Goal: Task Accomplishment & Management: Use online tool/utility

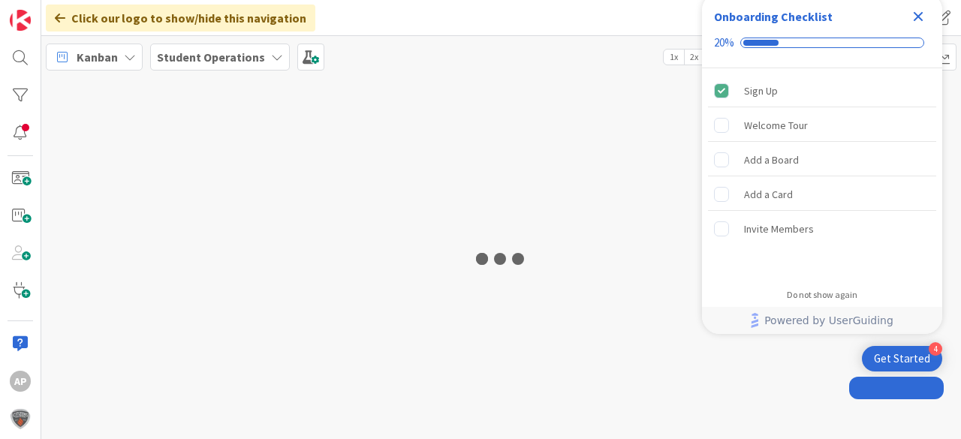
click at [920, 16] on icon "Close Checklist" at bounding box center [919, 17] width 18 height 18
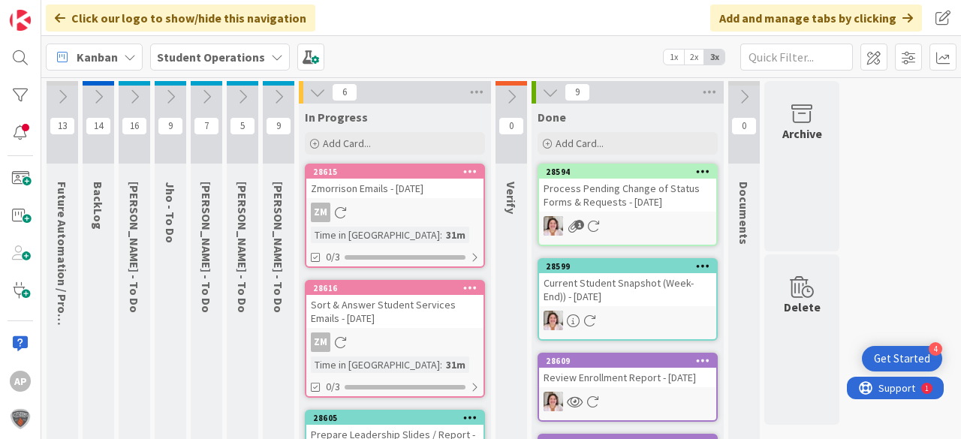
click at [276, 92] on icon at bounding box center [278, 97] width 17 height 17
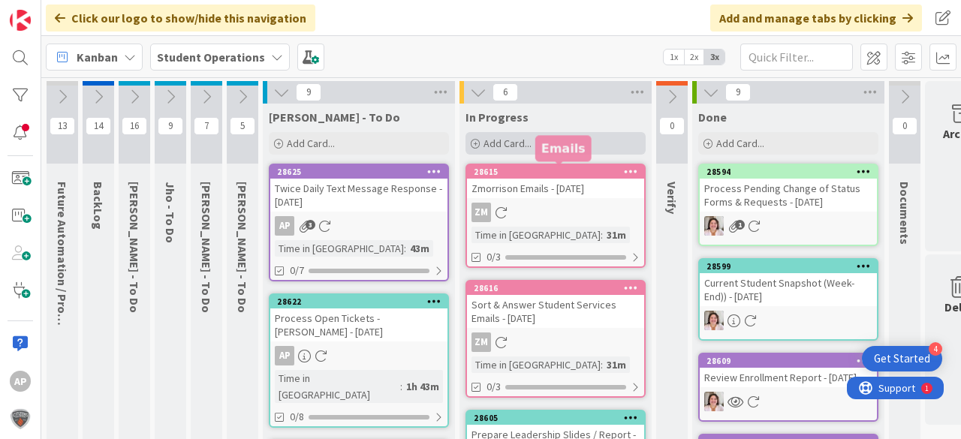
click at [499, 146] on span "Add Card..." at bounding box center [508, 144] width 48 height 14
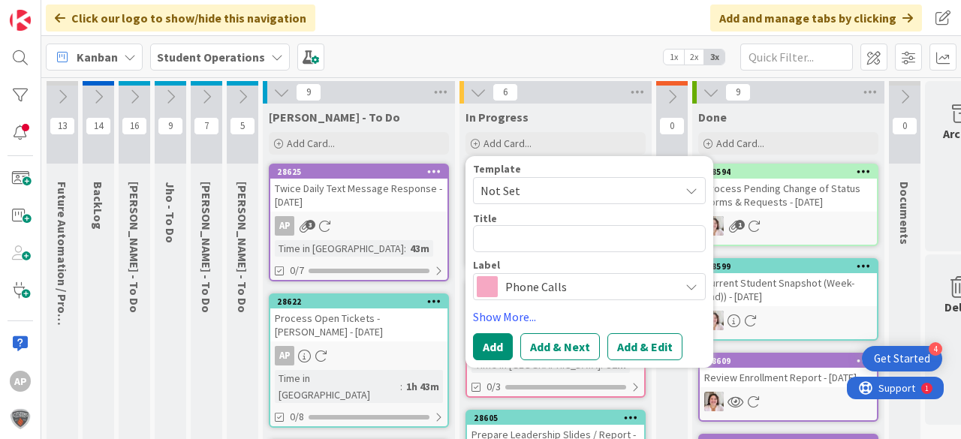
click at [540, 201] on span "Not Set" at bounding box center [589, 190] width 233 height 27
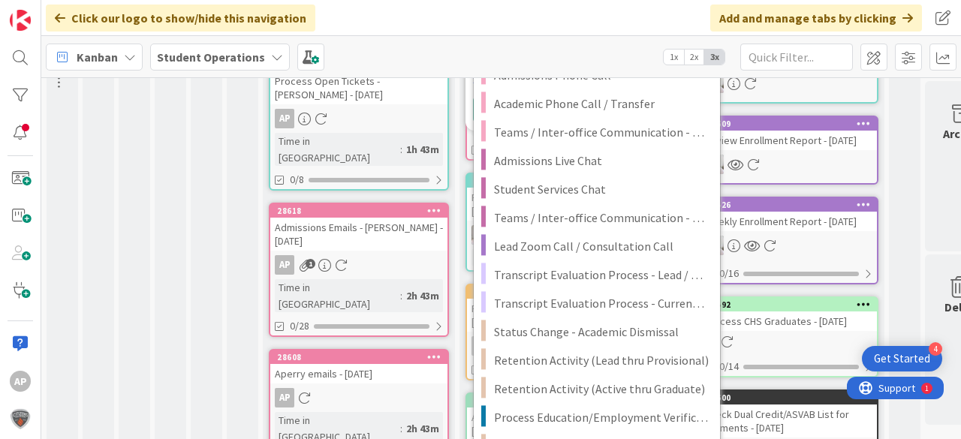
scroll to position [240, 0]
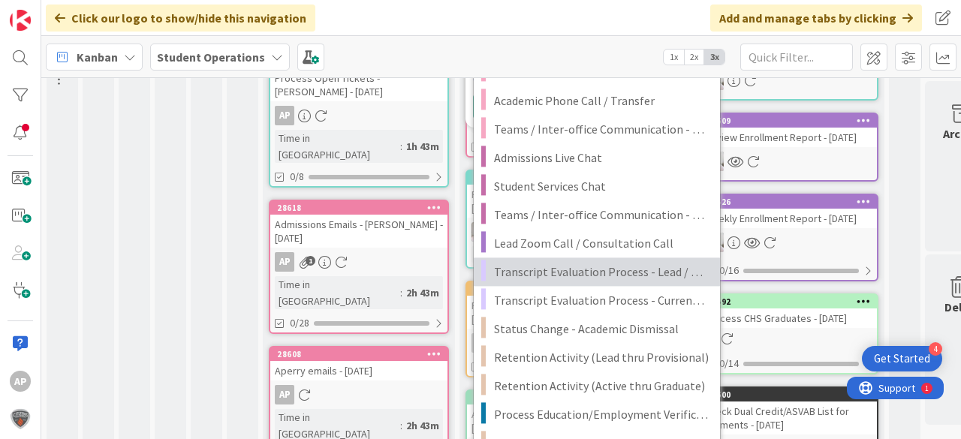
click at [649, 270] on span "Transcript Evaluation Process - Lead / New Student" at bounding box center [601, 272] width 215 height 20
type textarea "x"
type textarea "Transcript Evaluation Process - Lead / New Student"
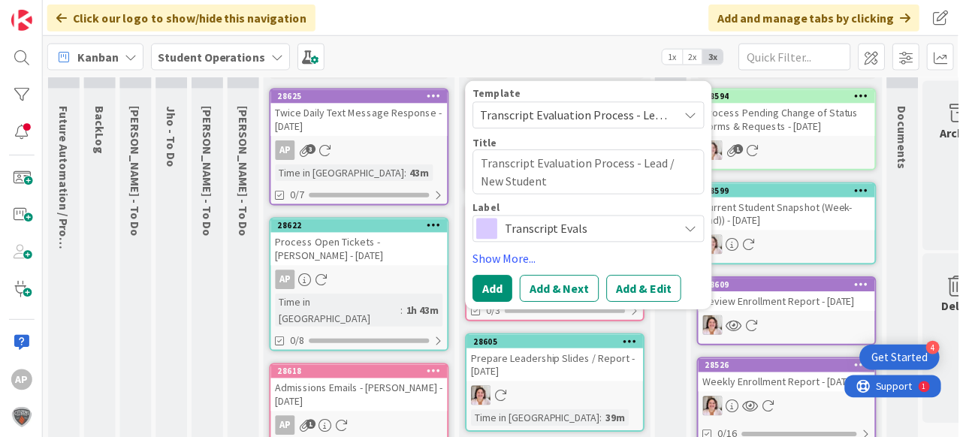
scroll to position [60, 0]
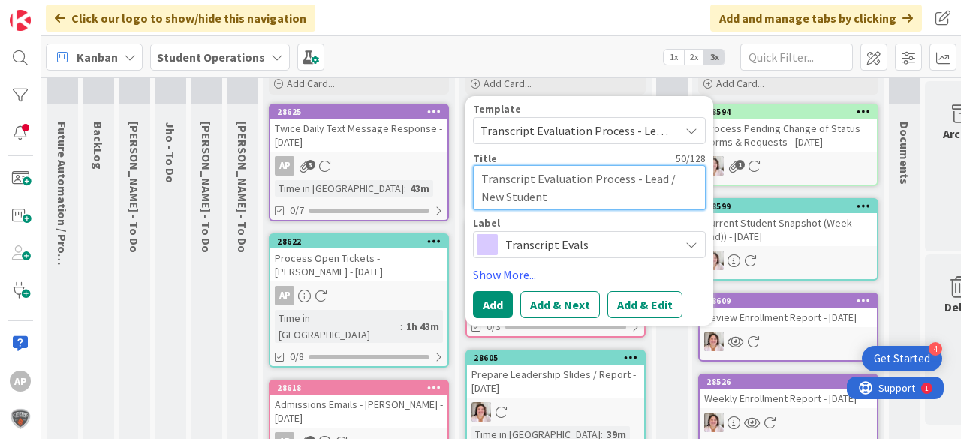
click at [593, 204] on textarea "Transcript Evaluation Process - Lead / New Student" at bounding box center [589, 187] width 233 height 45
type textarea "x"
type textarea "Transcript Evaluation Process - Lead / New Student"
type textarea "x"
type textarea "Transcript Evaluation Process - Lead / New Student 0"
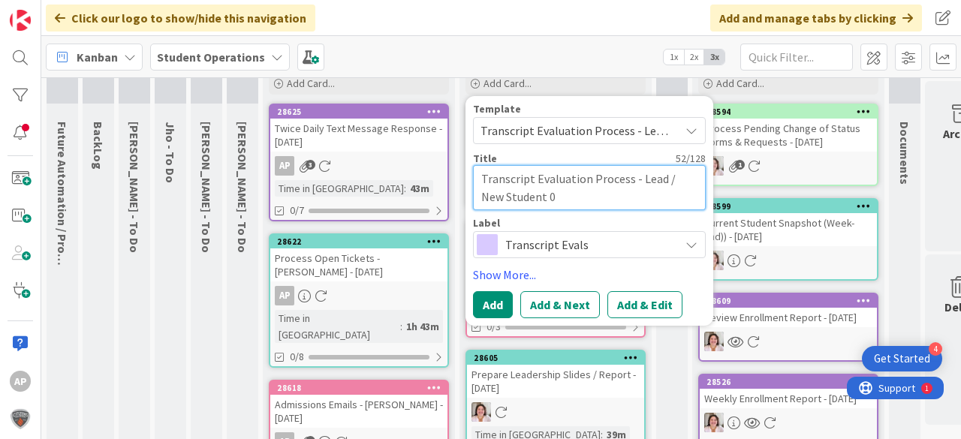
type textarea "x"
type textarea "Transcript Evaluation Process - Lead / New Student"
type textarea "x"
type textarea "Transcript Evaluation Process - Lead / New Student -"
type textarea "x"
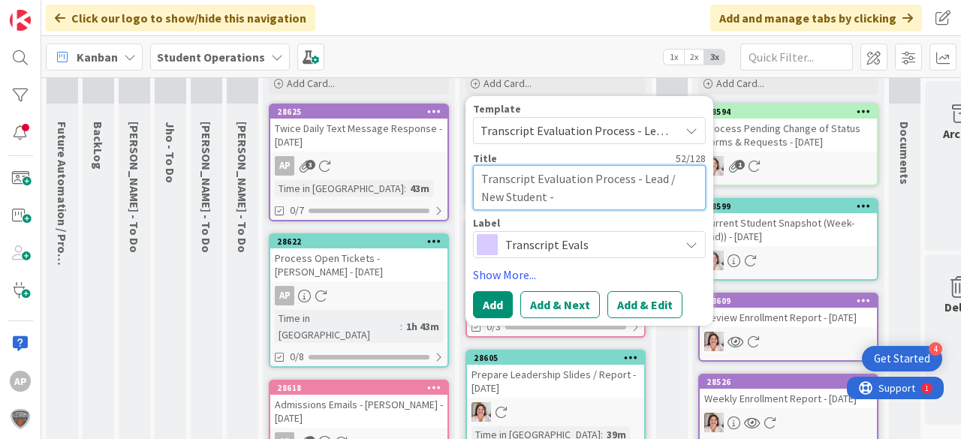
type textarea "Transcript Evaluation Process - Lead / New Student -"
type textarea "x"
type textarea "Transcript Evaluation Process - Lead / New Student - K"
type textarea "x"
type textarea "Transcript Evaluation Process - Lead / New Student - Ka"
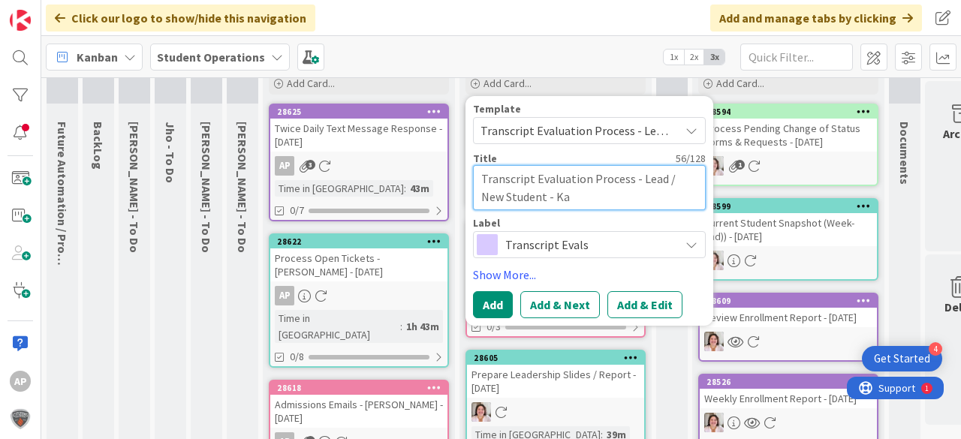
type textarea "x"
type textarea "Transcript Evaluation Process - Lead / New Student - [PERSON_NAME]"
type textarea "x"
type textarea "Transcript Evaluation Process - Lead / New Student - [PERSON_NAME]"
type textarea "x"
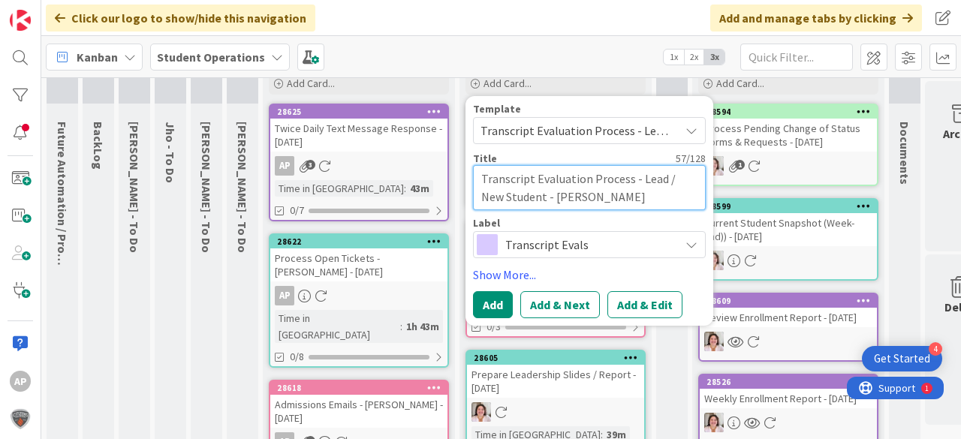
type textarea "Transcript Evaluation Process - Lead / New Student - Katel"
type textarea "x"
type textarea "Transcript Evaluation Process - Lead / New Student - [PERSON_NAME]"
type textarea "x"
type textarea "Transcript Evaluation Process - Lead / New Student - [PERSON_NAME]"
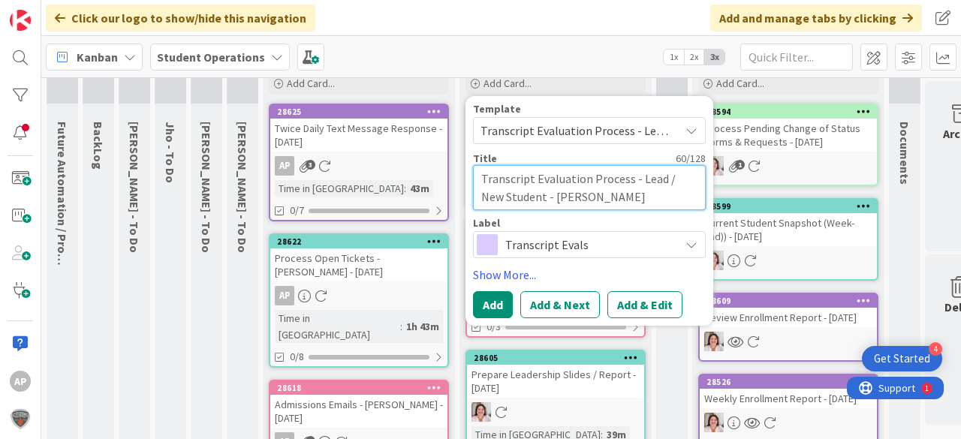
type textarea "x"
type textarea "Transcript Evaluation Process - Lead / New Student - [PERSON_NAME]"
type textarea "x"
type textarea "Transcript Evaluation Process - Lead / New Student - [PERSON_NAME]"
type textarea "x"
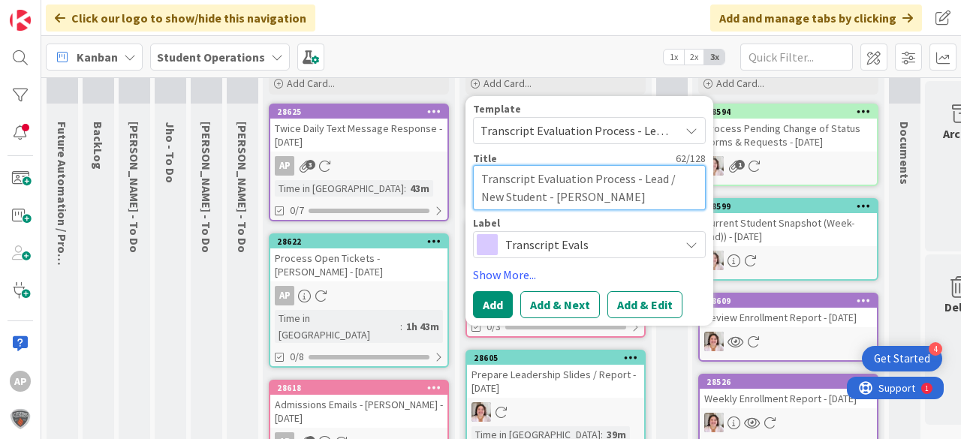
type textarea "Transcript Evaluation Process - Lead / New Student - [PERSON_NAME]"
type textarea "x"
type textarea "Transcript Evaluation Process - Lead / New Student - [PERSON_NAME]"
type textarea "x"
type textarea "Transcript Evaluation Process - Lead / New Student - [PERSON_NAME]"
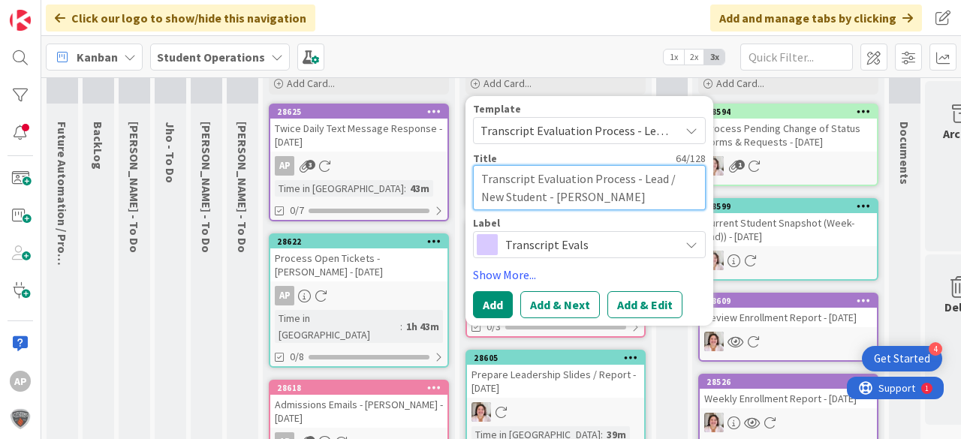
type textarea "x"
type textarea "Transcript Evaluation Process - Lead / New Student - [PERSON_NAME] [PERSON_NAME]"
type textarea "x"
type textarea "Transcript Evaluation Process - Lead / New Student - [PERSON_NAME]"
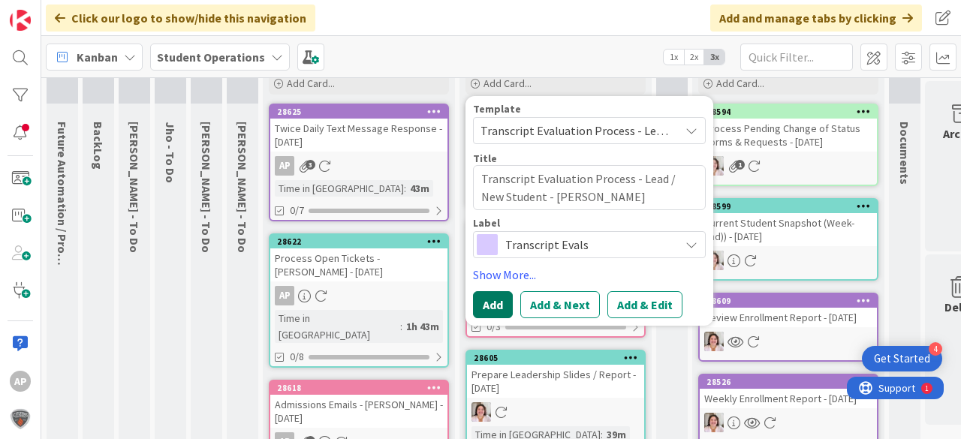
click at [499, 294] on button "Add" at bounding box center [493, 304] width 40 height 27
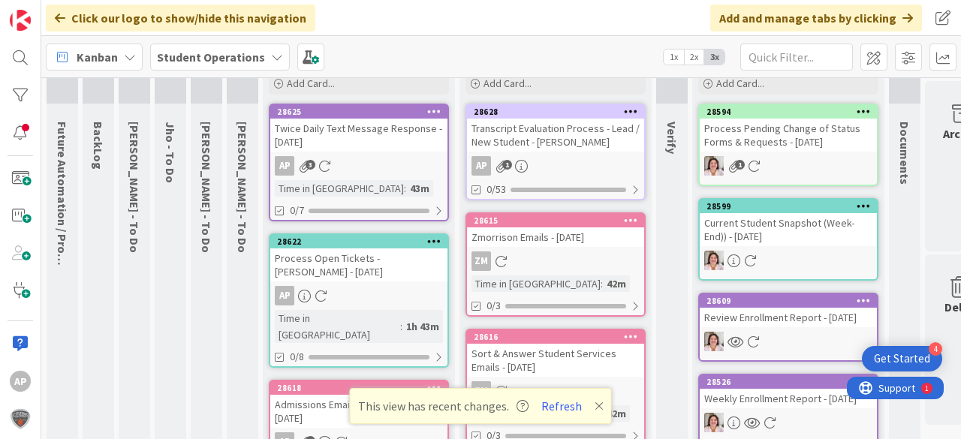
click at [590, 406] on p "This view has recent changes. Refresh" at bounding box center [481, 407] width 246 height 20
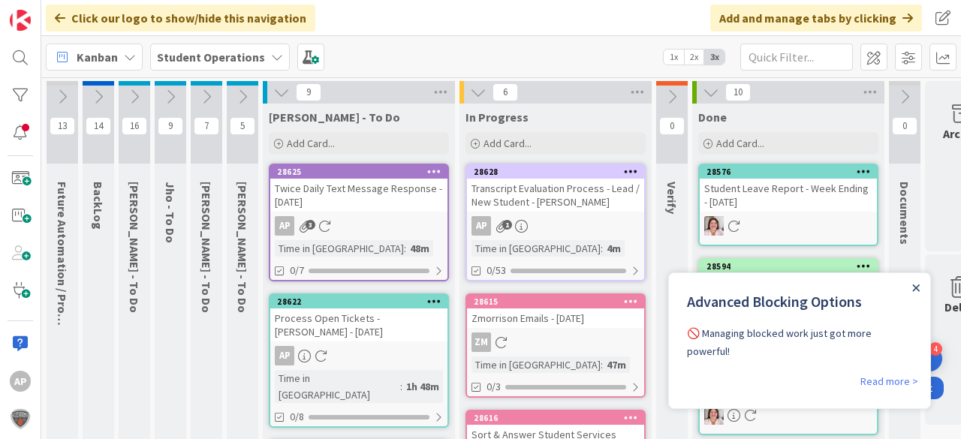
click at [916, 291] on icon "Close Announcement" at bounding box center [917, 289] width 8 height 8
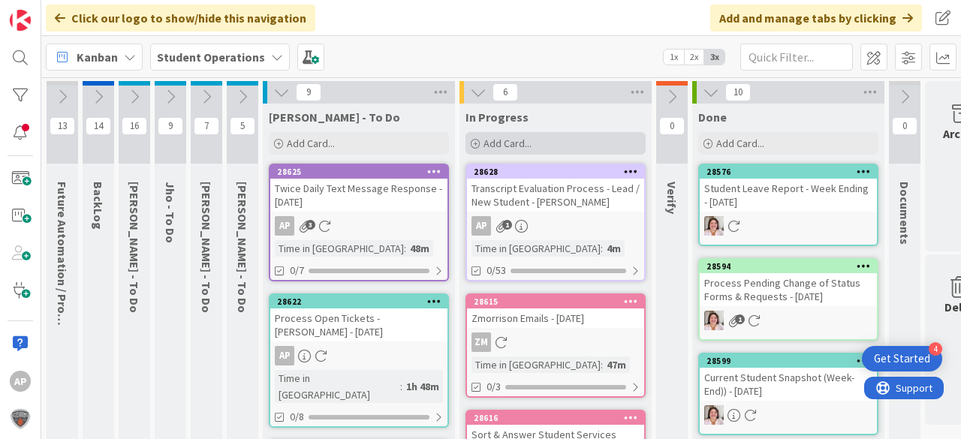
click at [510, 146] on span "Add Card..." at bounding box center [508, 144] width 48 height 14
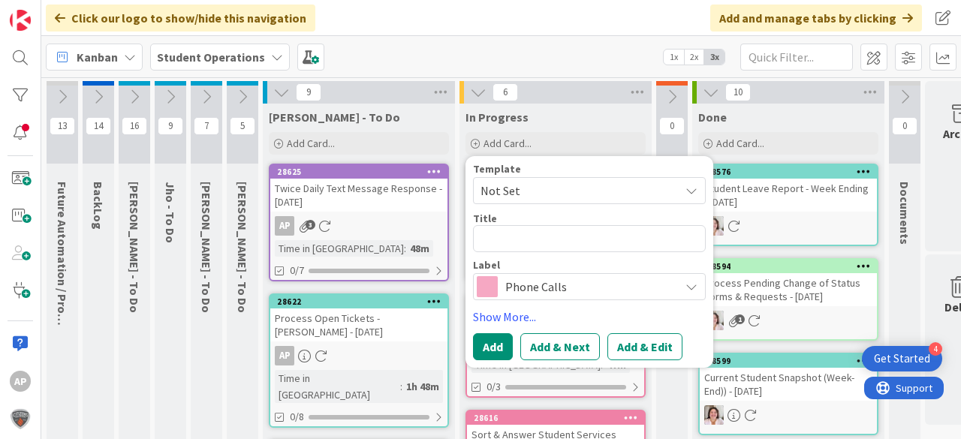
click at [530, 183] on span "Not Set" at bounding box center [575, 191] width 188 height 20
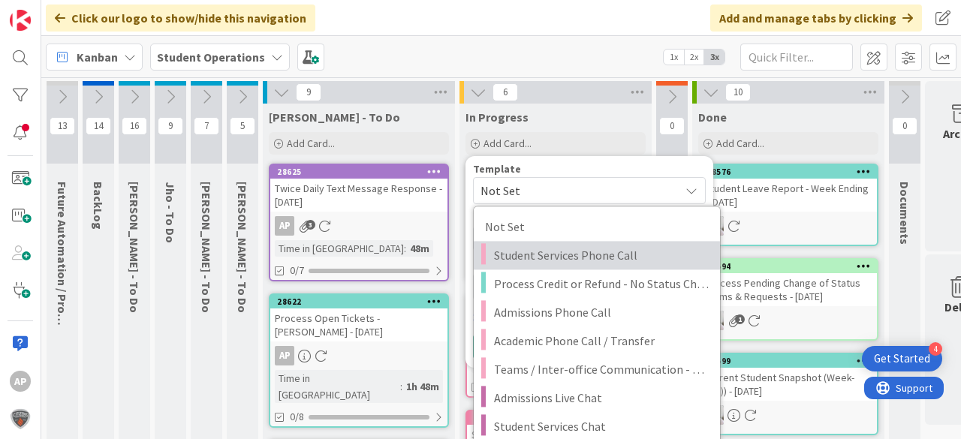
click at [553, 258] on span "Student Services Phone Call" at bounding box center [601, 256] width 215 height 20
type textarea "x"
type textarea "Student Services Phone Call"
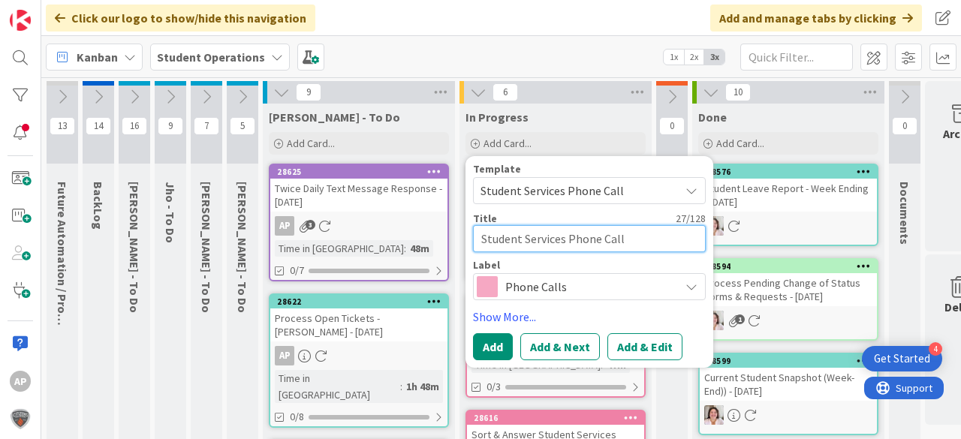
click at [638, 242] on textarea "Student Services Phone Call" at bounding box center [589, 238] width 233 height 27
type textarea "x"
type textarea "Student Services Phone Call"
type textarea "x"
type textarea "Student Services Phone Call -"
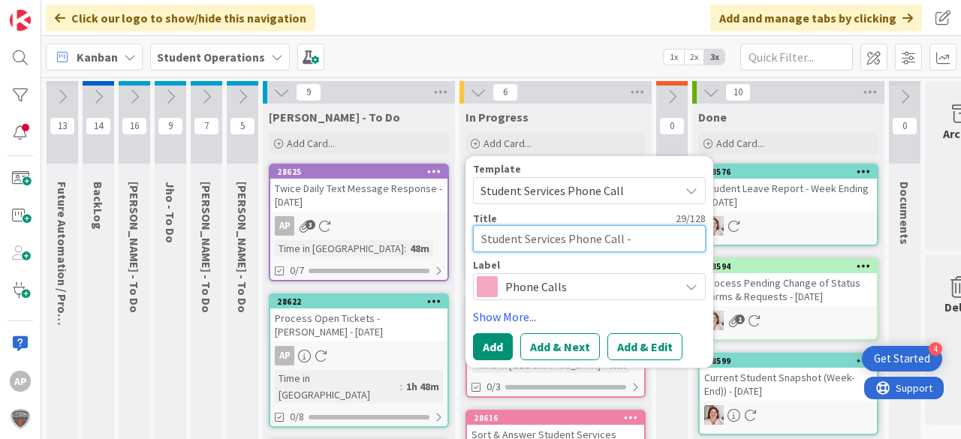
type textarea "x"
type textarea "Student Services Phone Call -"
type textarea "x"
type textarea "Student Services Phone Call - L"
type textarea "x"
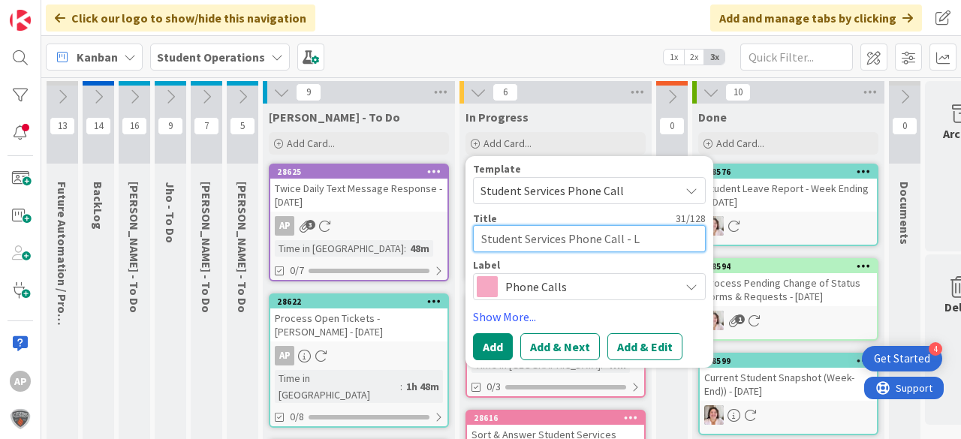
type textarea "Student Services Phone Call - Le"
type textarea "x"
type textarea "Student Services Phone Call - Lea"
type textarea "x"
type textarea "Student Services Phone Call - [PERSON_NAME]"
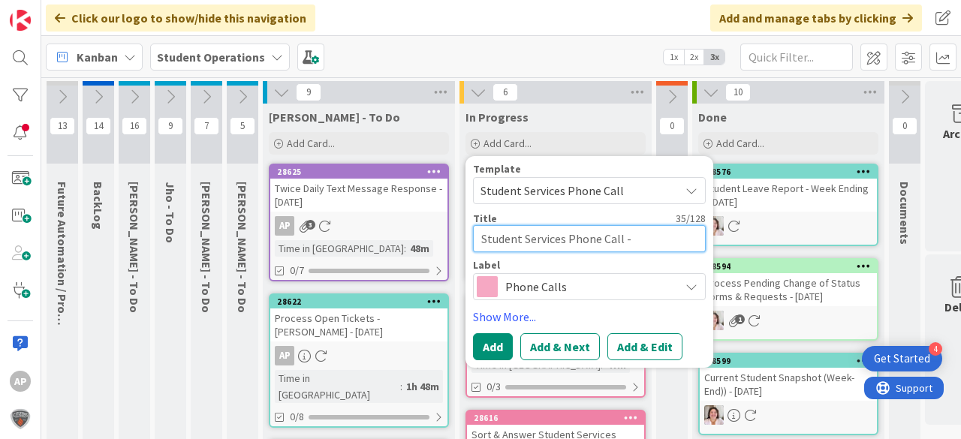
type textarea "x"
type textarea "Student Services Phone Call - [PERSON_NAME]"
type textarea "x"
type textarea "Student Services Phone Call - [PERSON_NAME]"
type textarea "x"
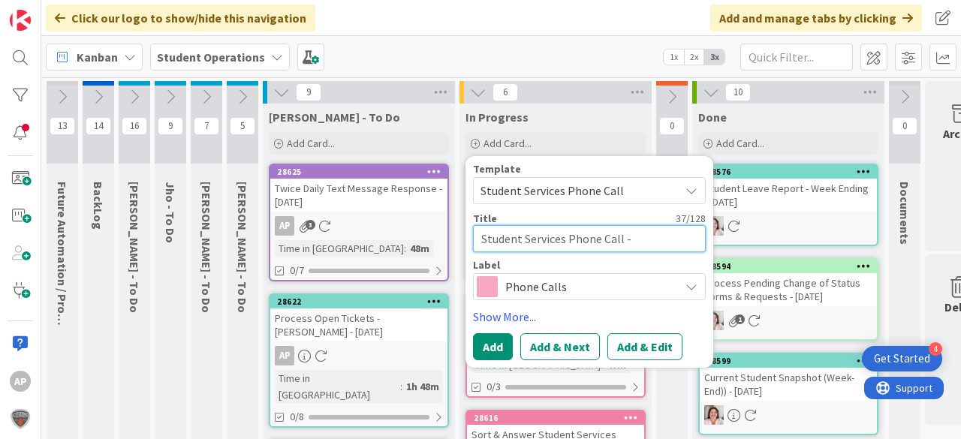
type textarea "Student Services Phone Call - [PERSON_NAME]"
type textarea "x"
type textarea "Student Services Phone Call - [PERSON_NAME]"
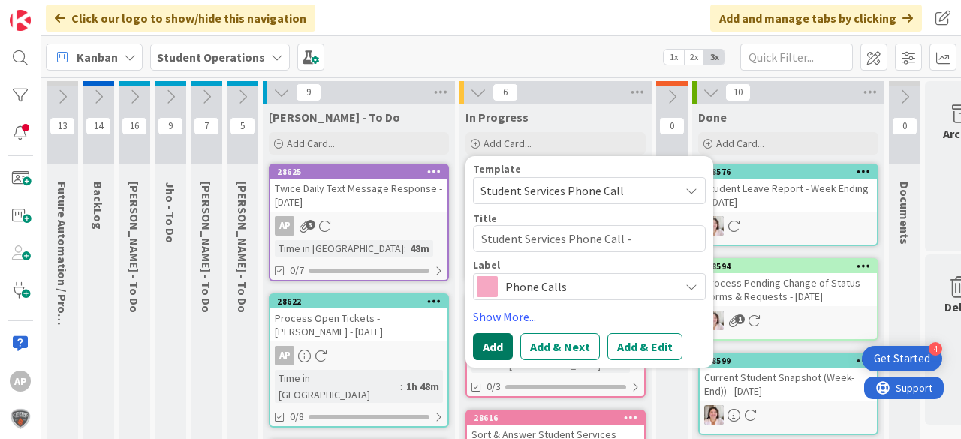
click at [489, 348] on button "Add" at bounding box center [493, 347] width 40 height 27
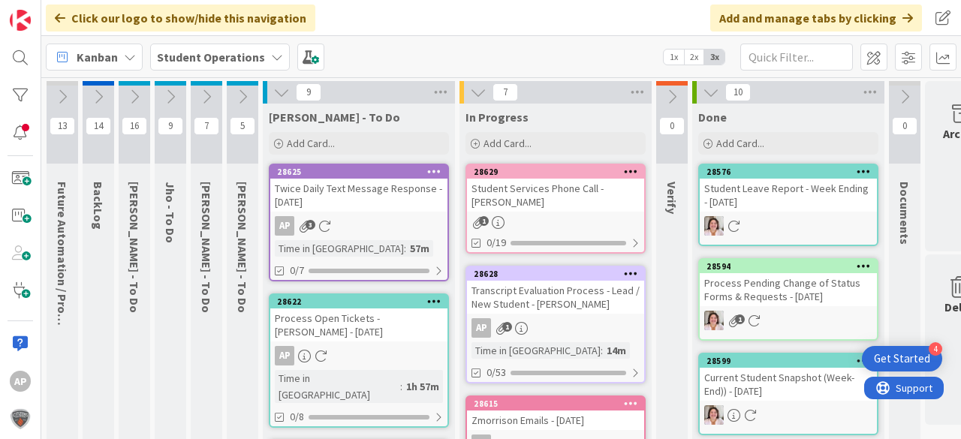
click at [550, 205] on div "Student Services Phone Call - [PERSON_NAME]" at bounding box center [555, 195] width 177 height 33
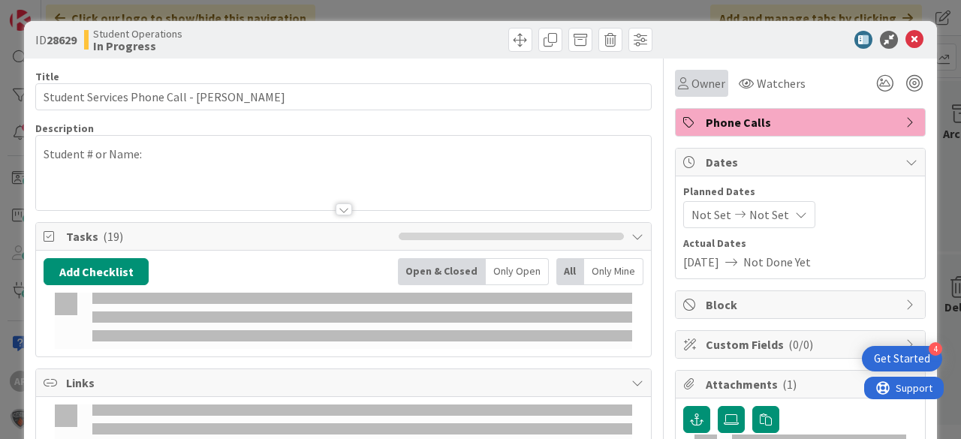
click at [697, 79] on span "Owner" at bounding box center [709, 83] width 34 height 18
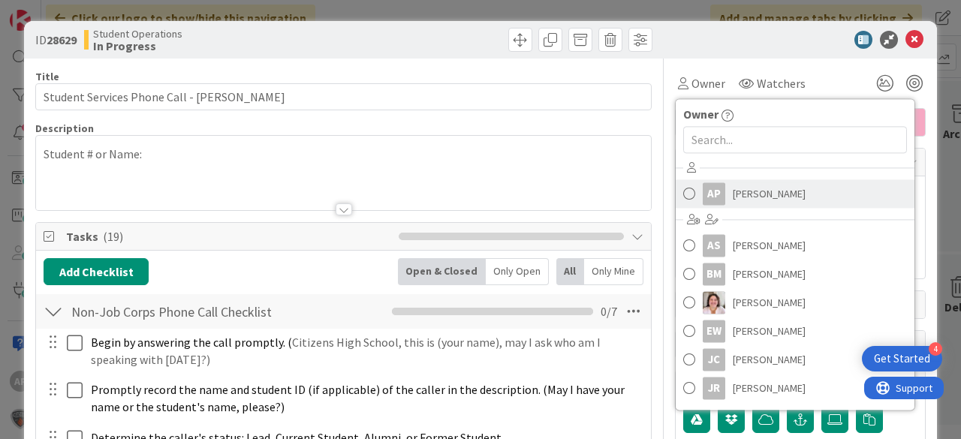
click at [764, 197] on span "Amanda Perry" at bounding box center [769, 194] width 73 height 23
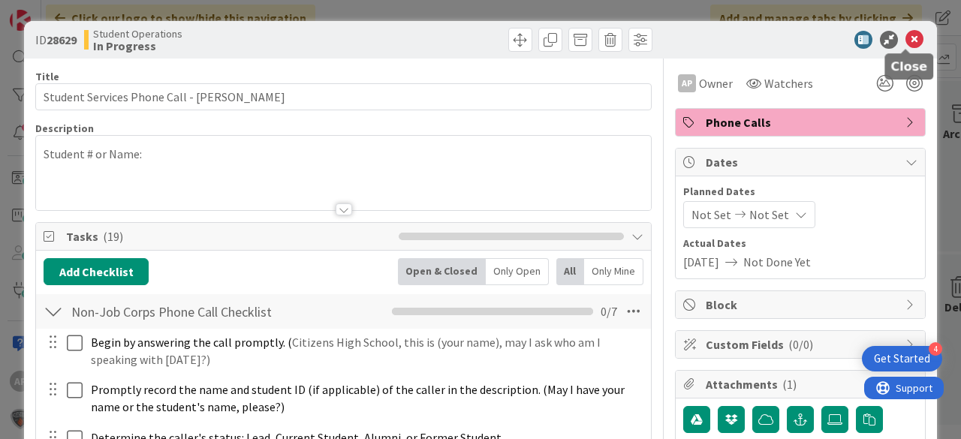
click at [913, 38] on icon at bounding box center [915, 40] width 18 height 18
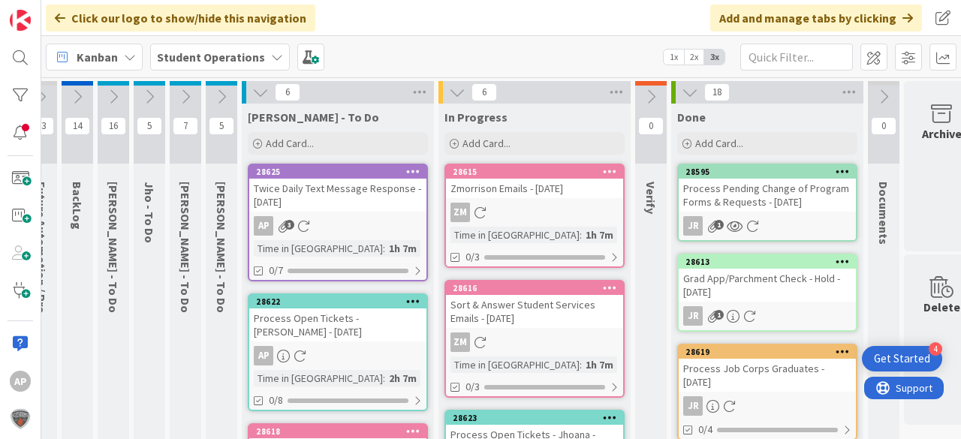
scroll to position [361, 21]
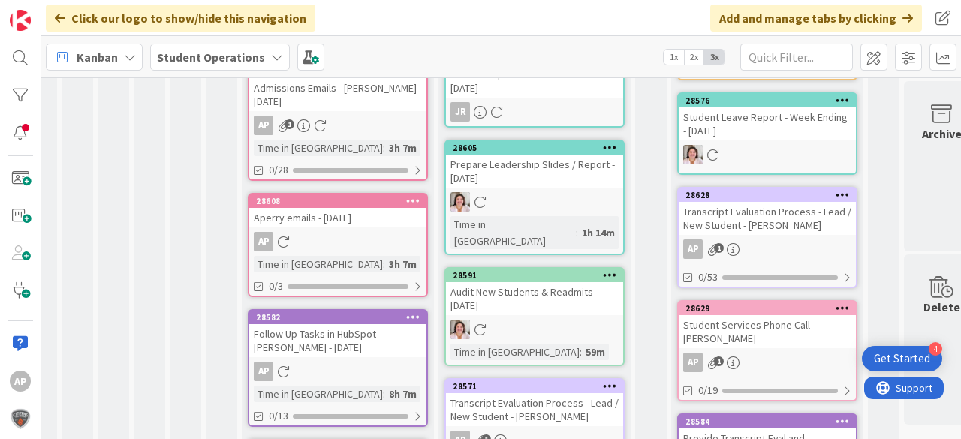
click at [547, 394] on div "Transcript Evaluation Process - Lead / New Student - [PERSON_NAME]" at bounding box center [534, 410] width 177 height 33
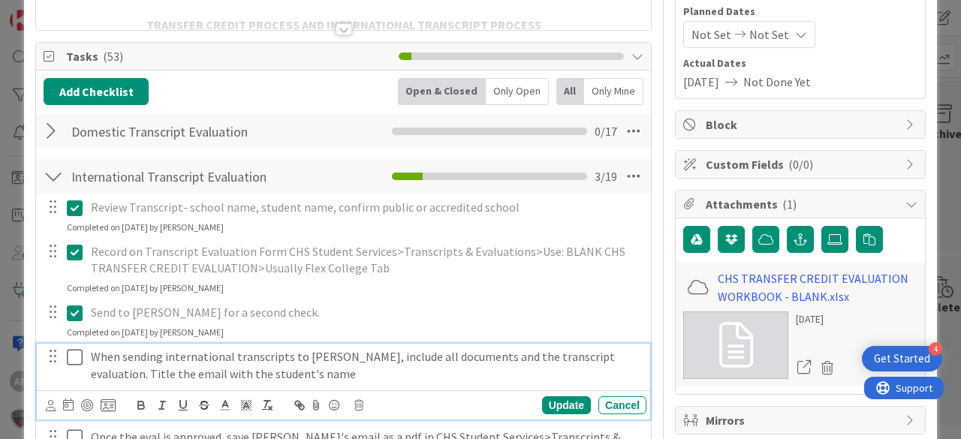
click at [71, 350] on icon at bounding box center [75, 358] width 16 height 18
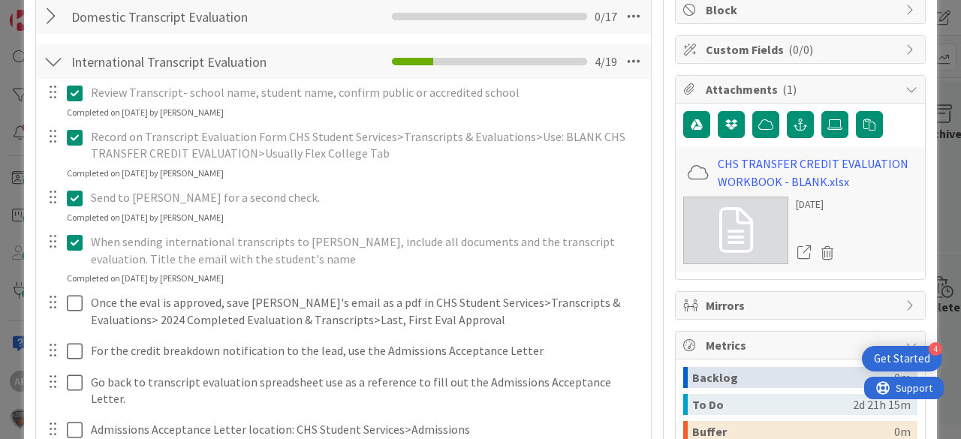
scroll to position [361, 0]
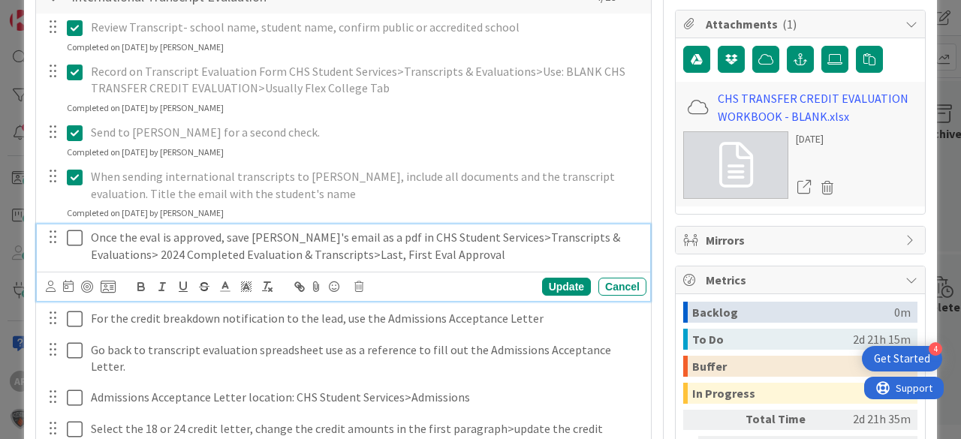
click at [80, 238] on icon at bounding box center [75, 238] width 16 height 18
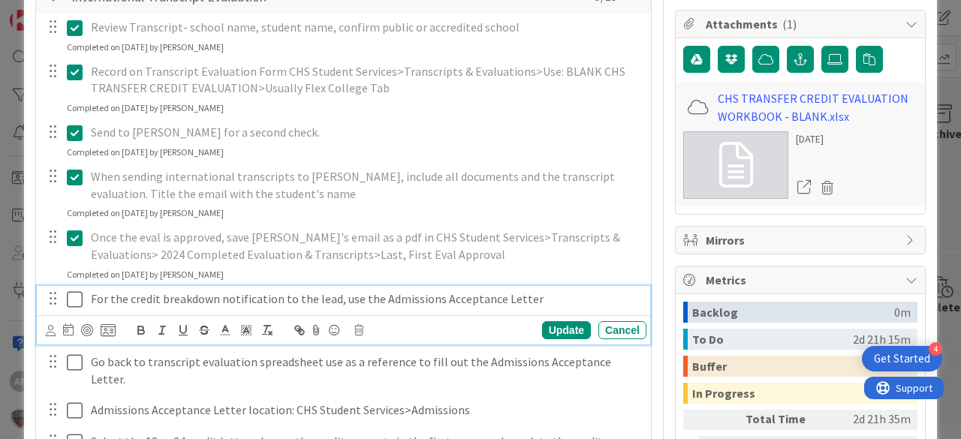
click at [73, 298] on icon at bounding box center [75, 300] width 16 height 18
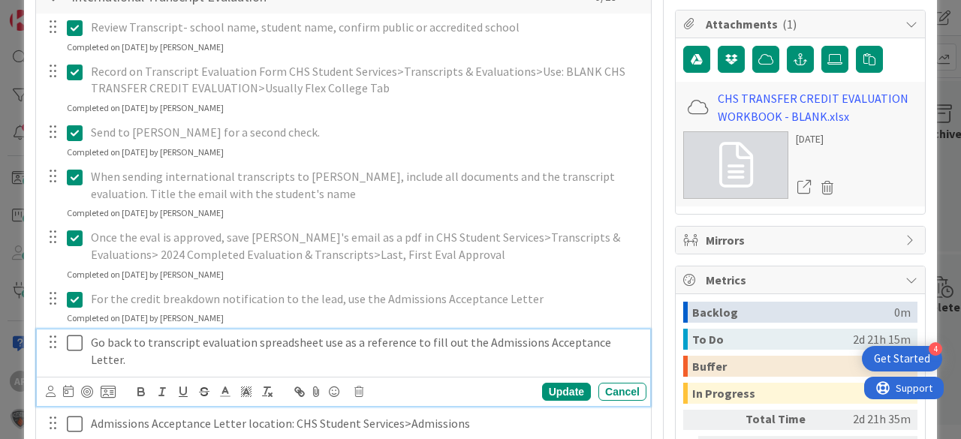
click at [73, 339] on icon at bounding box center [75, 343] width 16 height 18
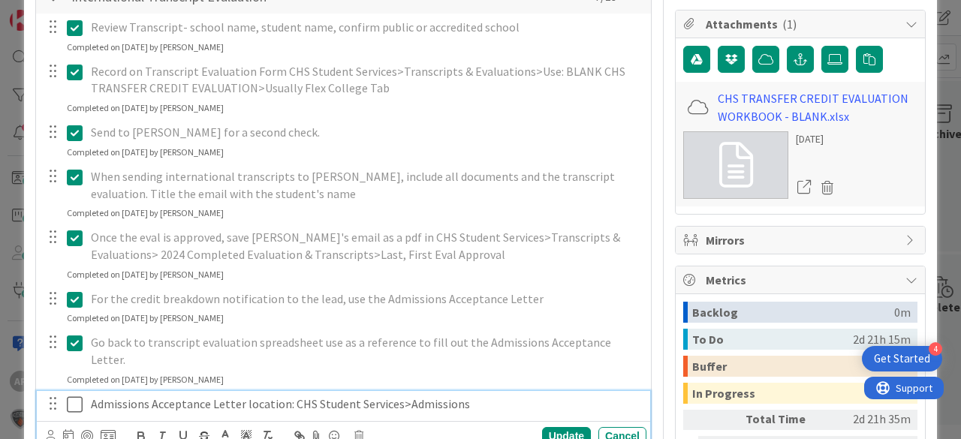
click at [74, 396] on icon at bounding box center [75, 405] width 16 height 18
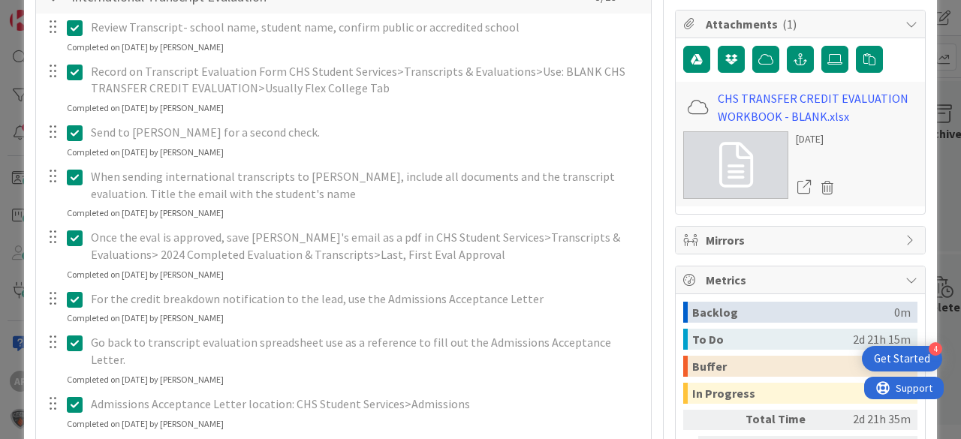
scroll to position [481, 0]
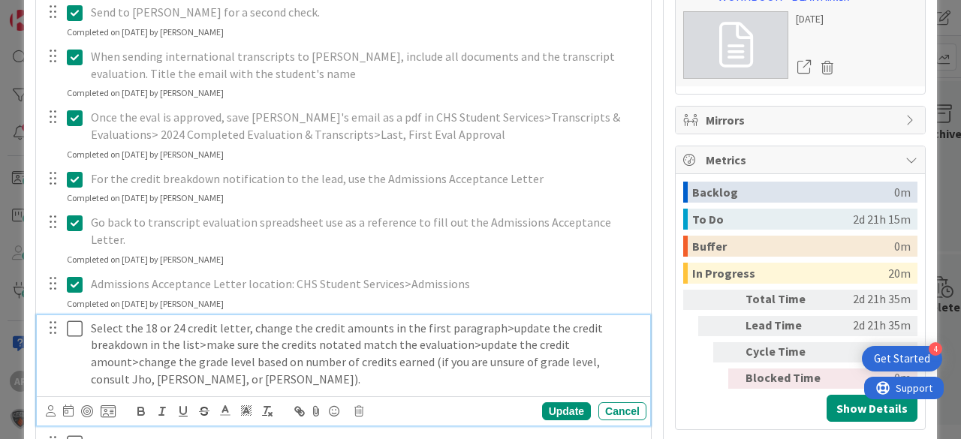
click at [80, 320] on icon at bounding box center [75, 329] width 16 height 18
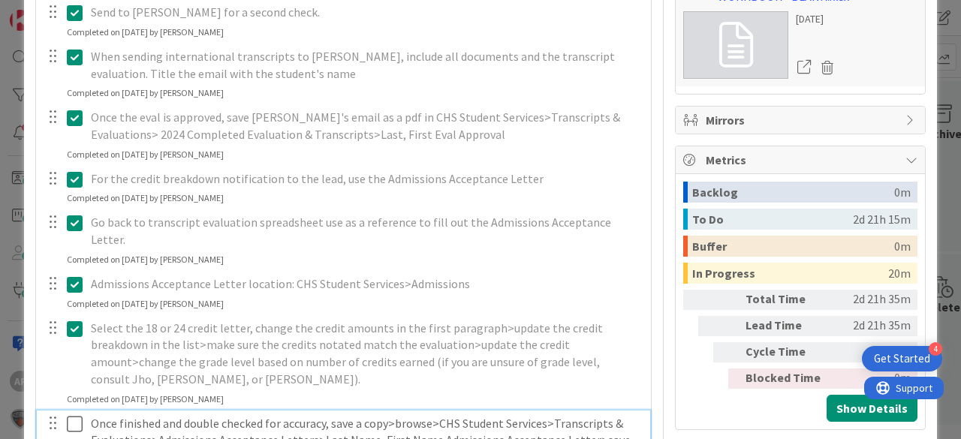
click at [75, 415] on icon at bounding box center [75, 424] width 16 height 18
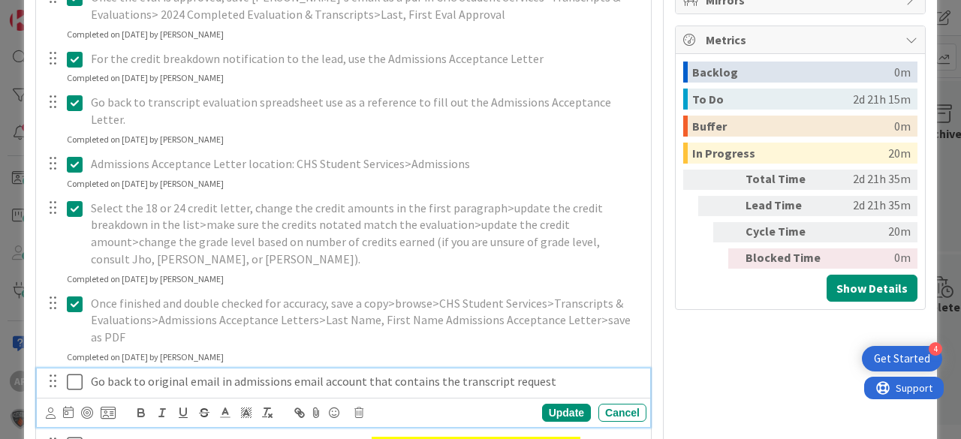
click at [79, 373] on icon at bounding box center [75, 382] width 16 height 18
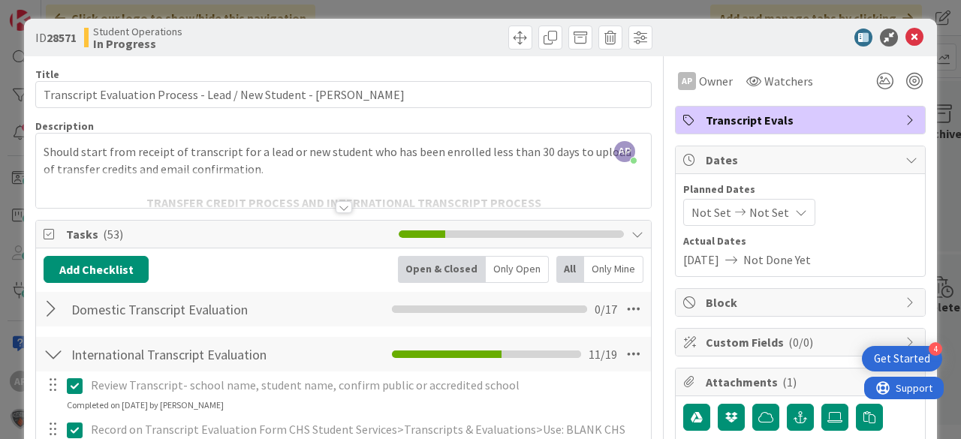
scroll to position [0, 0]
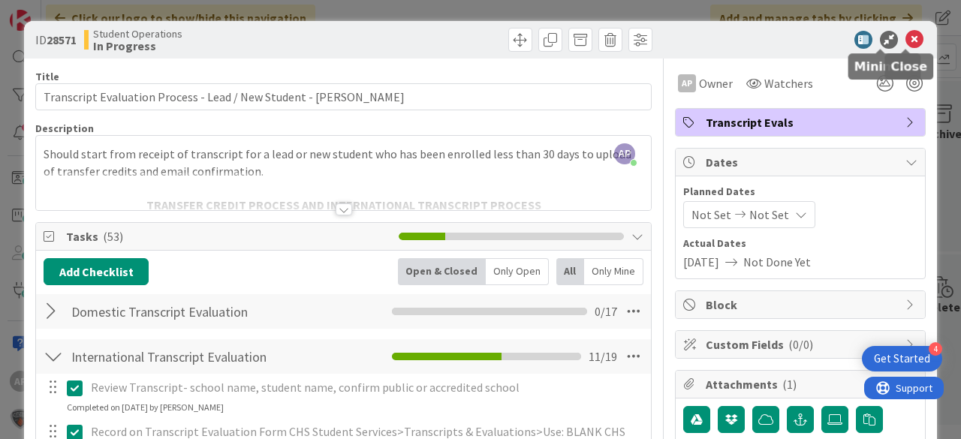
click at [907, 33] on icon at bounding box center [915, 40] width 18 height 18
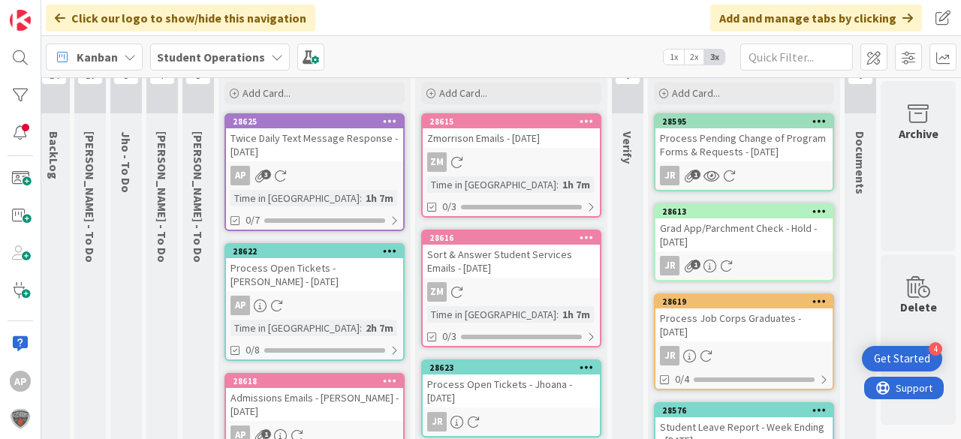
scroll to position [0, 47]
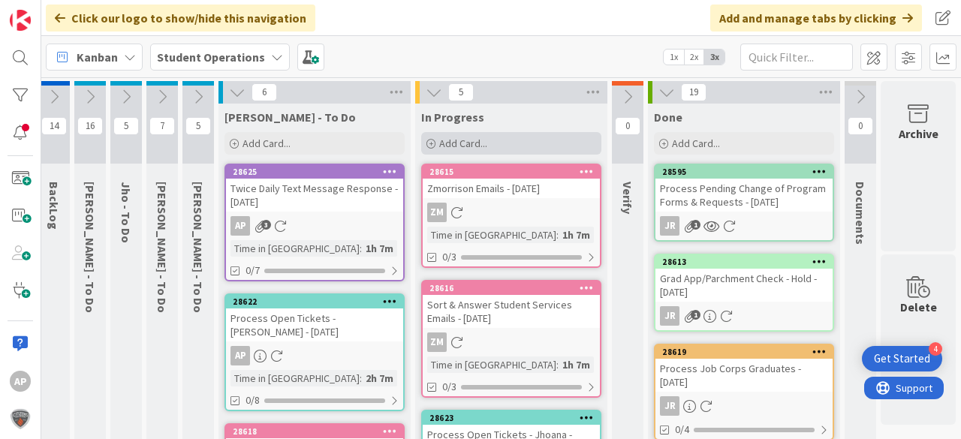
click at [476, 144] on span "Add Card..." at bounding box center [463, 144] width 48 height 14
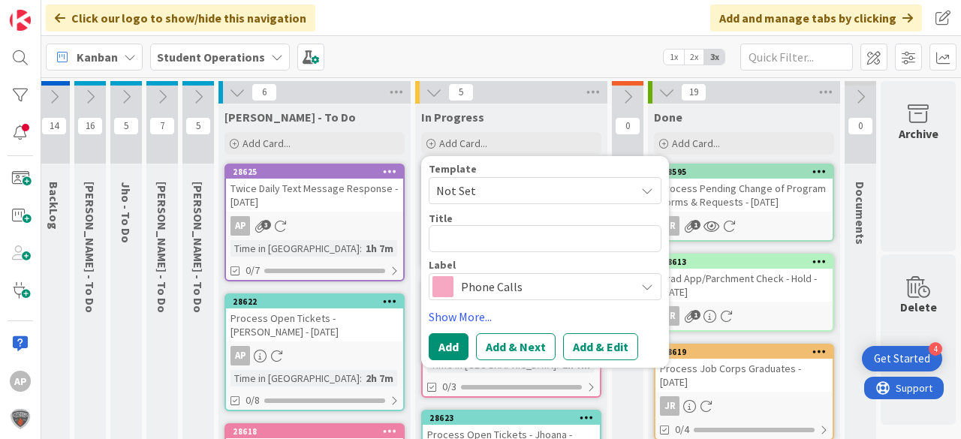
click at [488, 186] on span "Not Set" at bounding box center [530, 191] width 188 height 20
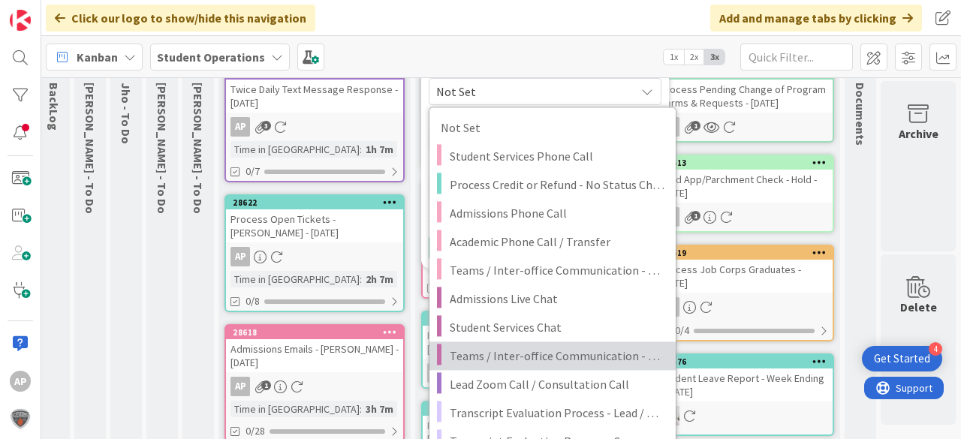
scroll to position [120, 47]
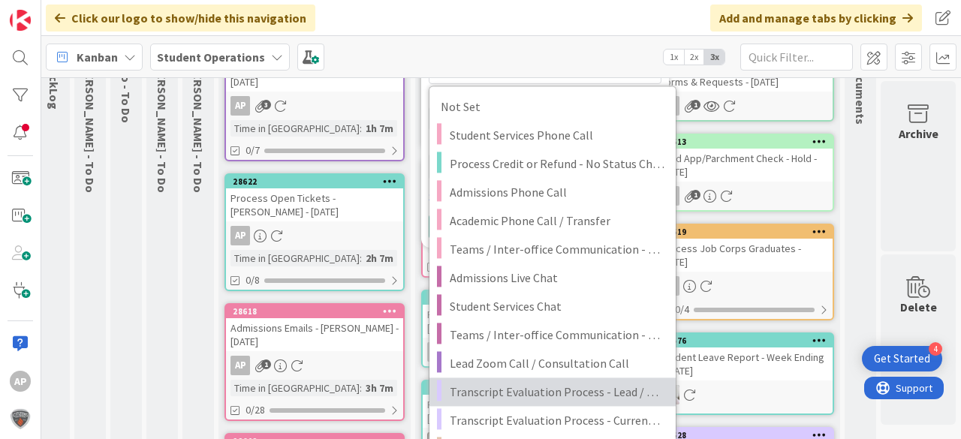
click at [568, 386] on span "Transcript Evaluation Process - Lead / New Student" at bounding box center [557, 392] width 215 height 20
type textarea "x"
type textarea "Transcript Evaluation Process - Lead / New Student"
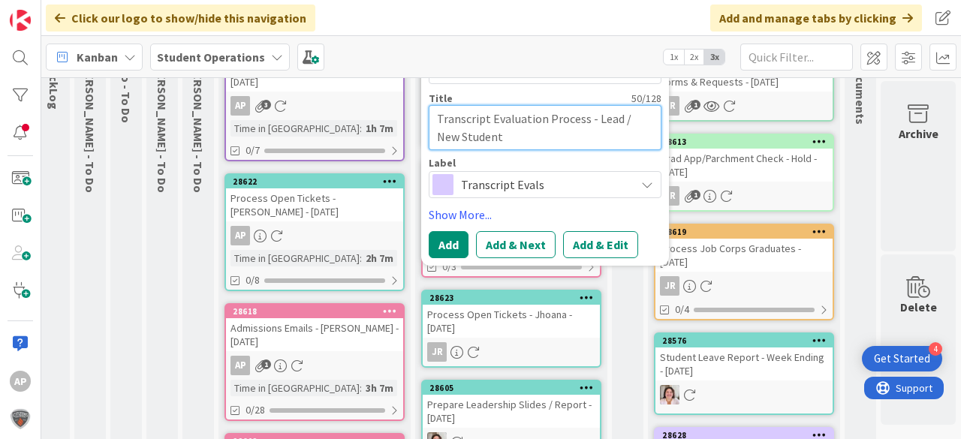
click at [538, 137] on textarea "Transcript Evaluation Process - Lead / New Student" at bounding box center [545, 127] width 233 height 45
type textarea "x"
type textarea "Transcript Evaluation Process - Lead / New Student"
type textarea "x"
type textarea "Transcript Evaluation Process - Lead / New Student -"
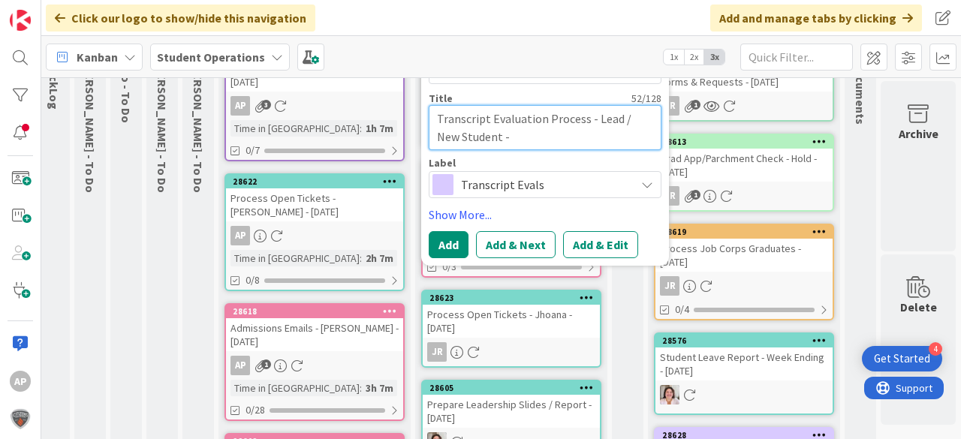
type textarea "x"
type textarea "Transcript Evaluation Process - Lead / New Student -"
type textarea "x"
type textarea "Transcript Evaluation Process - Lead / New Student - S"
type textarea "x"
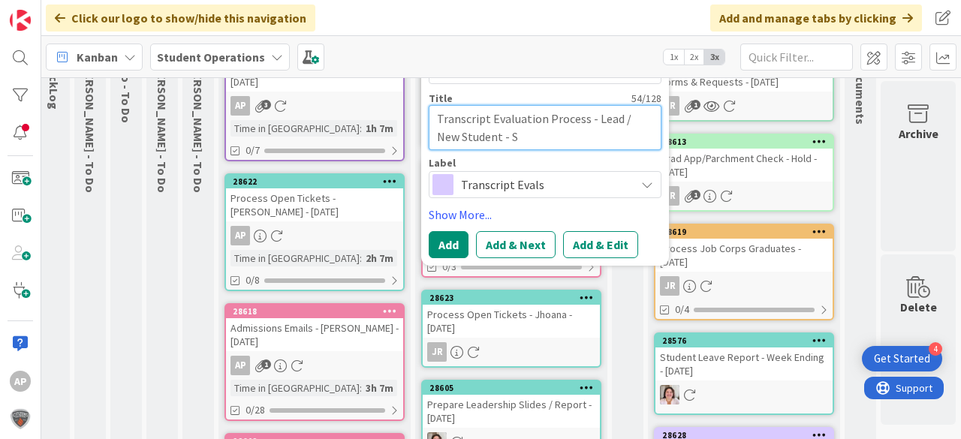
type textarea "Transcript Evaluation Process - Lead / New Student - Sh"
type textarea "x"
type textarea "Transcript Evaluation Process - Lead / New Student - Sha"
type textarea "x"
type textarea "Transcript Evaluation Process - Lead / New Student - Shak"
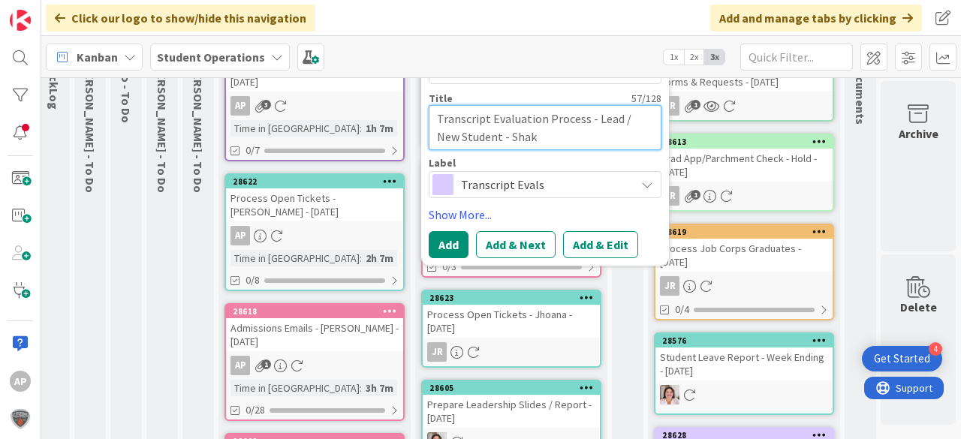
type textarea "x"
type textarea "Transcript Evaluation Process - Lead / New Student - Shake"
type textarea "x"
type textarea "Transcript Evaluation Process - Lead / New Student - Shaken"
type textarea "x"
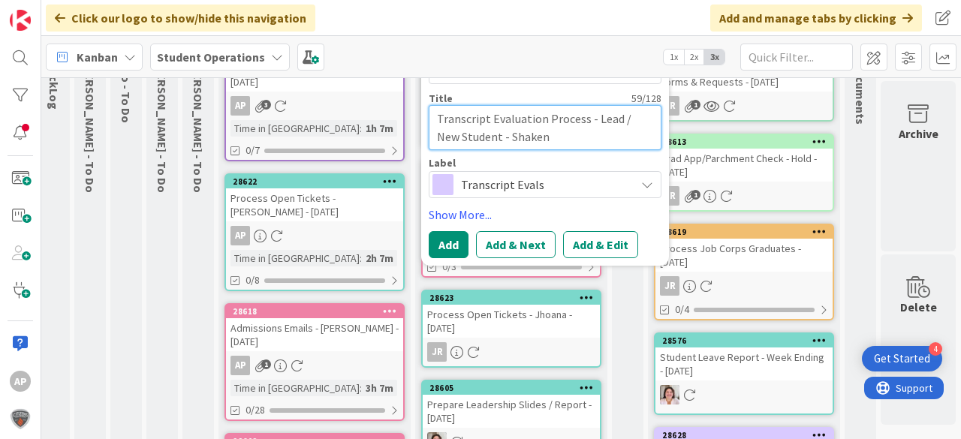
type textarea "Transcript Evaluation Process - Lead / New Student - Shaken"
type textarea "x"
type textarea "Transcript Evaluation Process - Lead / New Student - Shaken S"
type textarea "x"
type textarea "Transcript Evaluation Process - Lead / New Student - Shaken Sh"
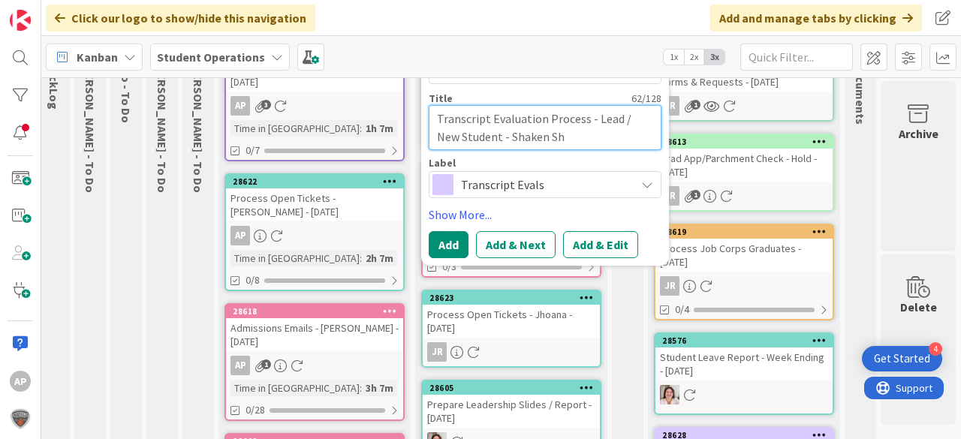
type textarea "x"
type textarea "Transcript Evaluation Process - Lead / New Student - Shaken Sha"
type textarea "x"
type textarea "Transcript Evaluation Process - Lead / New Student - Shaken Shar"
type textarea "x"
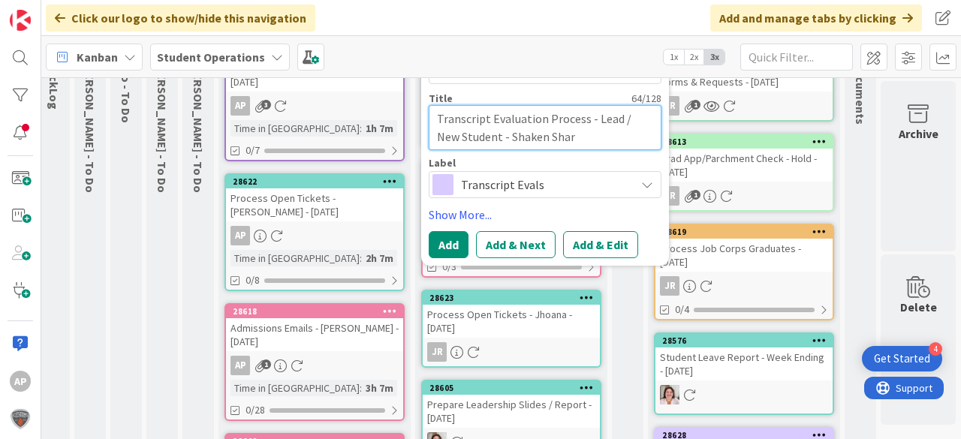
type textarea "Transcript Evaluation Process - Lead / New Student - Shaken Shard"
type textarea "x"
type textarea "Transcript Evaluation Process - Lead / New Student - Shaken Sharda"
type textarea "x"
type textarea "Transcript Evaluation Process - Lead / New Student - Shaken Shardar"
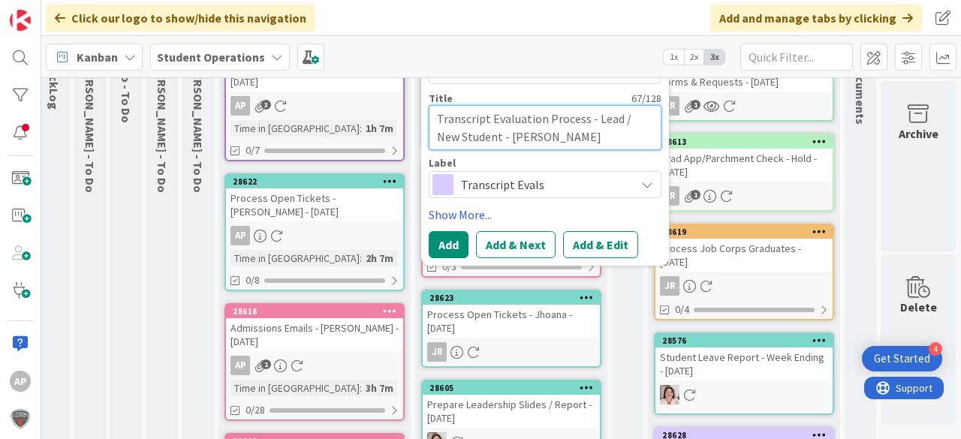
type textarea "x"
type textarea "Transcript Evaluation Process - Lead / New Student - Shaken Shardarb"
type textarea "x"
type textarea "Transcript Evaluation Process - Lead / New Student - Shaken Shardarbe"
type textarea "x"
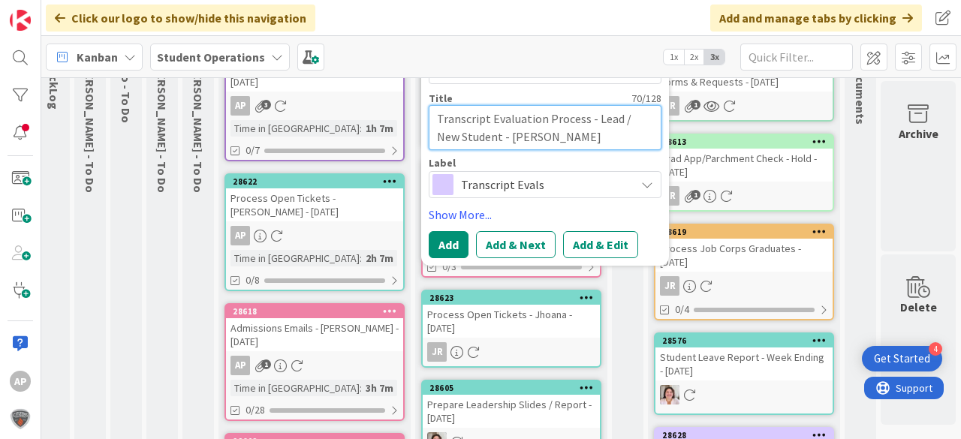
type textarea "Transcript Evaluation Process - Lead / New Student - Shaken Shardarbek"
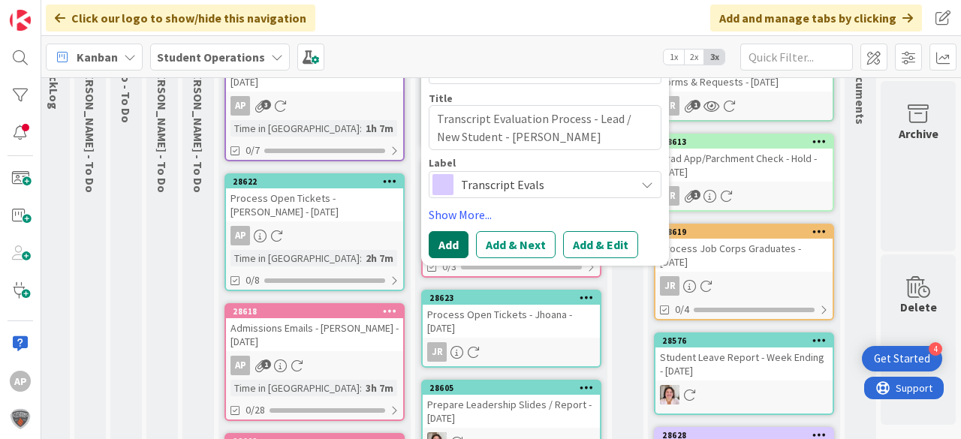
click at [445, 243] on button "Add" at bounding box center [449, 244] width 40 height 27
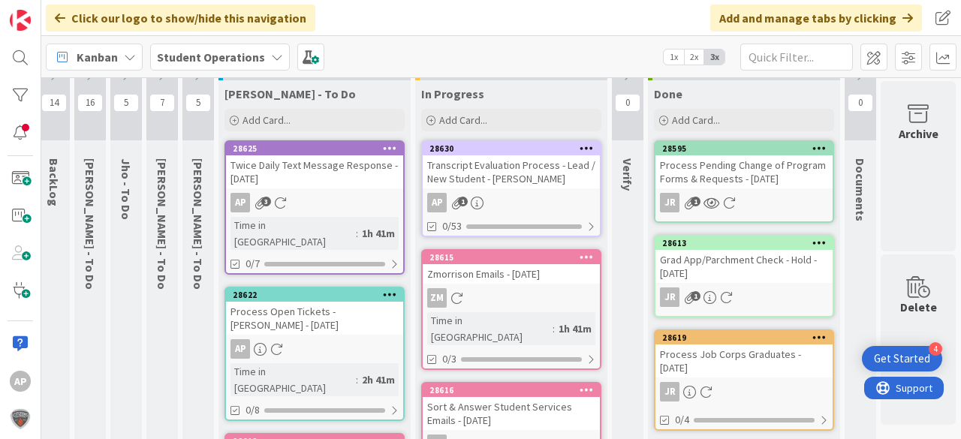
scroll to position [0, 47]
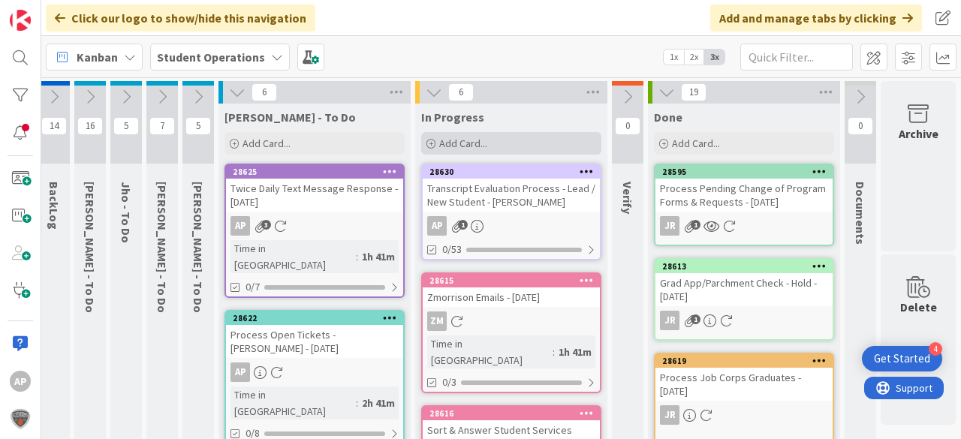
click at [517, 140] on div "Add Card..." at bounding box center [511, 143] width 180 height 23
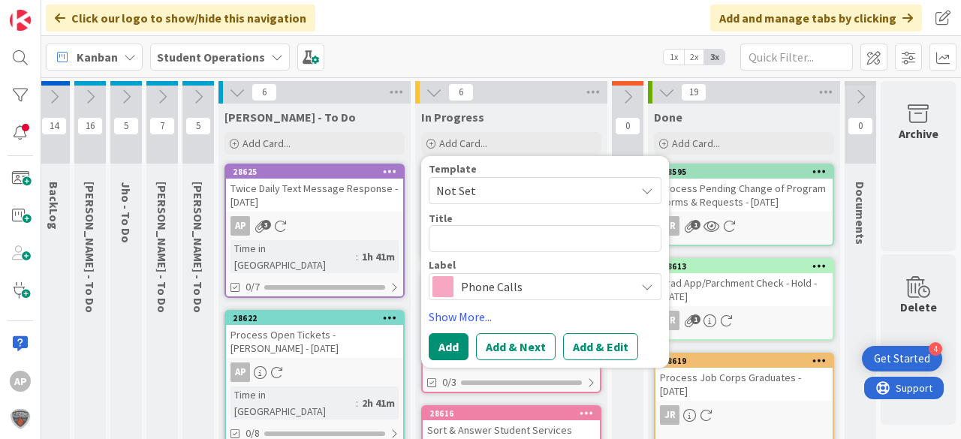
click at [521, 186] on span "Not Set" at bounding box center [530, 191] width 188 height 20
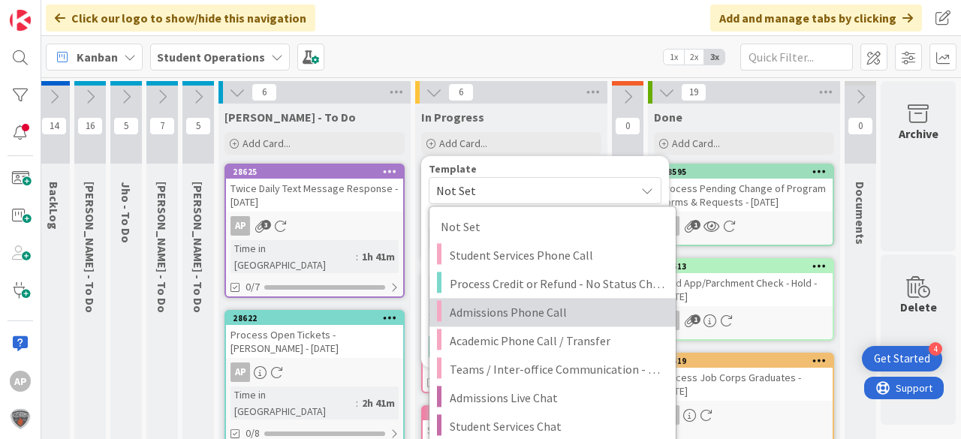
click at [550, 319] on span "Admissions Phone Call" at bounding box center [557, 313] width 215 height 20
type textarea "x"
type textarea "Admissions Phone Call"
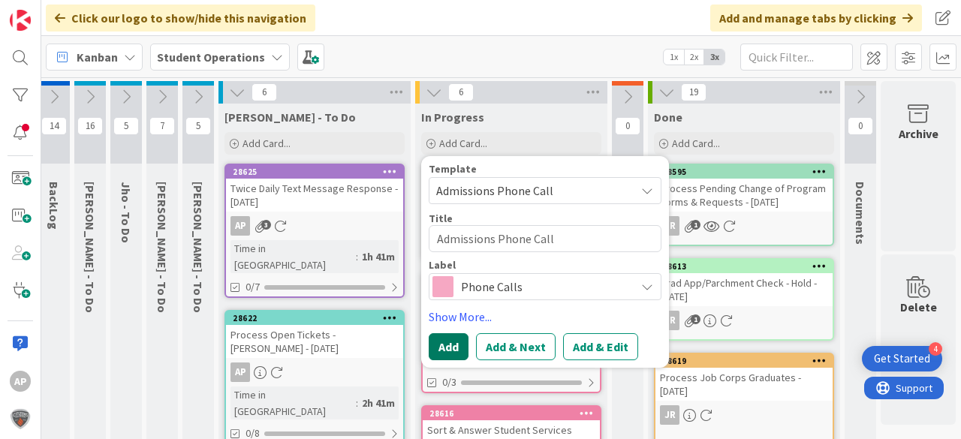
click at [442, 349] on button "Add" at bounding box center [449, 347] width 40 height 27
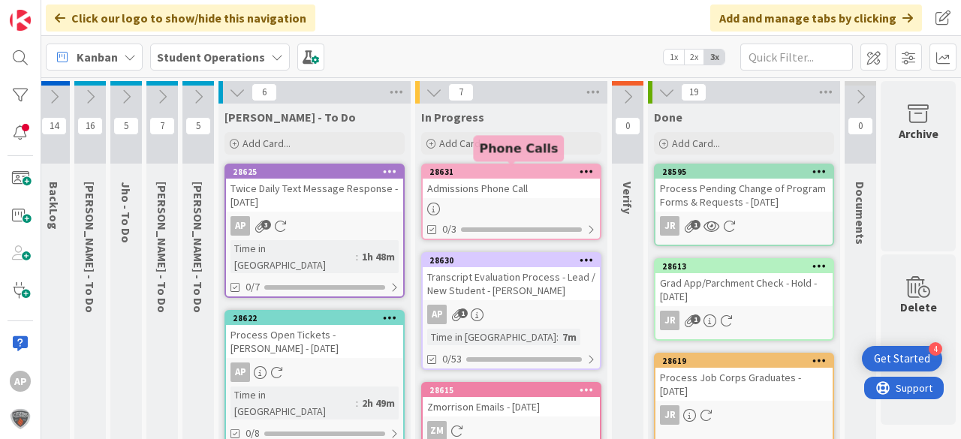
click at [502, 198] on link "28631 Admissions Phone Call 0/3" at bounding box center [511, 202] width 180 height 77
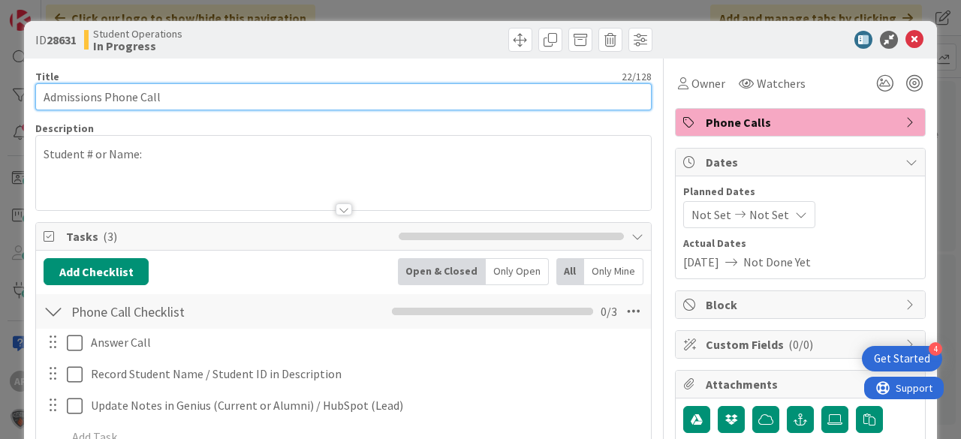
click at [264, 92] on input "Admissions Phone Call" at bounding box center [343, 96] width 617 height 27
type input "Admissions Phone Call - Sashon Dillard"
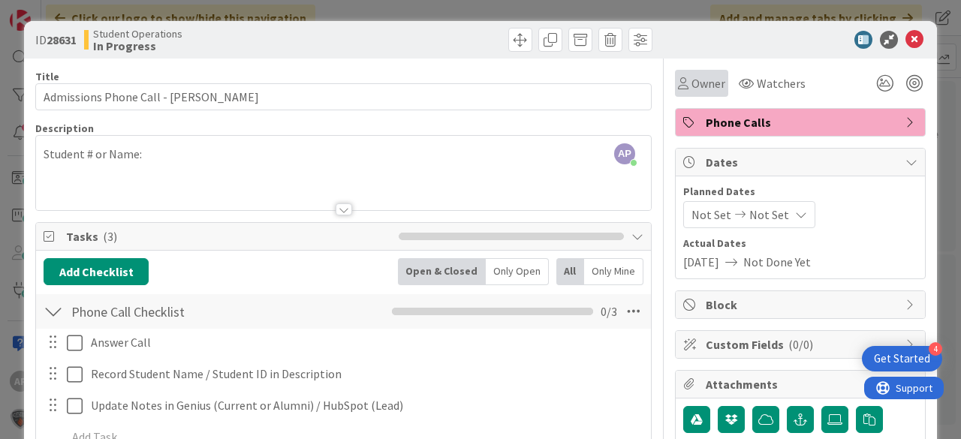
click at [703, 77] on span "Owner" at bounding box center [709, 83] width 34 height 18
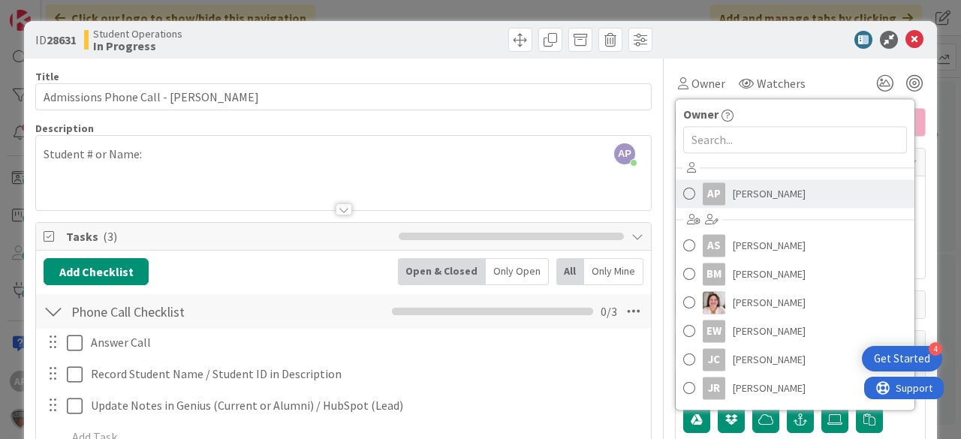
click at [765, 189] on span "Amanda Perry" at bounding box center [769, 194] width 73 height 23
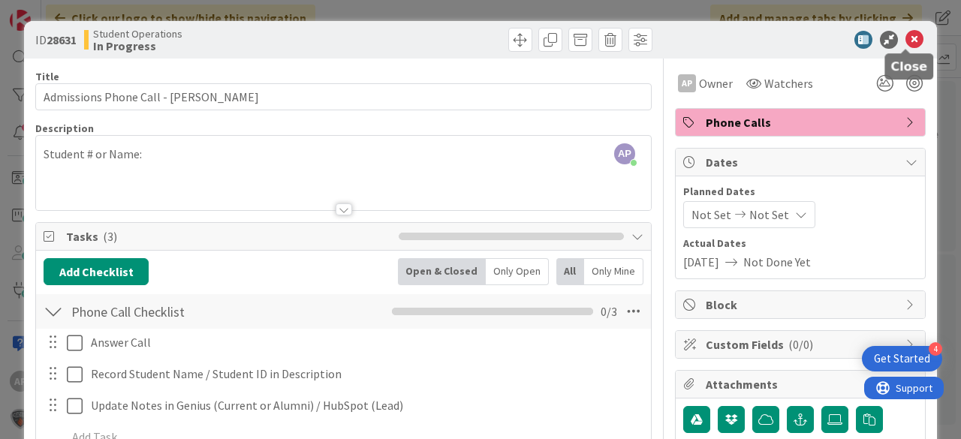
click at [909, 44] on icon at bounding box center [915, 40] width 18 height 18
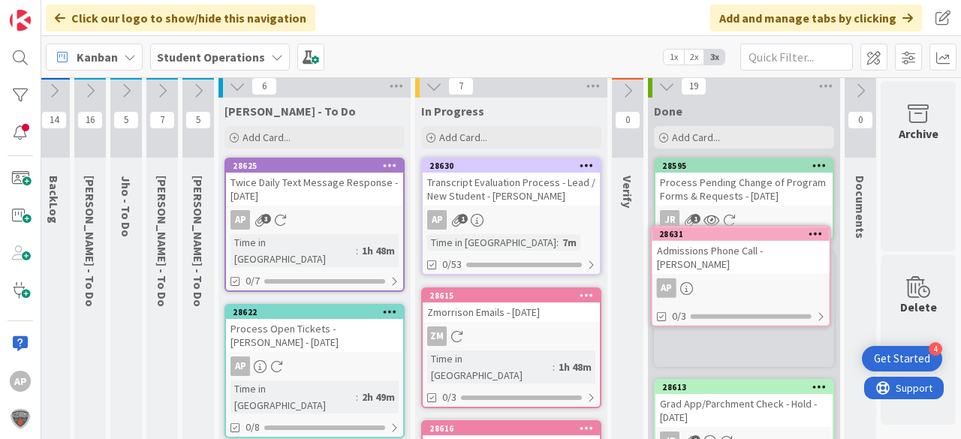
scroll to position [8, 53]
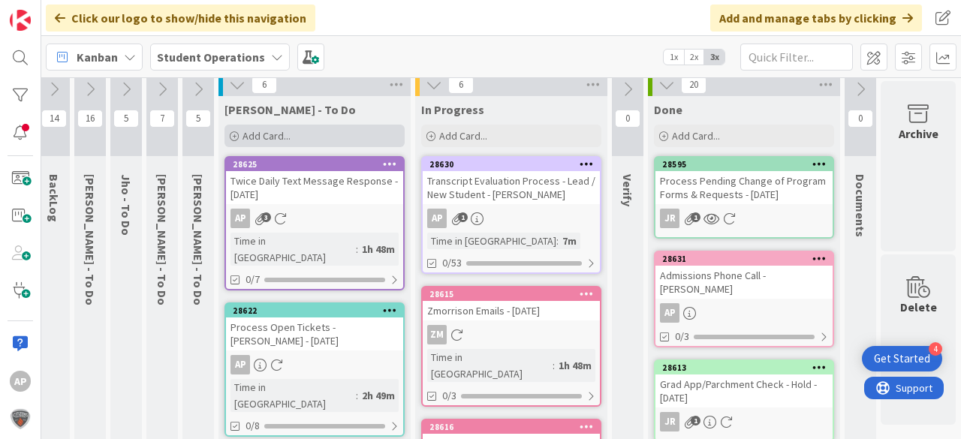
click at [294, 137] on div "Add Card..." at bounding box center [315, 136] width 180 height 23
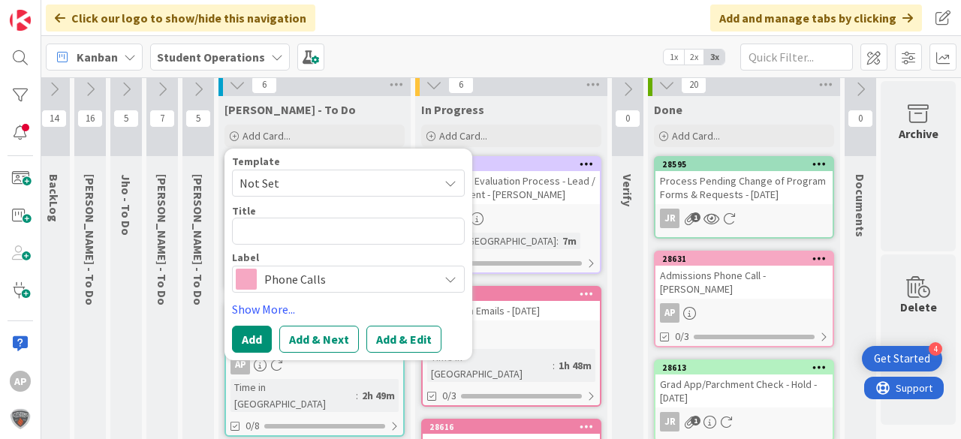
click at [311, 182] on span "Not Set" at bounding box center [334, 184] width 188 height 20
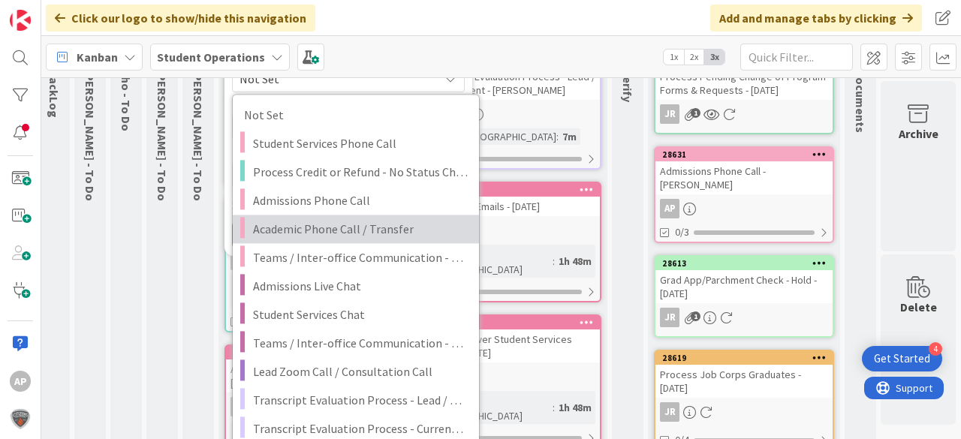
scroll to position [128, 53]
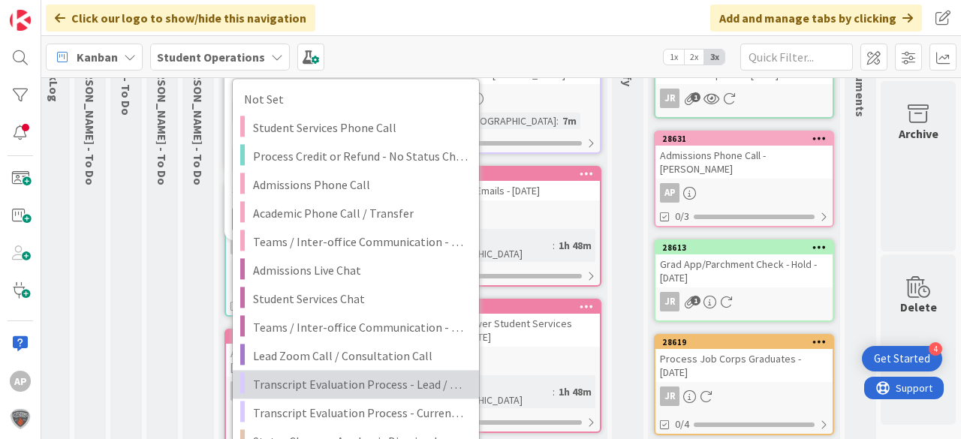
click at [409, 376] on span "Transcript Evaluation Process - Lead / New Student" at bounding box center [360, 385] width 215 height 20
type textarea "x"
type textarea "Transcript Evaluation Process - Lead / New Student"
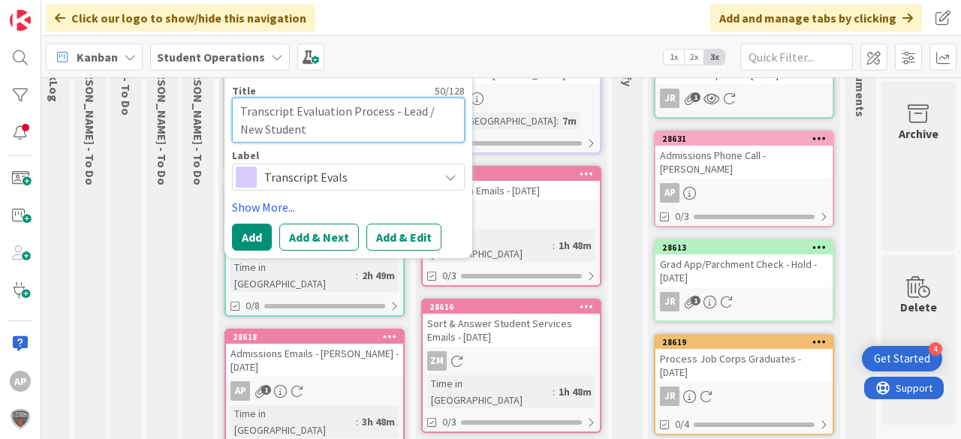
click at [299, 121] on textarea "Transcript Evaluation Process - Lead / New Student" at bounding box center [348, 120] width 233 height 45
type textarea "x"
type textarea "Transcript Evaluation Process - Lead / New Student"
type textarea "x"
type textarea "Transcript Evaluation Process - Lead / New Student -"
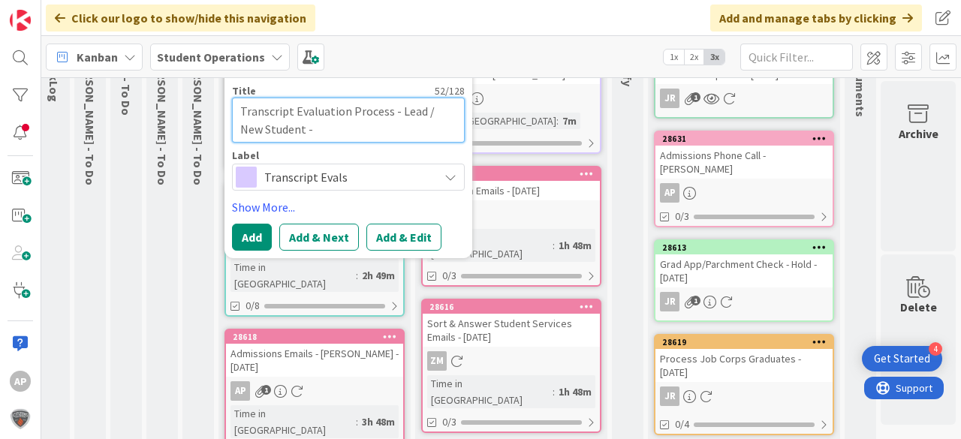
type textarea "x"
type textarea "Transcript Evaluation Process - Lead / New Student -"
type textarea "x"
type textarea "Transcript Evaluation Process - Lead / New Student - N"
type textarea "x"
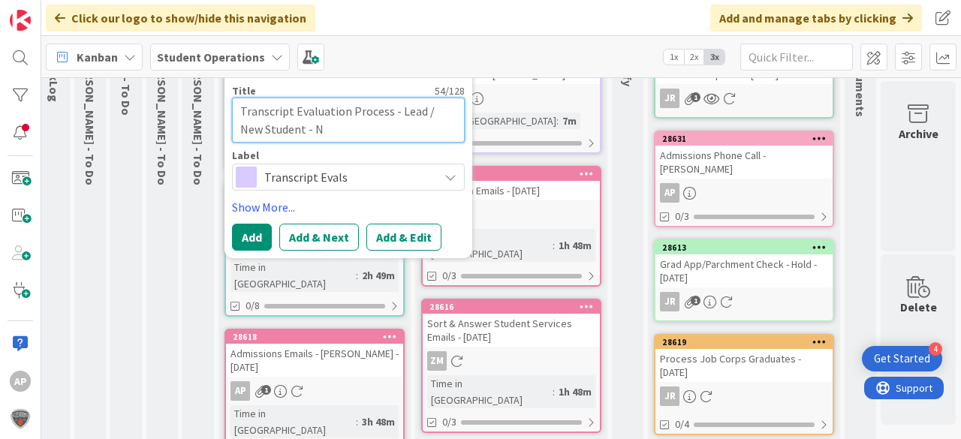
type textarea "Transcript Evaluation Process - Lead / New Student - Ne"
type textarea "x"
type textarea "Transcript Evaluation Process - Lead / New Student - Nes"
type textarea "x"
type textarea "Transcript Evaluation Process - Lead / New Student - Nest"
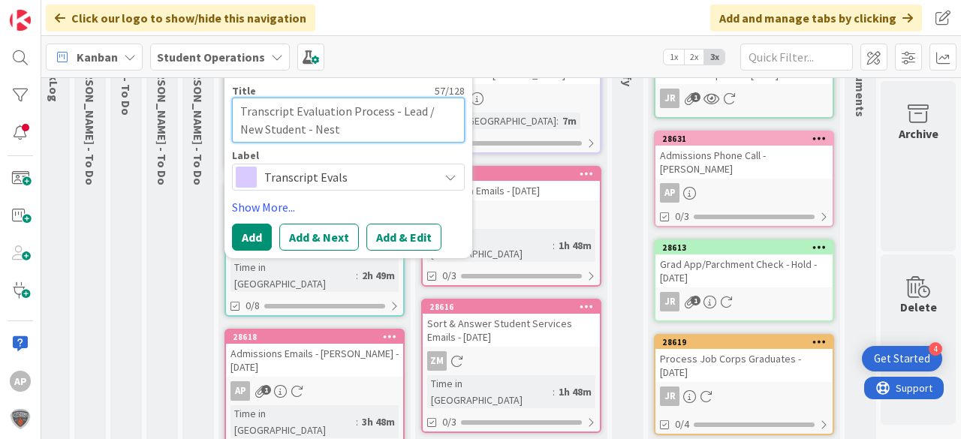
type textarea "x"
type textarea "Transcript Evaluation Process - Lead / New Student - Nesta"
type textarea "x"
type textarea "Transcript Evaluation Process - Lead / New Student - Nesta"
type textarea "x"
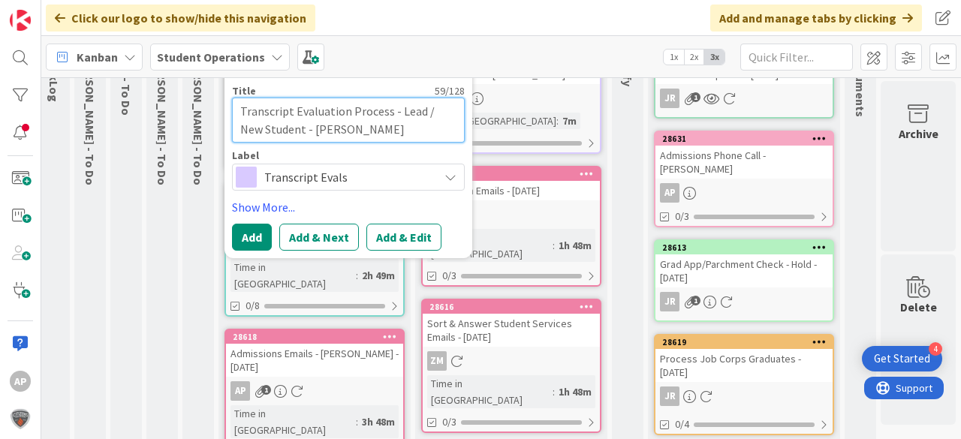
type textarea "Transcript Evaluation Process - Lead / New Student - Nesta D"
type textarea "x"
type textarea "Transcript Evaluation Process - Lead / New Student - Nesta Di"
type textarea "x"
type textarea "Transcript Evaluation Process - Lead / New Student - Nesta Dil"
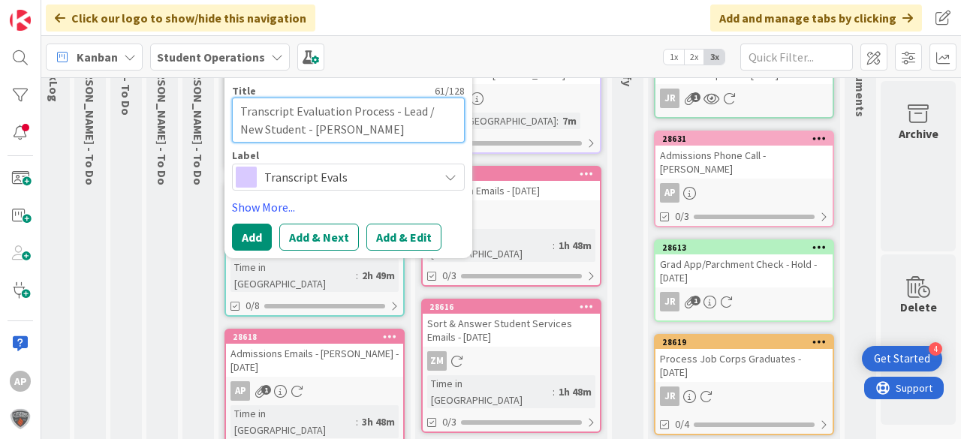
type textarea "x"
type textarea "Transcript Evaluation Process - Lead / New Student - Nesta Dill"
type textarea "x"
type textarea "Transcript Evaluation Process - Lead / New Student - Nesta Dilla"
type textarea "x"
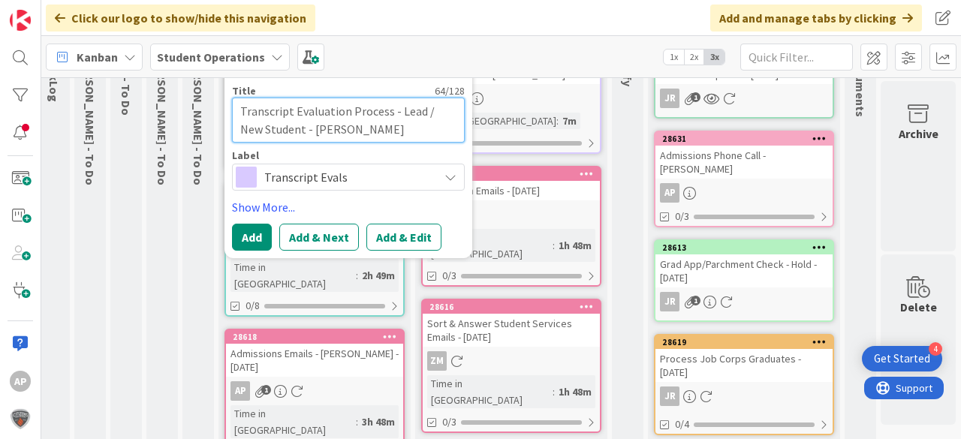
type textarea "Transcript Evaluation Process - Lead / New Student - Nesta Dillar"
type textarea "x"
type textarea "Transcript Evaluation Process - Lead / New Student - Nesta Dillard"
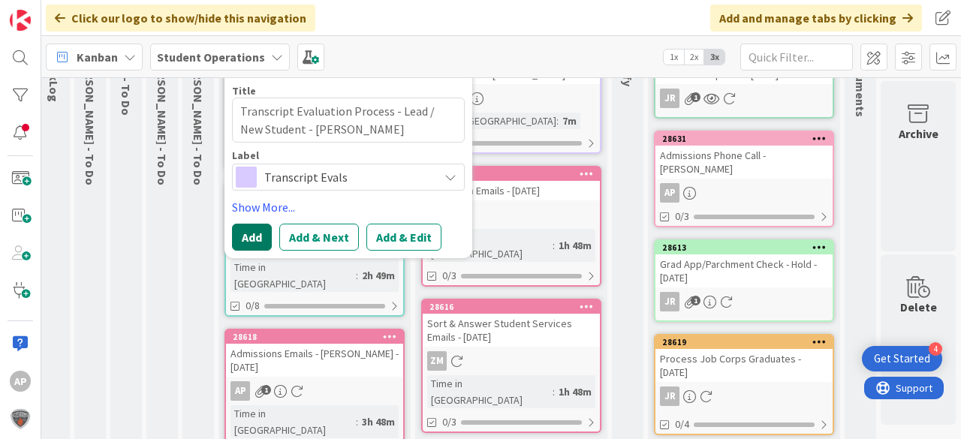
click at [240, 231] on button "Add" at bounding box center [252, 237] width 40 height 27
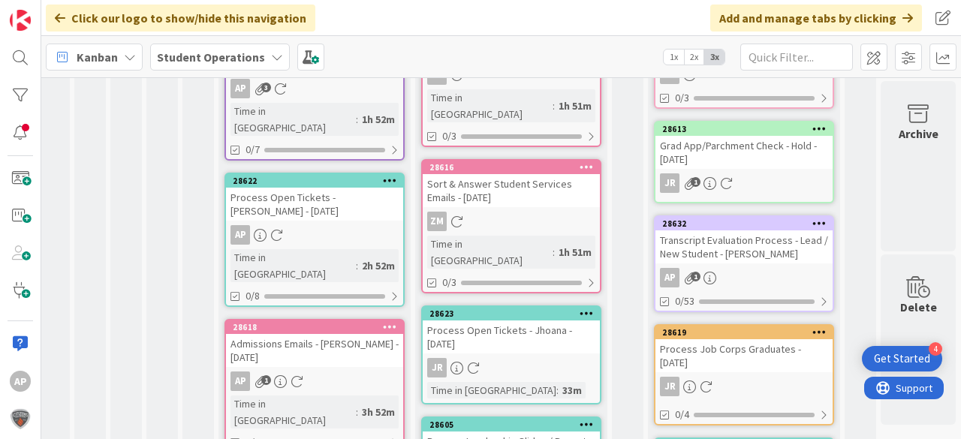
scroll to position [240, 53]
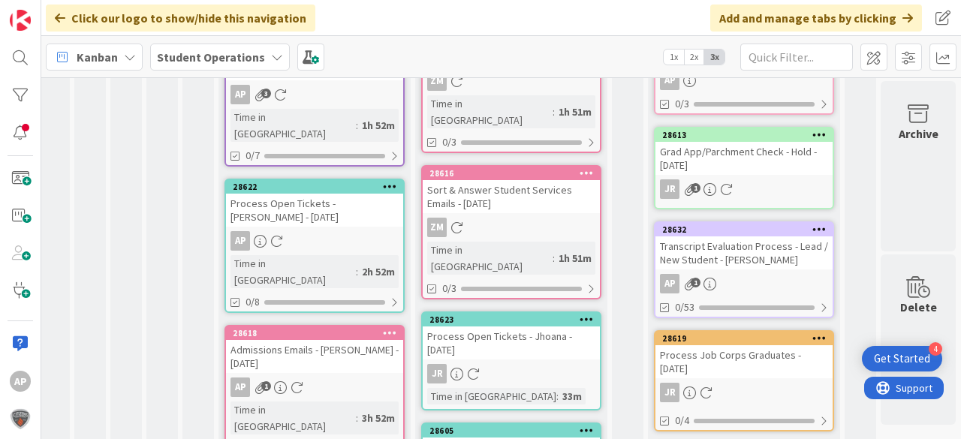
drag, startPoint x: 204, startPoint y: 204, endPoint x: 289, endPoint y: 200, distance: 85.0
click at [289, 200] on div "13 Future Automation / Process Building 14 BackLog 16 Emilie - To Do 5 Jho - To…" at bounding box center [479, 429] width 958 height 1177
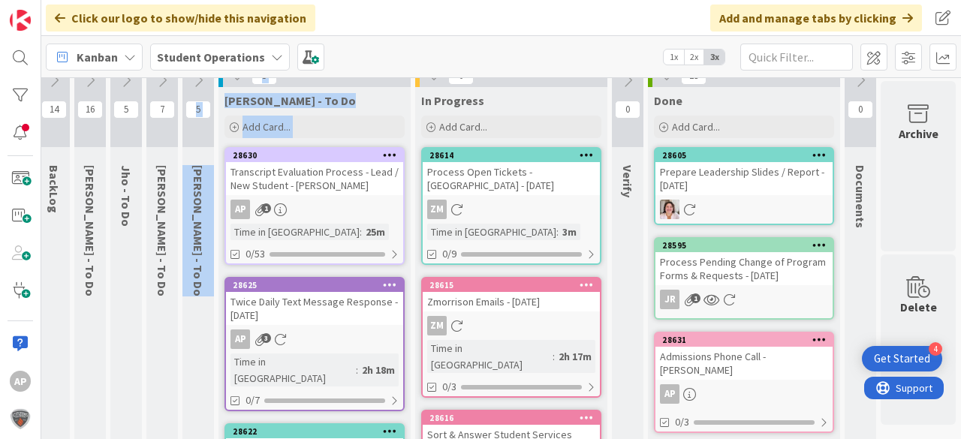
scroll to position [0, 48]
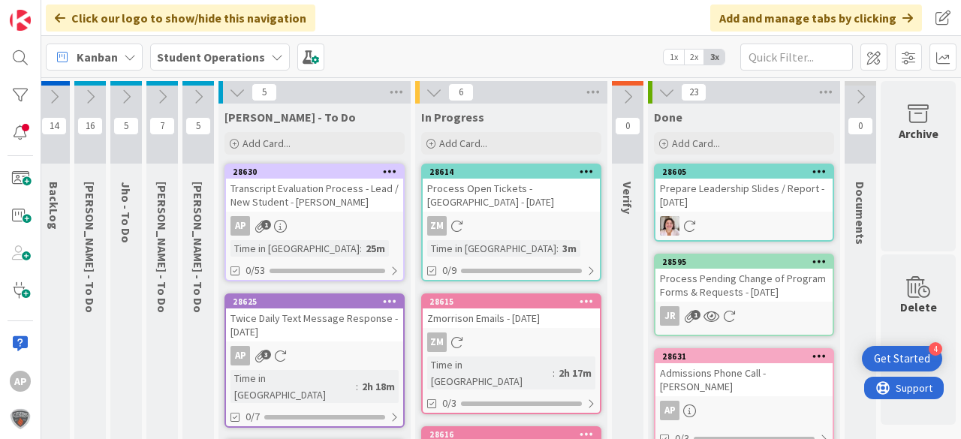
click at [536, 60] on div "Kanban Student Operations 1x 2x 3x" at bounding box center [501, 56] width 920 height 41
click at [303, 147] on div "Add Card..." at bounding box center [315, 143] width 180 height 23
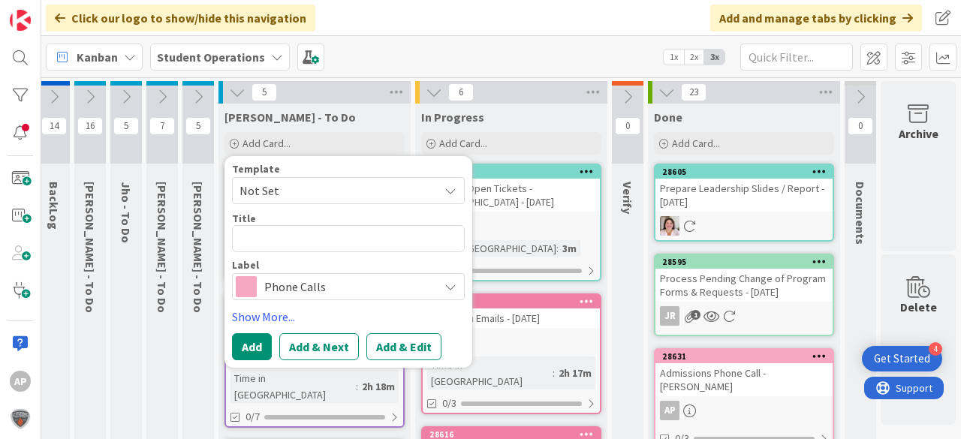
click at [299, 177] on span "Not Set" at bounding box center [348, 190] width 233 height 27
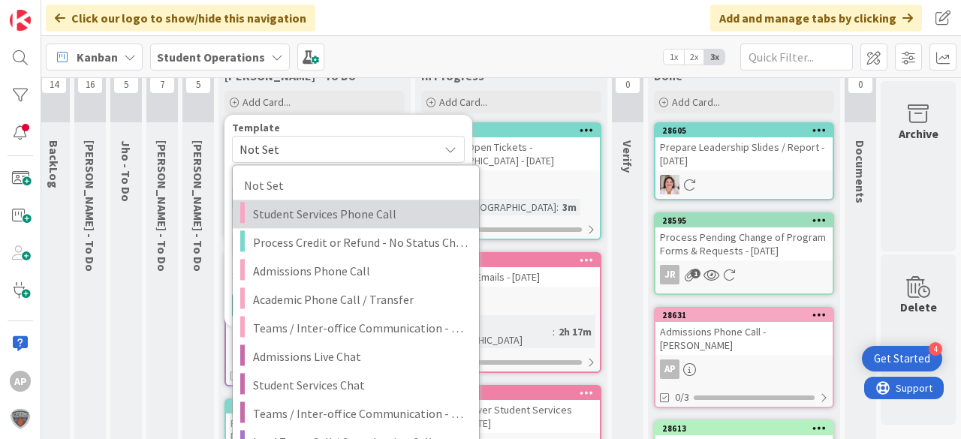
scroll to position [180, 48]
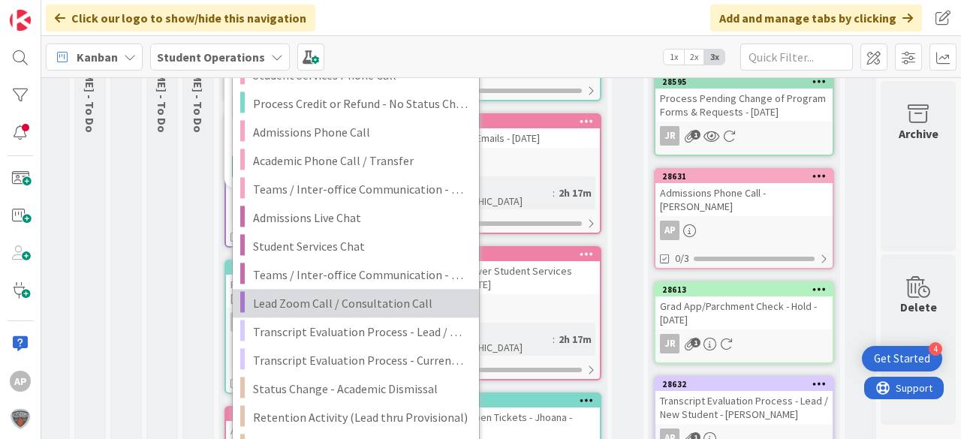
click at [354, 297] on span "Lead Zoom Call / Consultation Call" at bounding box center [360, 304] width 215 height 20
type textarea "x"
type textarea "Lead Zoom Call / Consultation Call"
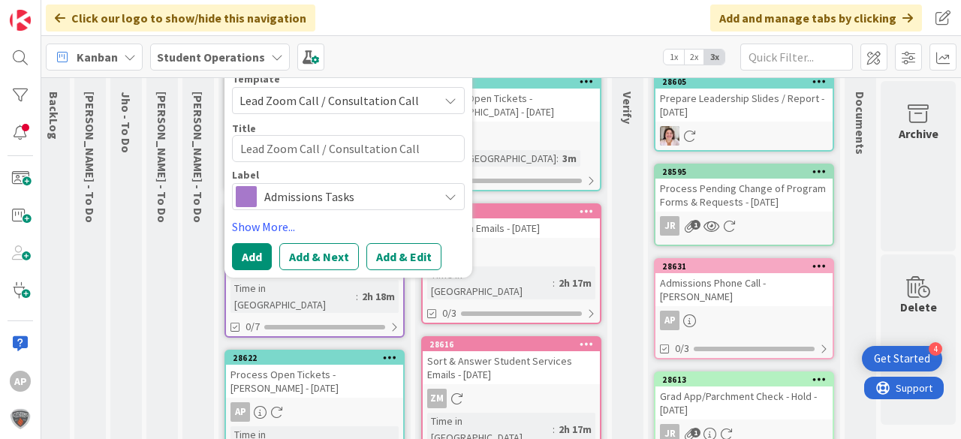
scroll to position [0, 48]
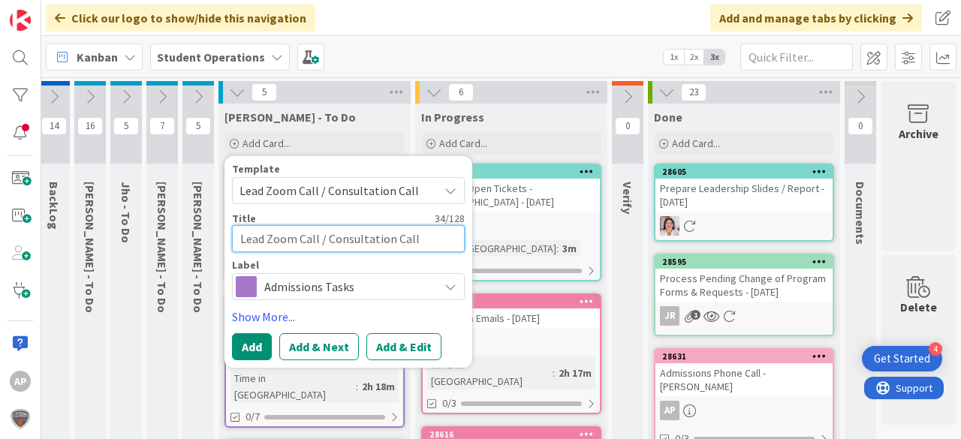
click at [433, 240] on textarea "Lead Zoom Call / Consultation Call" at bounding box center [348, 238] width 233 height 27
type textarea "x"
type textarea "Lead Zoom Call / Consultation Call"
type textarea "x"
type textarea "Lead Zoom Call / Consultation Call -"
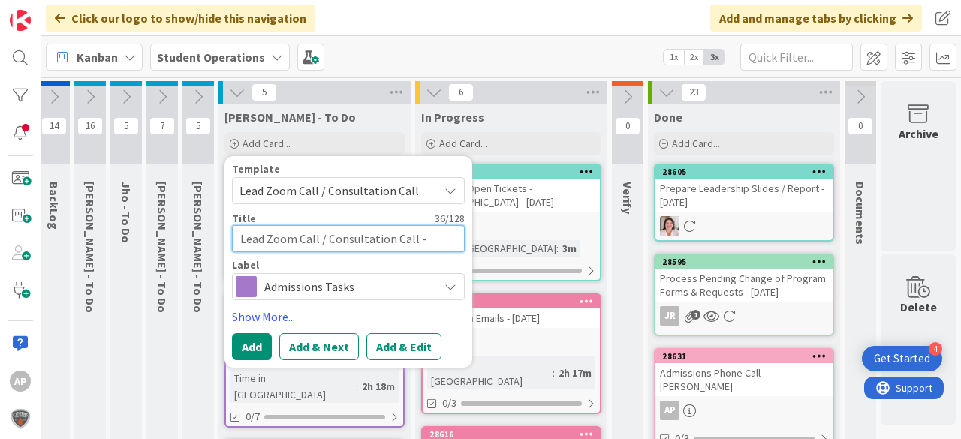
type textarea "x"
type textarea "Lead Zoom Call / Consultation Call -"
type textarea "x"
type textarea "Lead Zoom Call / Consultation Call - C"
type textarea "x"
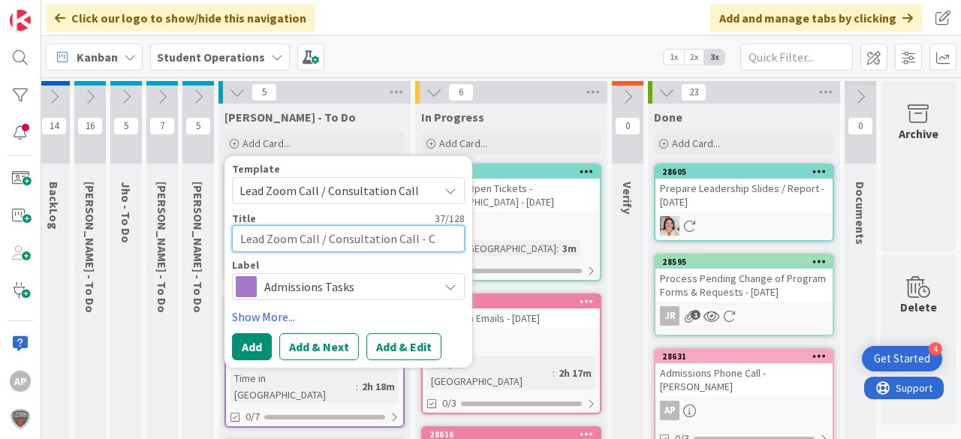
type textarea "Lead Zoom Call / Consultation Call - Ca"
type textarea "x"
type textarea "Lead Zoom Call / Consultation Call - Car"
type textarea "x"
type textarea "Lead Zoom Call / Consultation Call - Carl"
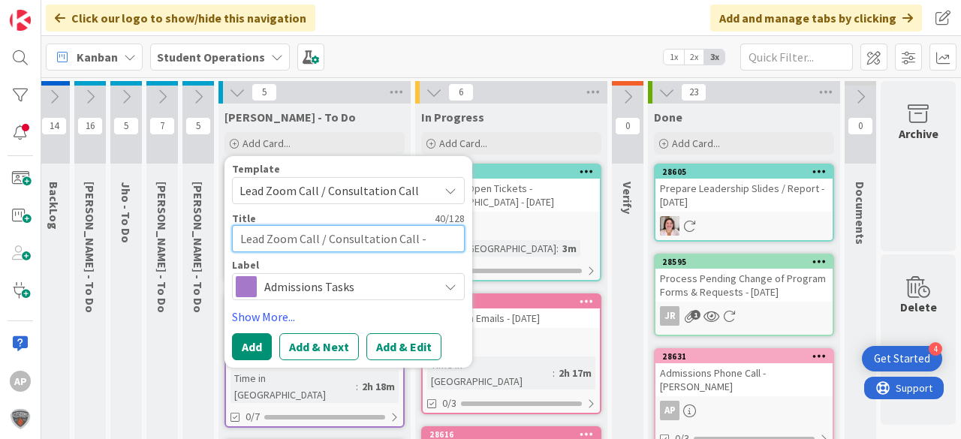
type textarea "x"
type textarea "Lead Zoom Call / Consultation Call - Carl"
type textarea "x"
type textarea "Lead Zoom Call / Consultation Call - Carl D"
type textarea "x"
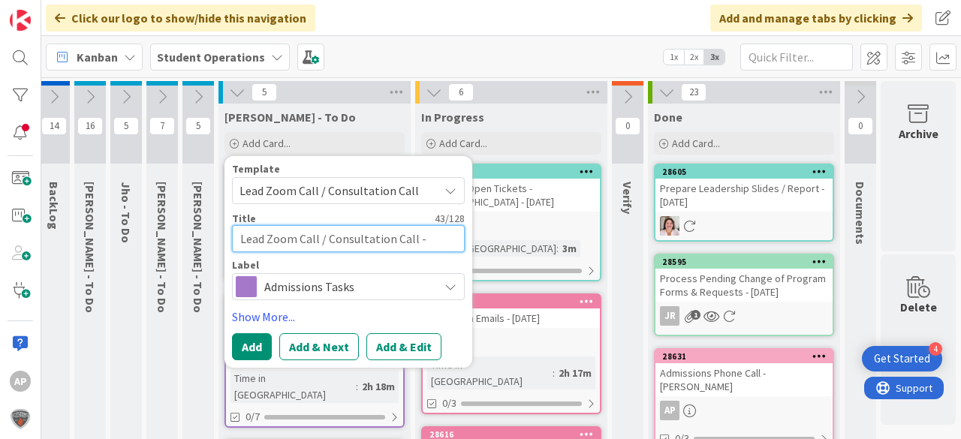
type textarea "Lead Zoom Call / Consultation Call - Carl Da"
type textarea "x"
type textarea "Lead Zoom Call / Consultation Call - Carl Dan"
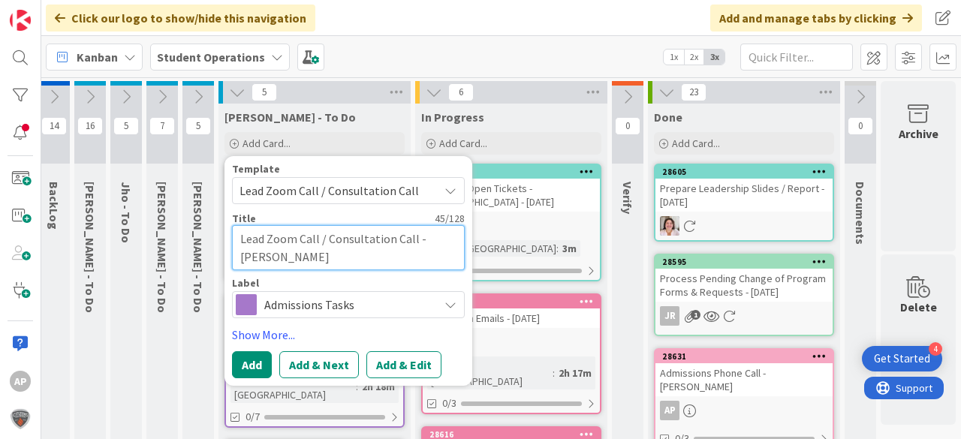
type textarea "x"
type textarea "Lead Zoom Call / Consultation Call - Carl Dani"
type textarea "x"
type textarea "Lead Zoom Call / Consultation Call - Carl Danie"
type textarea "x"
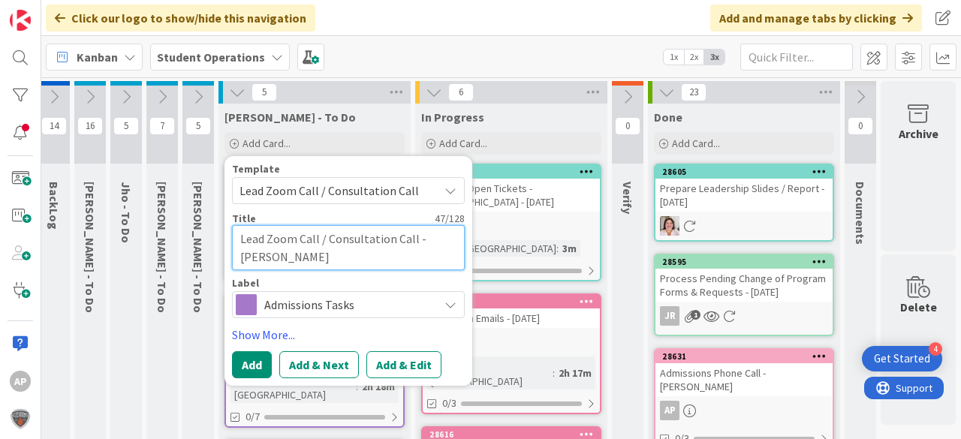
type textarea "Lead Zoom Call / Consultation Call - Carl Daniel"
type textarea "x"
type textarea "Lead Zoom Call / Consultation Call - Carl Daniels"
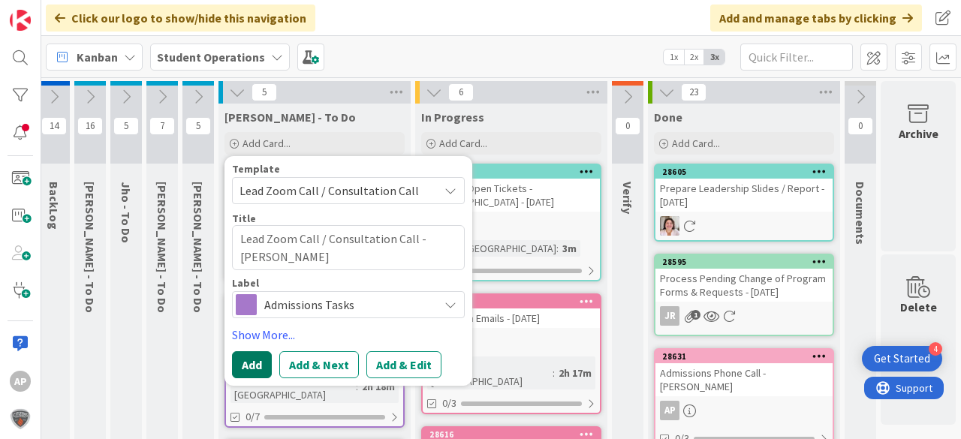
click at [235, 359] on button "Add" at bounding box center [252, 365] width 40 height 27
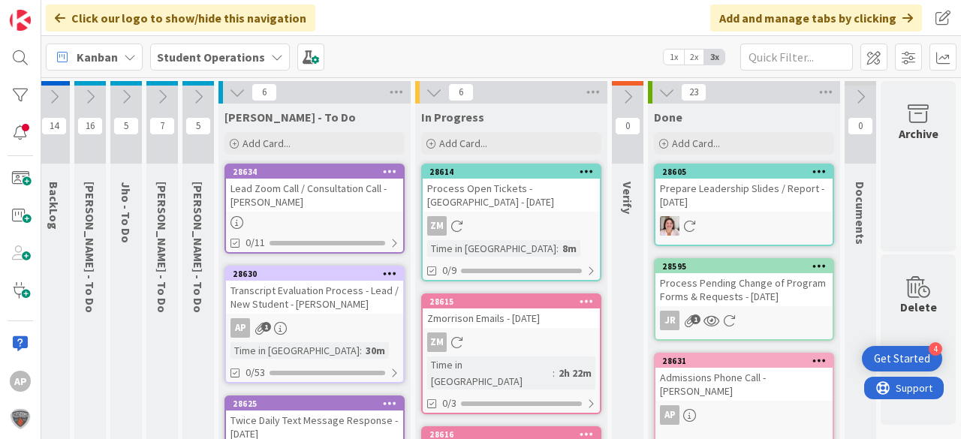
click at [321, 225] on div at bounding box center [314, 222] width 177 height 13
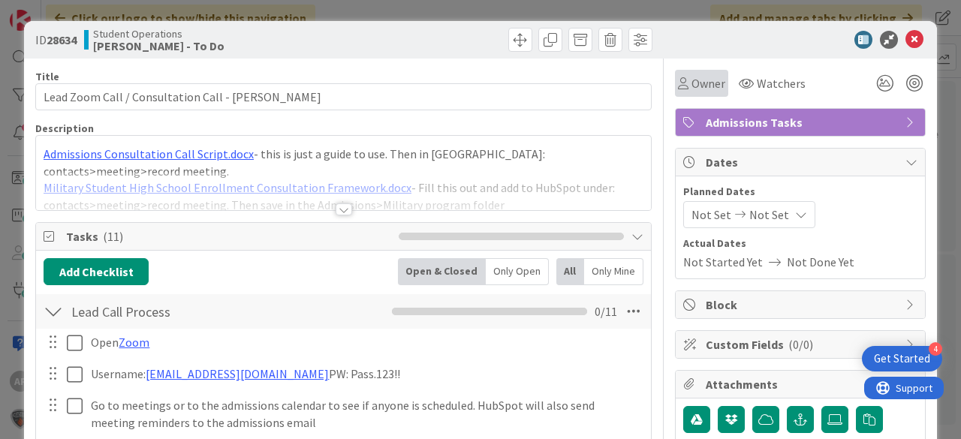
click at [696, 89] on span "Owner" at bounding box center [709, 83] width 34 height 18
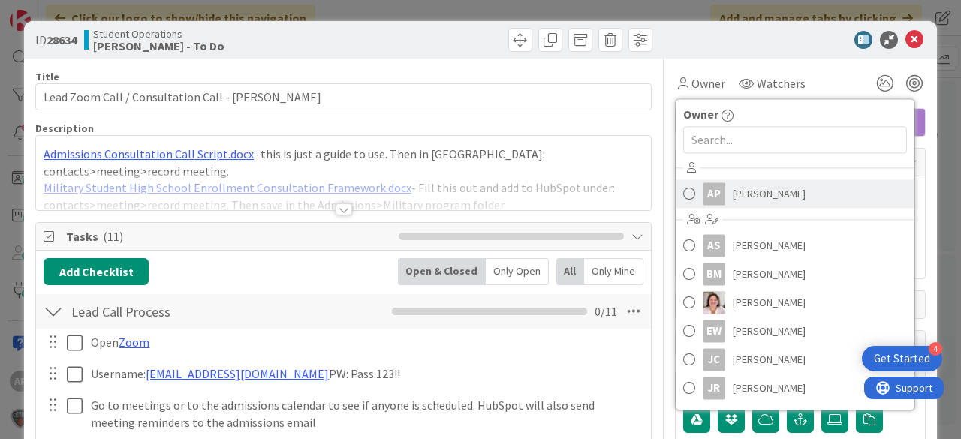
click at [760, 192] on span "Amanda Perry" at bounding box center [769, 194] width 73 height 23
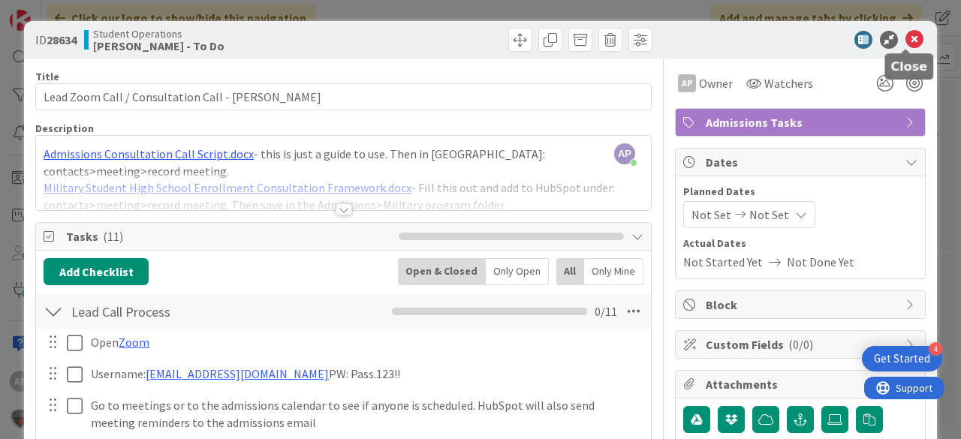
click at [906, 42] on icon at bounding box center [915, 40] width 18 height 18
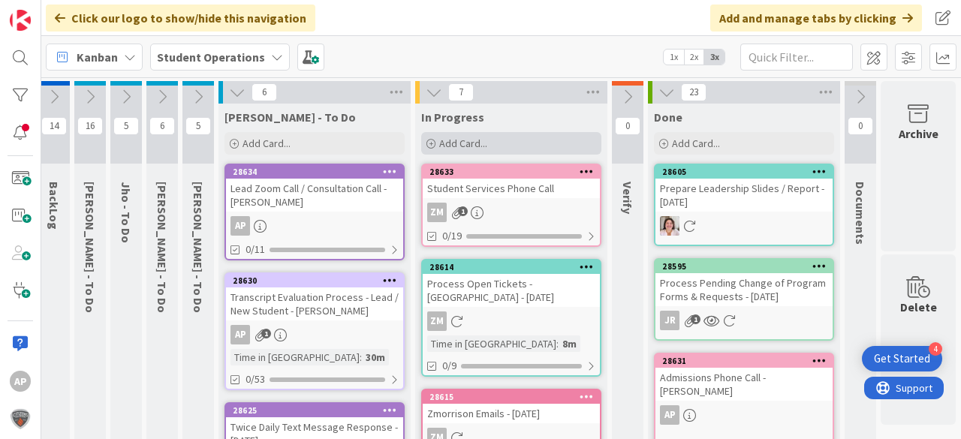
click at [445, 143] on span "Add Card..." at bounding box center [463, 144] width 48 height 14
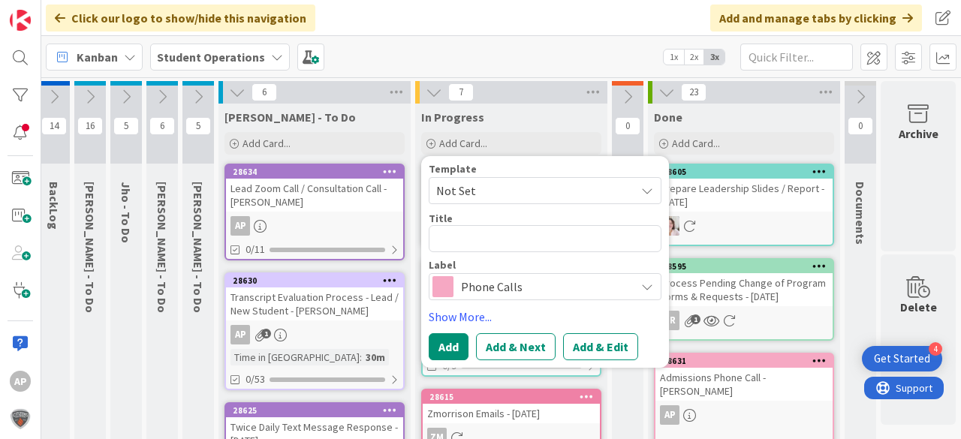
click at [490, 191] on span "Not Set" at bounding box center [530, 191] width 188 height 20
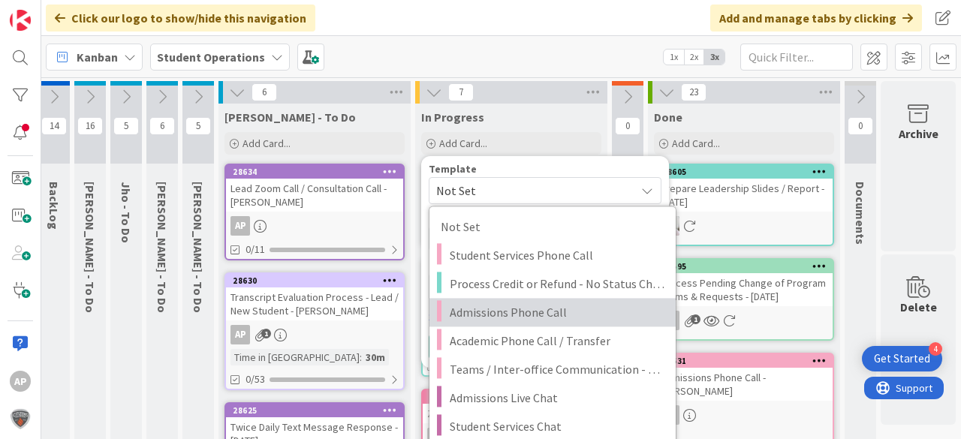
click at [533, 301] on link "Admissions Phone Call" at bounding box center [553, 312] width 246 height 29
type textarea "x"
type textarea "Admissions Phone Call"
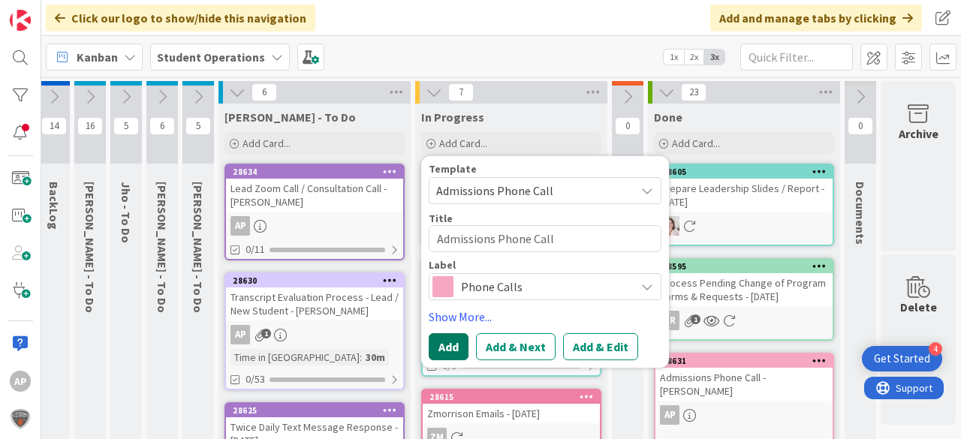
click at [451, 343] on button "Add" at bounding box center [449, 347] width 40 height 27
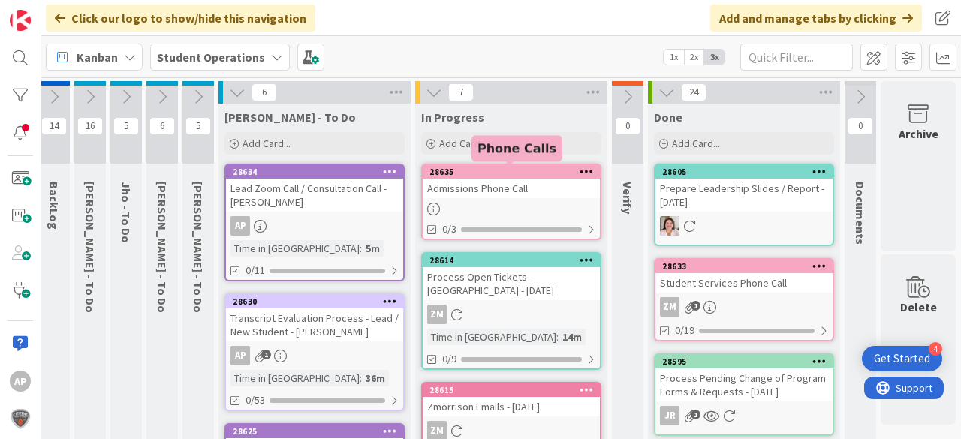
click at [506, 195] on div "Admissions Phone Call" at bounding box center [511, 189] width 177 height 20
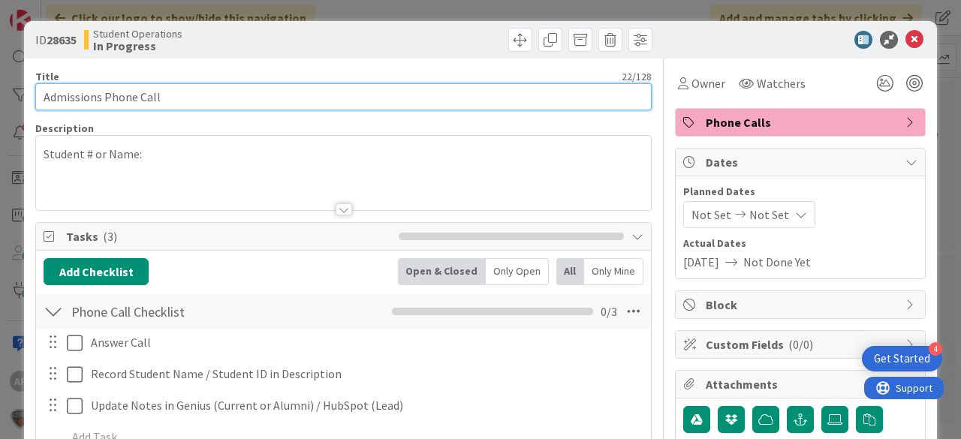
click at [363, 90] on input "Admissions Phone Call" at bounding box center [343, 96] width 617 height 27
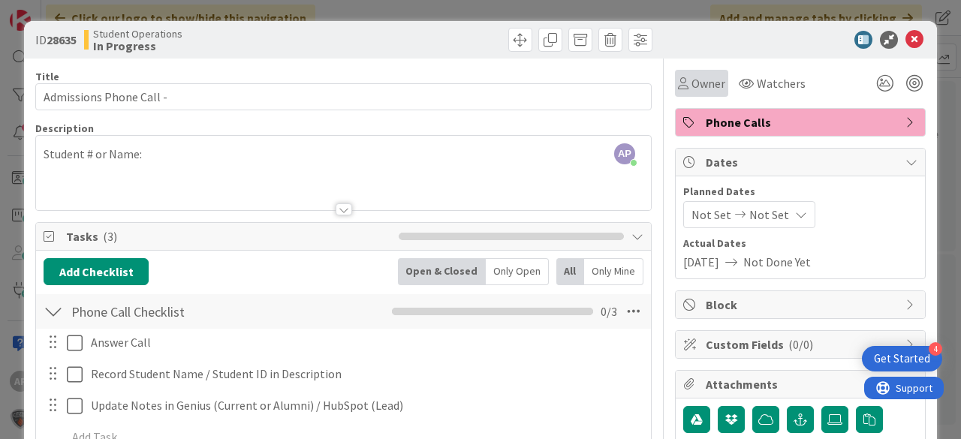
click at [714, 89] on span "Owner" at bounding box center [709, 83] width 34 height 18
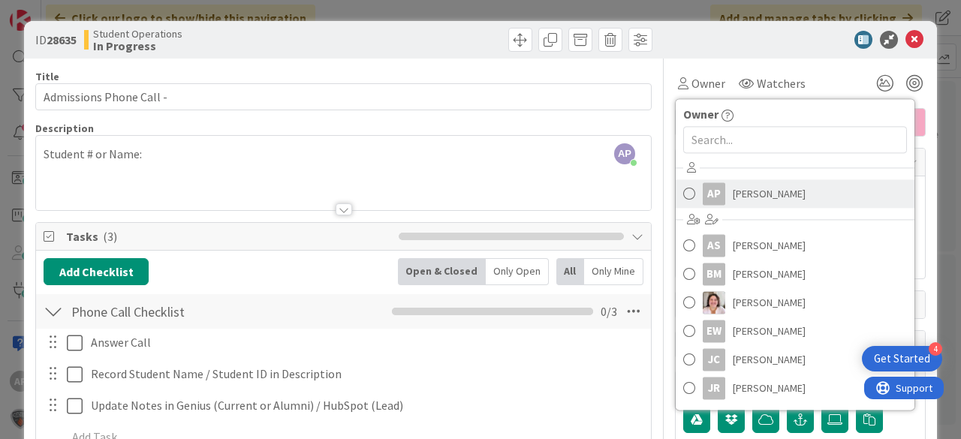
click at [765, 192] on span "Amanda Perry" at bounding box center [769, 194] width 73 height 23
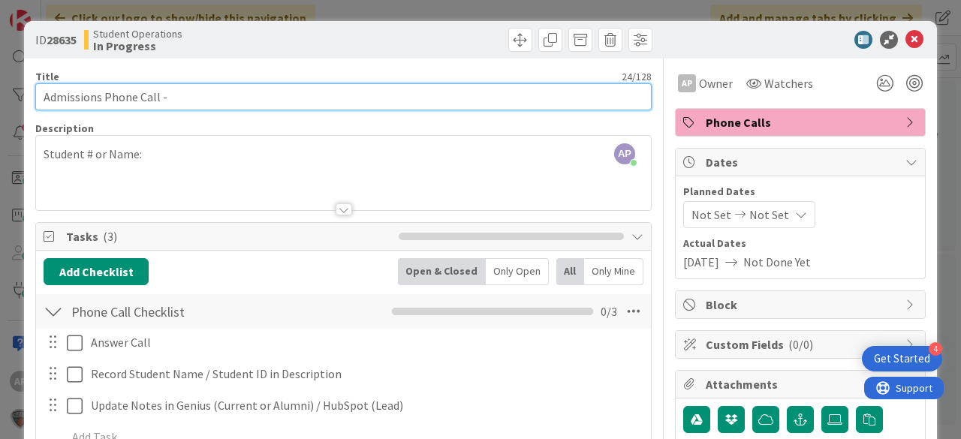
click at [424, 105] on input "Admissions Phone Call -" at bounding box center [343, 96] width 617 height 27
click at [287, 92] on input "Admissions Phone Call -" at bounding box center [343, 96] width 617 height 27
type input "Admissions Phone Call - Traymaine Belanger's mom"
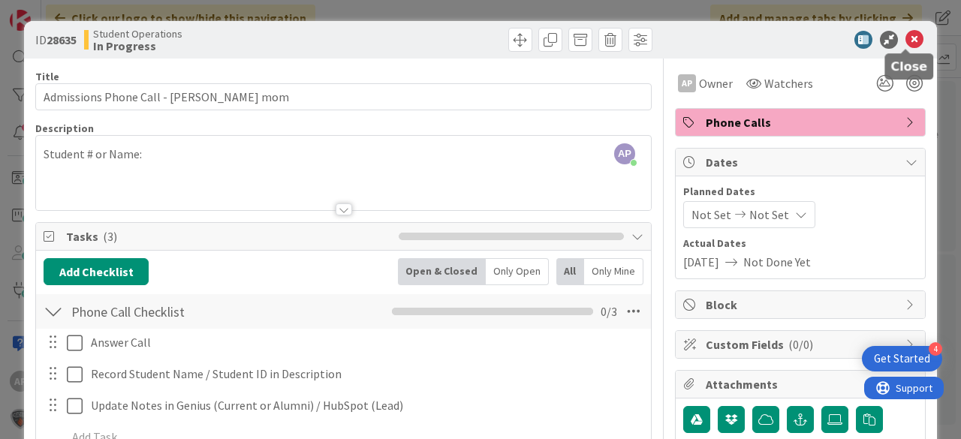
click at [909, 35] on icon at bounding box center [915, 40] width 18 height 18
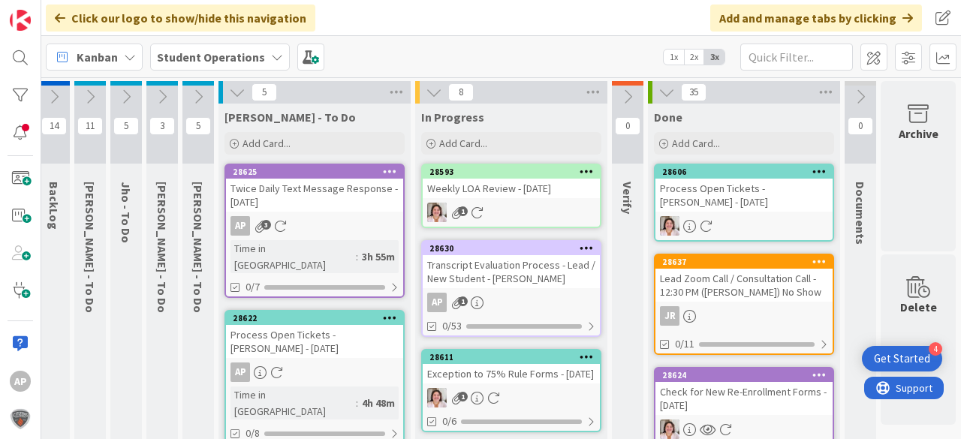
scroll to position [0, 48]
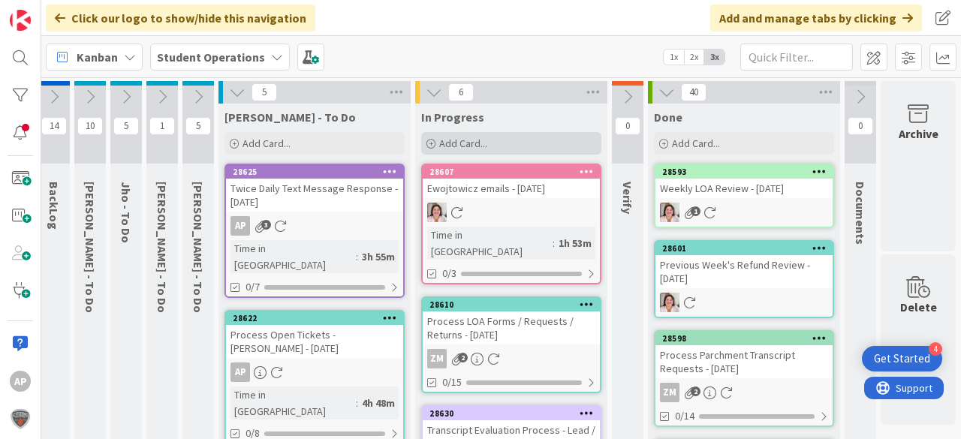
click at [476, 142] on span "Add Card..." at bounding box center [463, 144] width 48 height 14
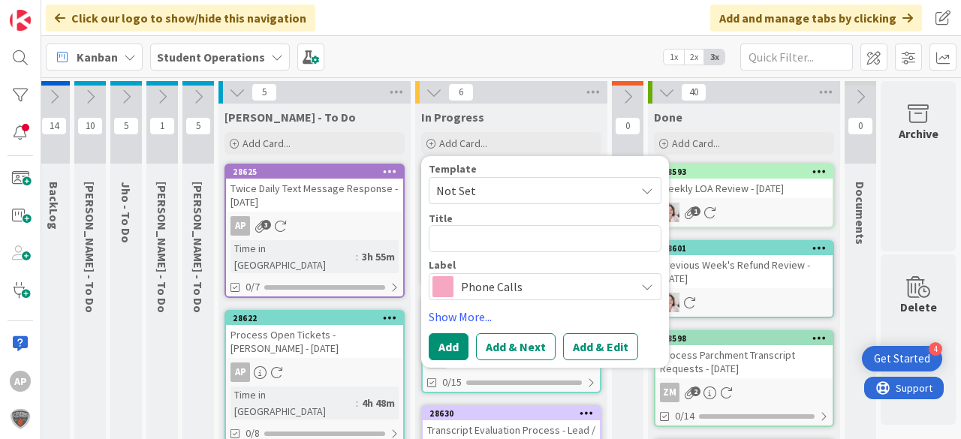
click at [574, 191] on span "Not Set" at bounding box center [530, 191] width 188 height 20
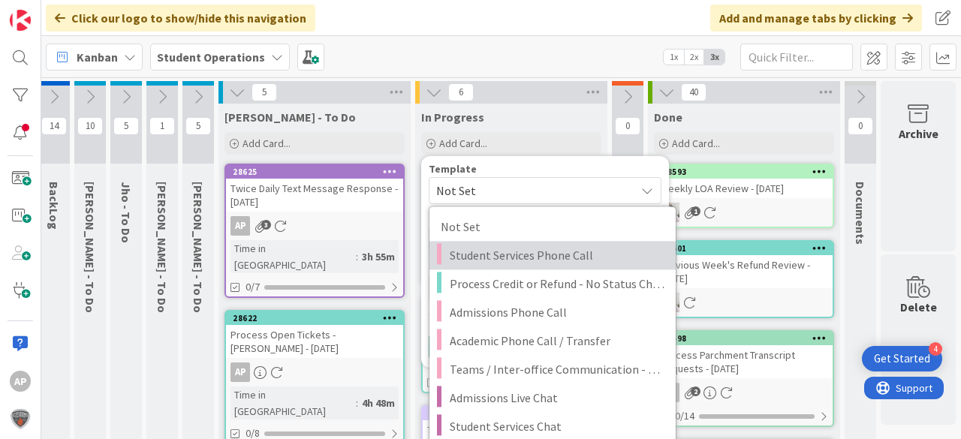
click at [605, 251] on span "Student Services Phone Call" at bounding box center [557, 256] width 215 height 20
type textarea "x"
type textarea "Student Services Phone Call"
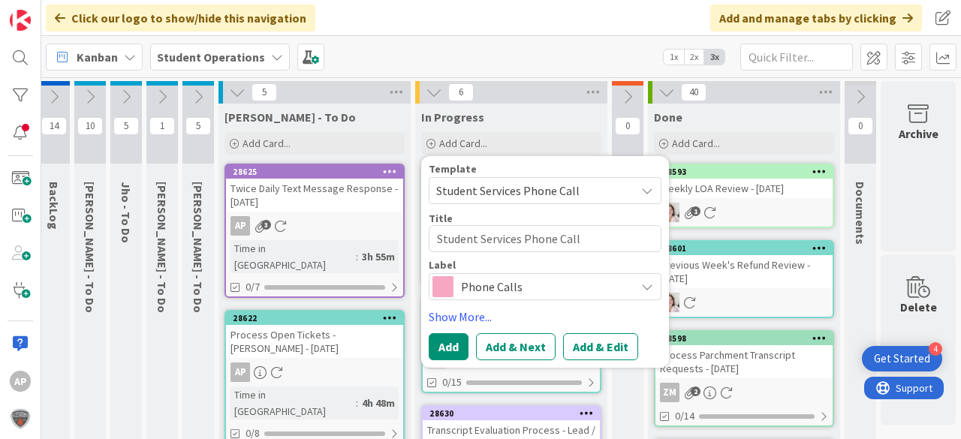
click at [584, 189] on span "Student Services Phone Call" at bounding box center [530, 191] width 188 height 20
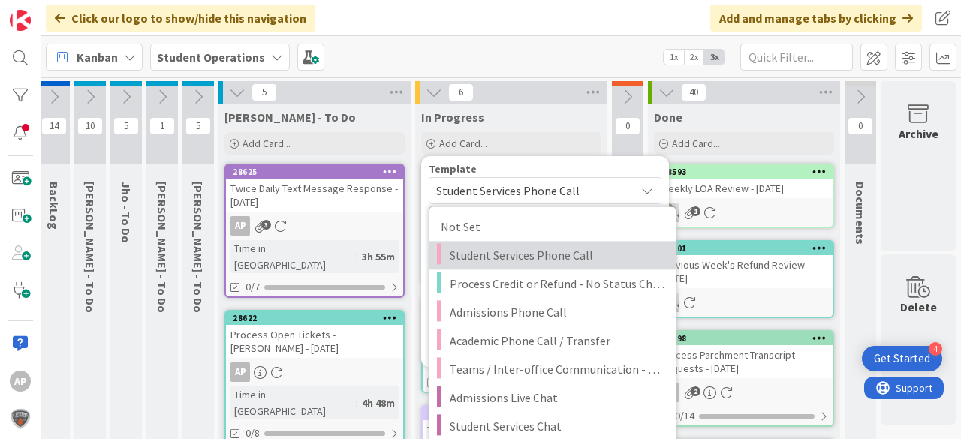
click at [601, 247] on span "Student Services Phone Call" at bounding box center [557, 256] width 215 height 20
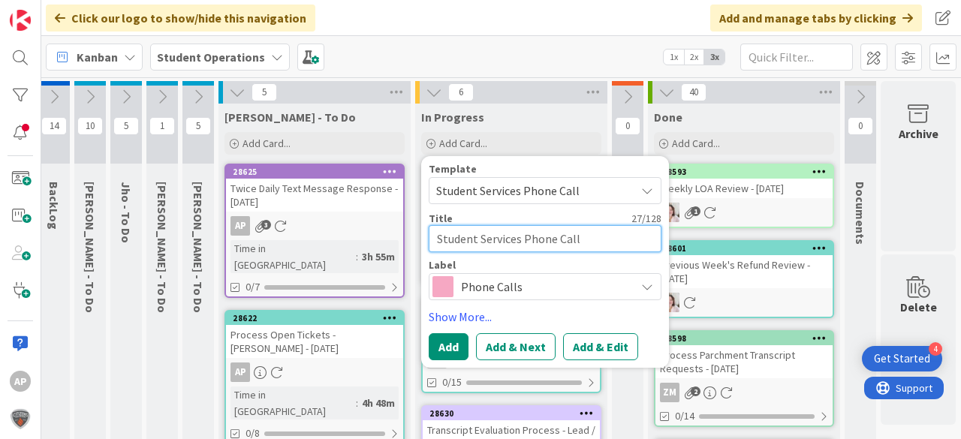
click at [607, 240] on textarea "Student Services Phone Call" at bounding box center [545, 238] width 233 height 27
type textarea "x"
type textarea "Student Services Phone Call"
type textarea "x"
type textarea "Student Services Phone Call -"
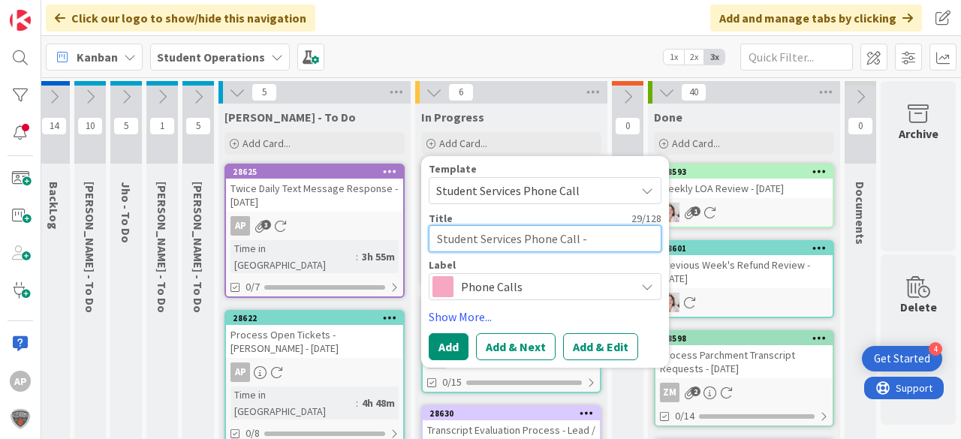
type textarea "x"
type textarea "Student Services Phone Call -"
type textarea "x"
type textarea "Student Services Phone Call - O"
type textarea "x"
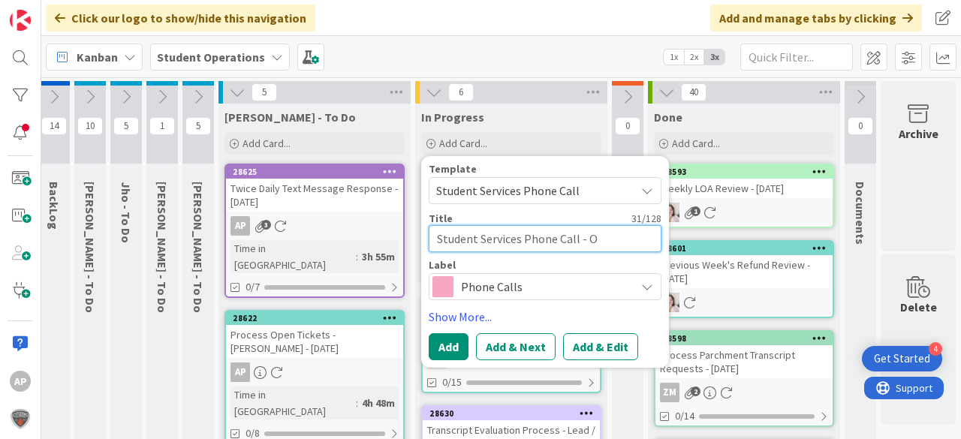
type textarea "Student Services Phone Call - Ow"
type textarea "x"
type textarea "Student Services Phone Call - Owe"
type textarea "x"
type textarea "Student Services Phone Call - Owen"
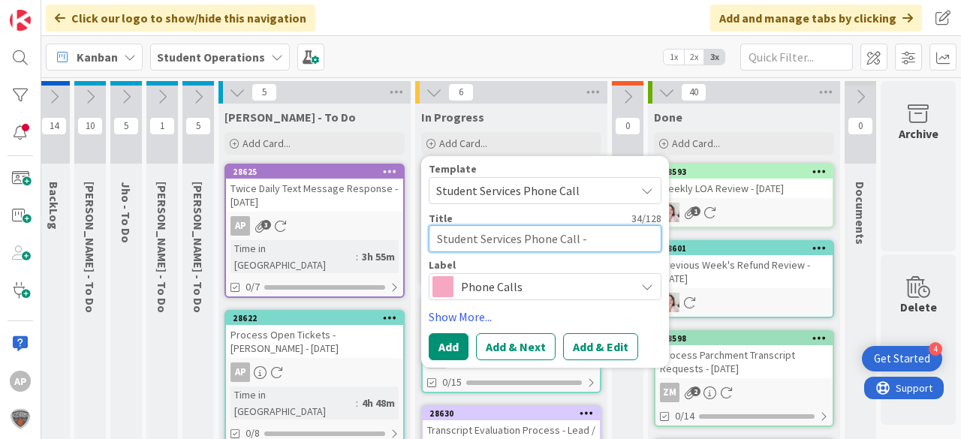
type textarea "x"
type textarea "Student Services Phone Call - Owen"
type textarea "x"
type textarea "Student Services Phone Call - Owen B"
type textarea "x"
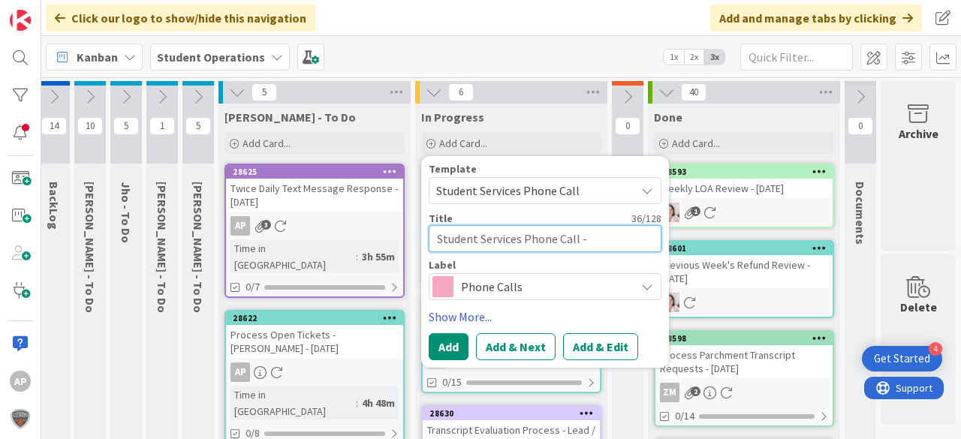
type textarea "Student Services Phone Call - Owen Be"
type textarea "x"
type textarea "Student Services Phone Call - Owen Bel"
type textarea "x"
type textarea "Student Services Phone Call - Owen Bell"
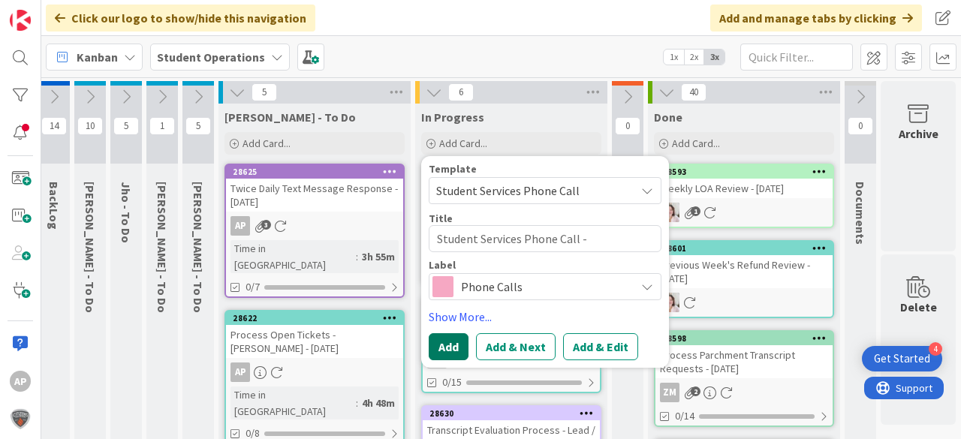
click at [430, 346] on button "Add" at bounding box center [449, 347] width 40 height 27
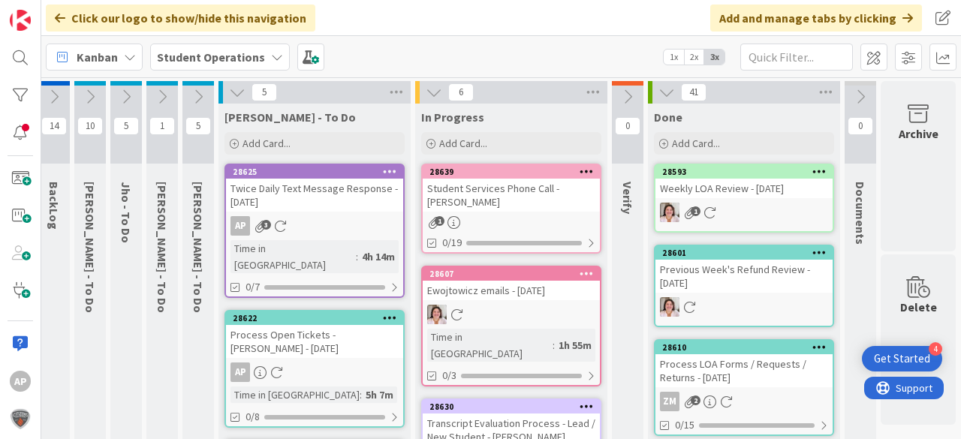
click at [481, 210] on div "Student Services Phone Call - Owen Bell" at bounding box center [511, 195] width 177 height 33
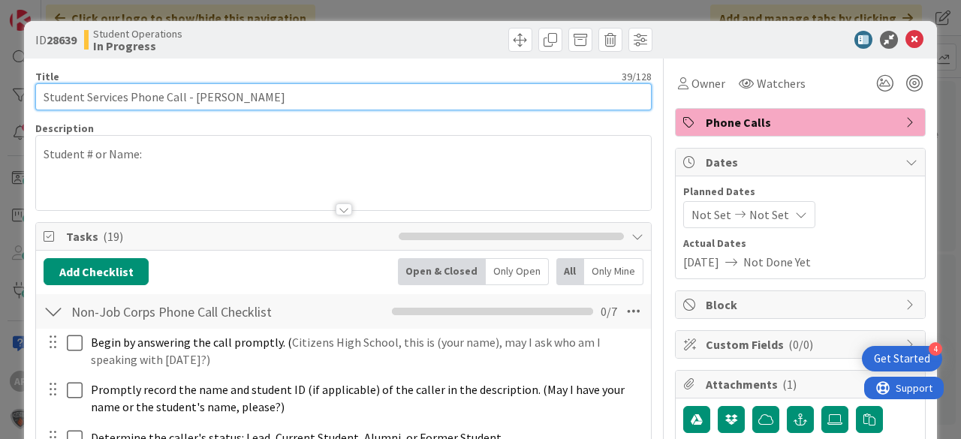
click at [442, 102] on input "Student Services Phone Call - Owen Bell" at bounding box center [343, 96] width 617 height 27
type input "Student Services Phone Call - Owen Bell (10 min)"
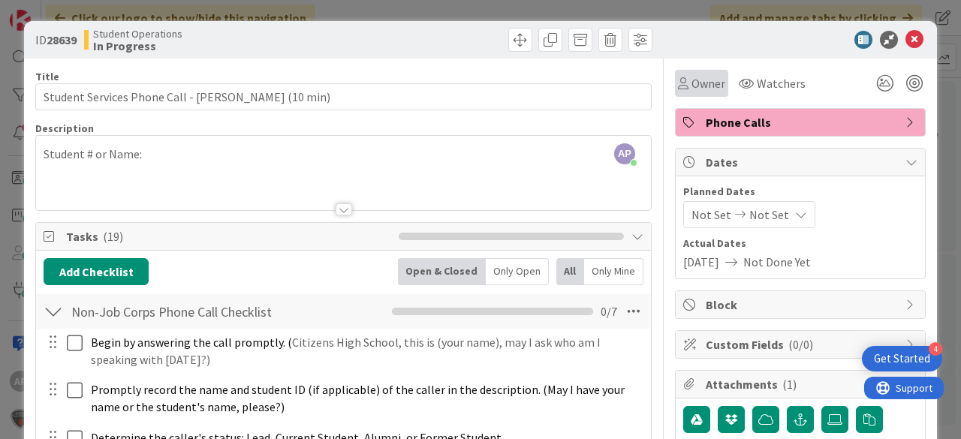
click at [711, 75] on span "Owner" at bounding box center [709, 83] width 34 height 18
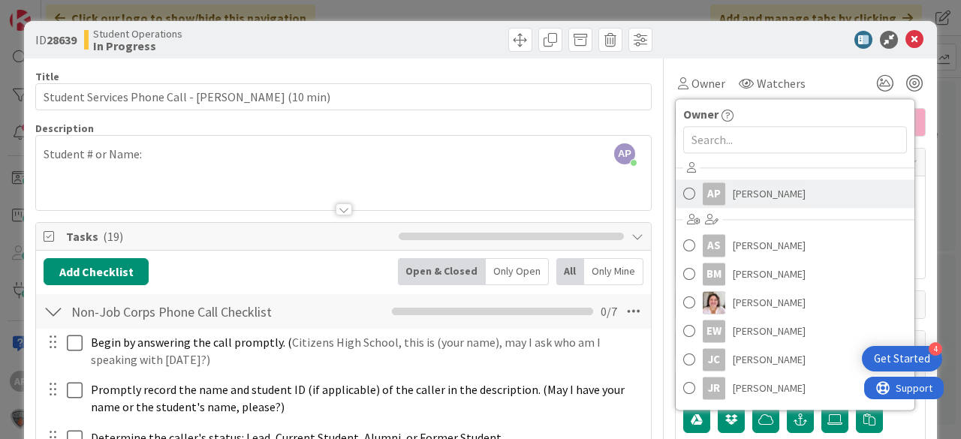
click at [757, 183] on span "Amanda Perry" at bounding box center [769, 194] width 73 height 23
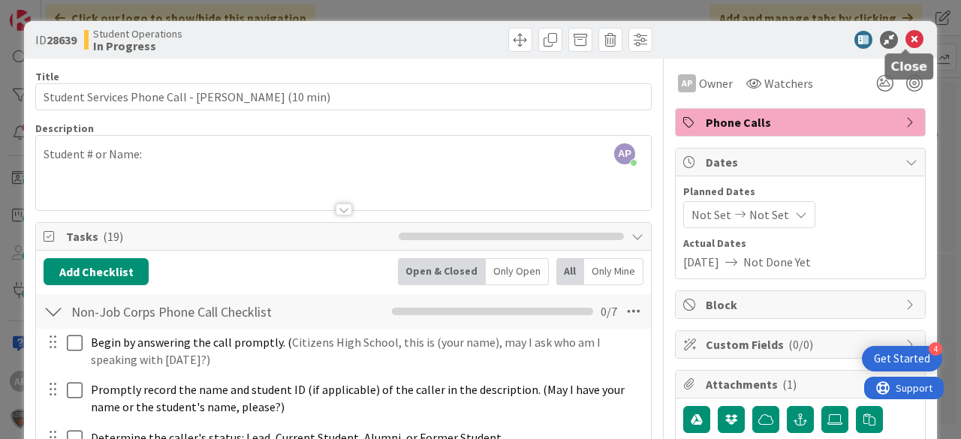
click at [906, 39] on icon at bounding box center [915, 40] width 18 height 18
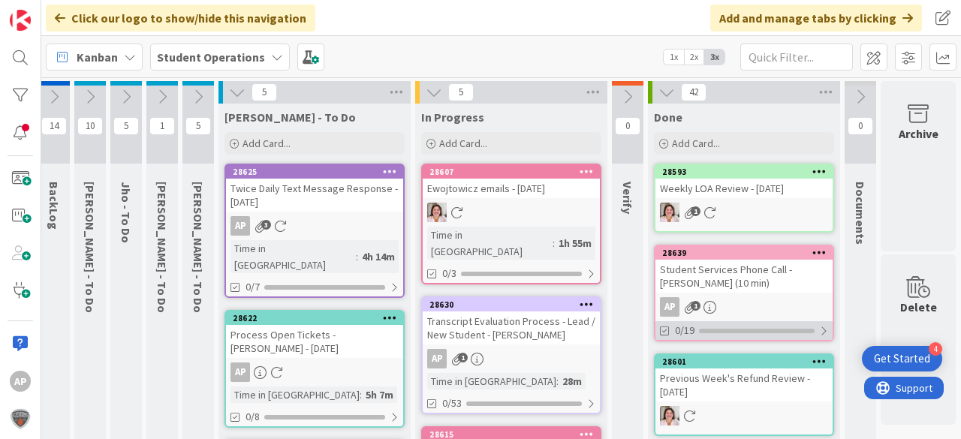
scroll to position [2, 48]
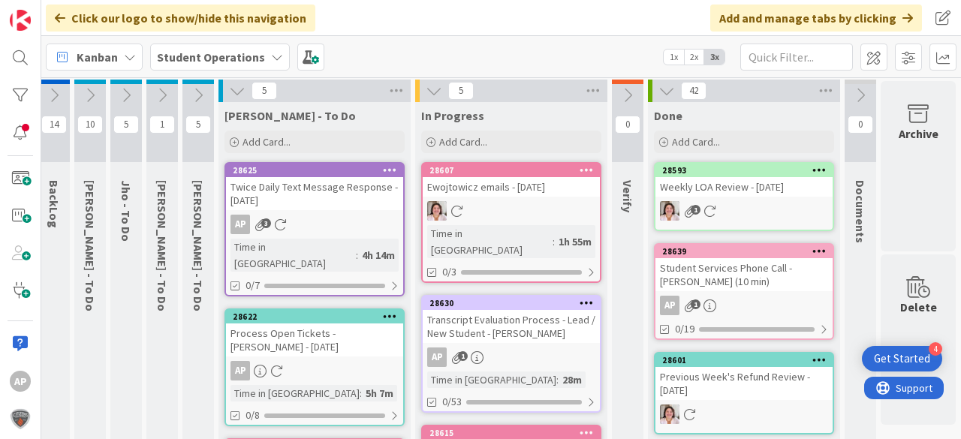
click at [546, 310] on div "Transcript Evaluation Process - Lead / New Student - Shaken Shardarbek" at bounding box center [511, 326] width 177 height 33
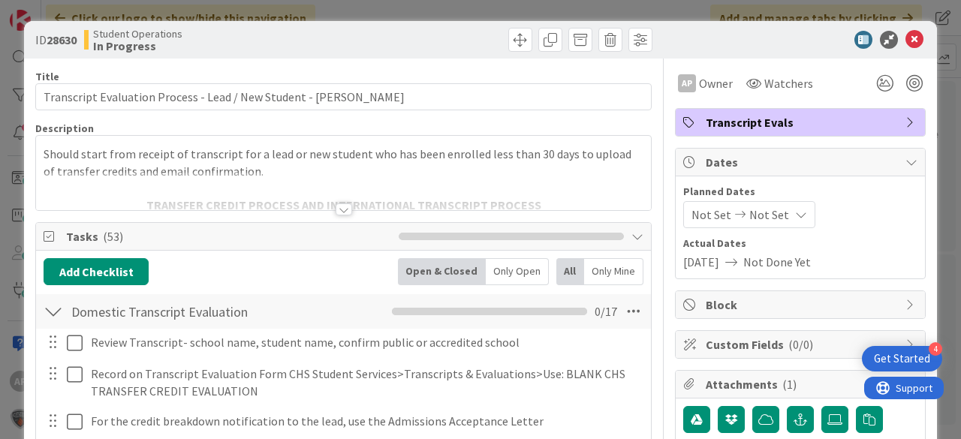
scroll to position [240, 0]
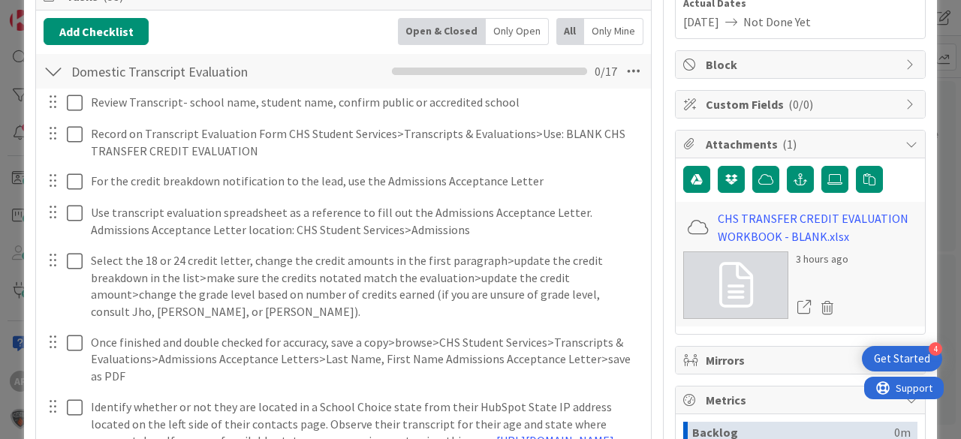
click at [57, 66] on div at bounding box center [54, 71] width 20 height 27
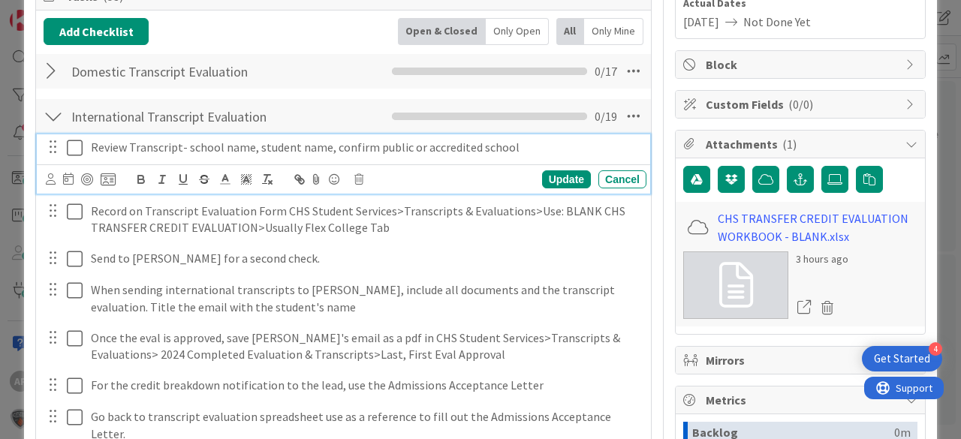
click at [76, 146] on icon at bounding box center [75, 148] width 16 height 18
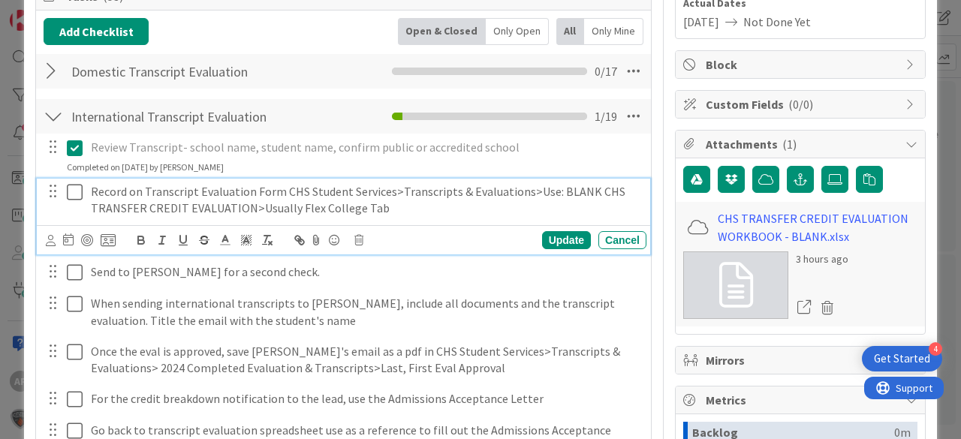
click at [75, 195] on icon at bounding box center [75, 192] width 16 height 18
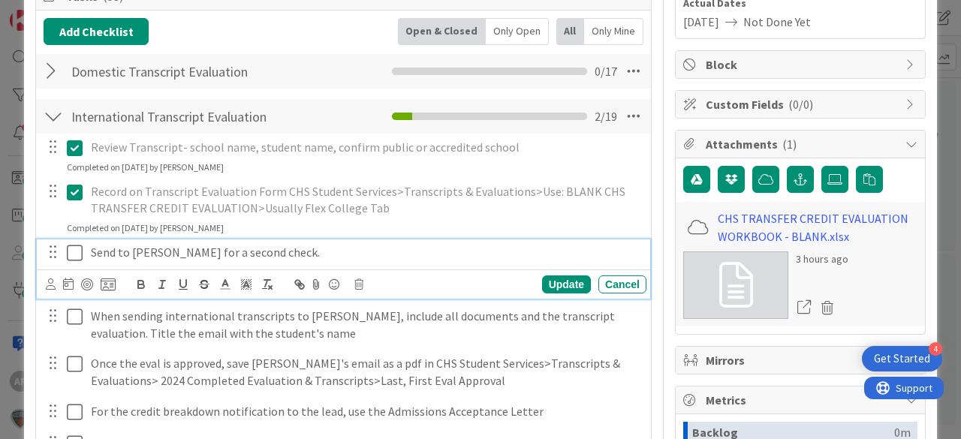
click at [76, 245] on icon at bounding box center [75, 253] width 16 height 18
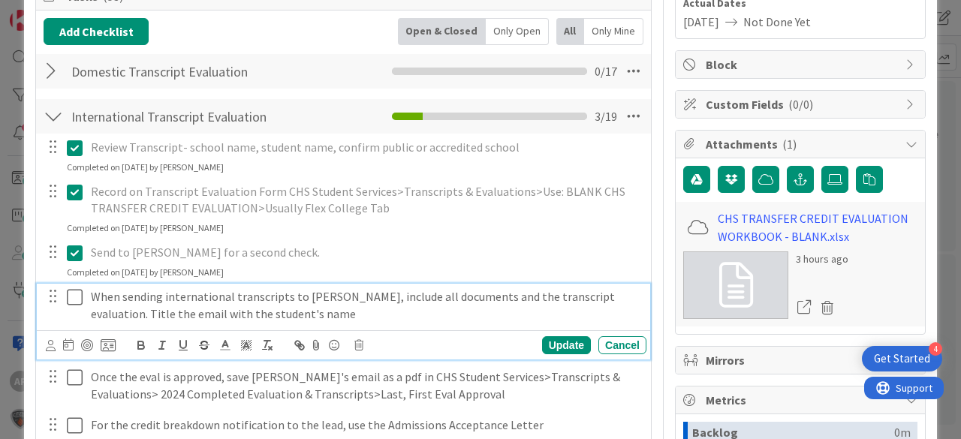
click at [76, 297] on icon at bounding box center [75, 297] width 16 height 18
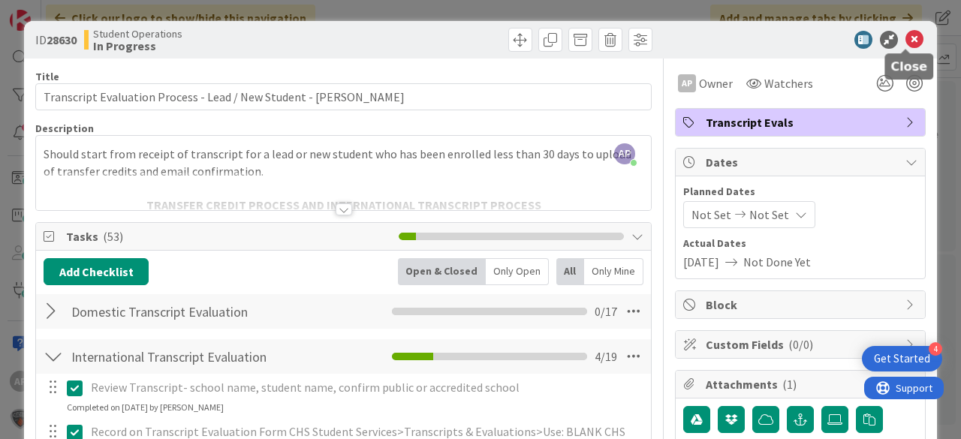
click at [910, 38] on icon at bounding box center [915, 40] width 18 height 18
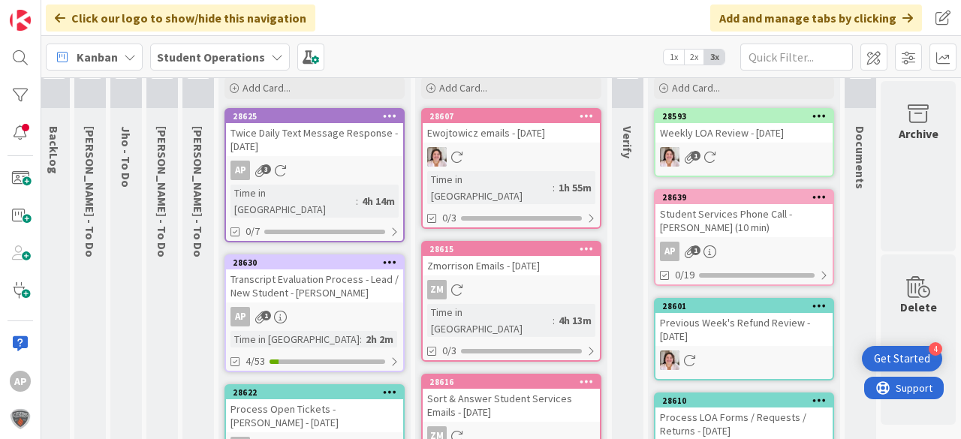
scroll to position [0, 48]
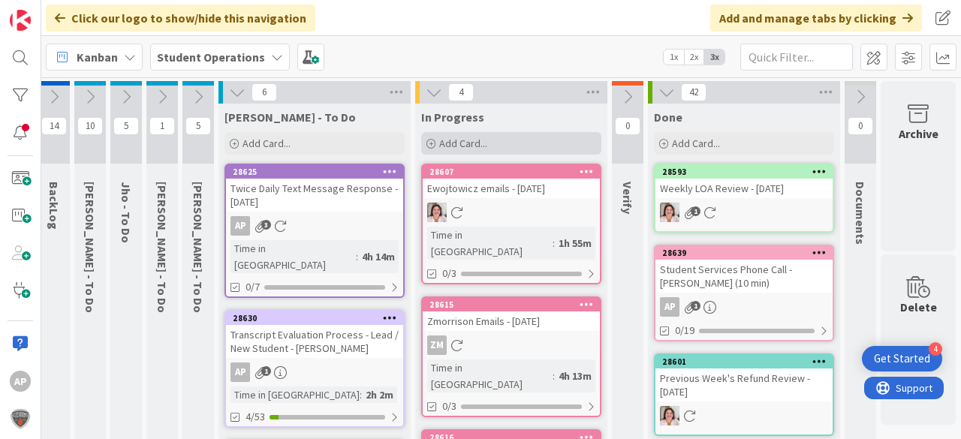
click at [498, 137] on div "Add Card..." at bounding box center [511, 143] width 180 height 23
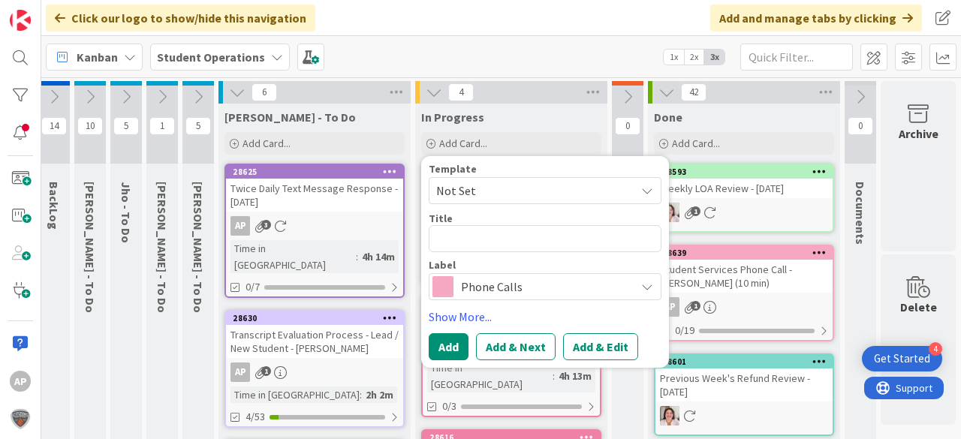
click at [537, 188] on span "Not Set" at bounding box center [530, 191] width 188 height 20
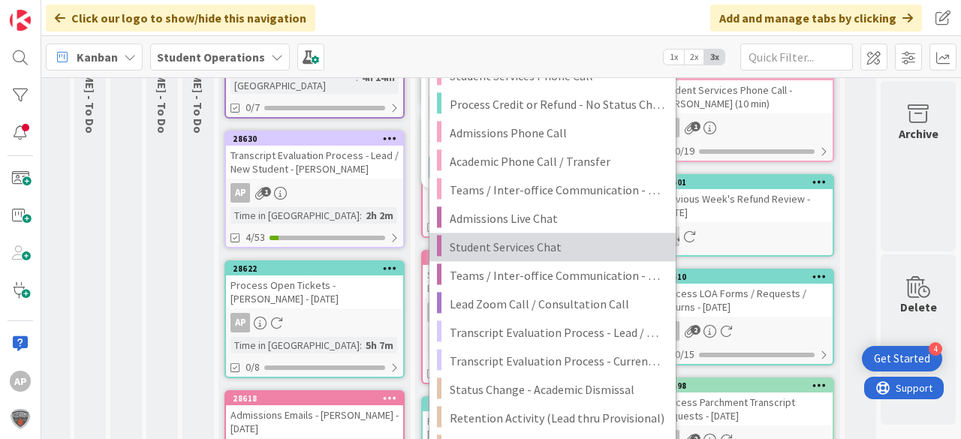
scroll to position [180, 48]
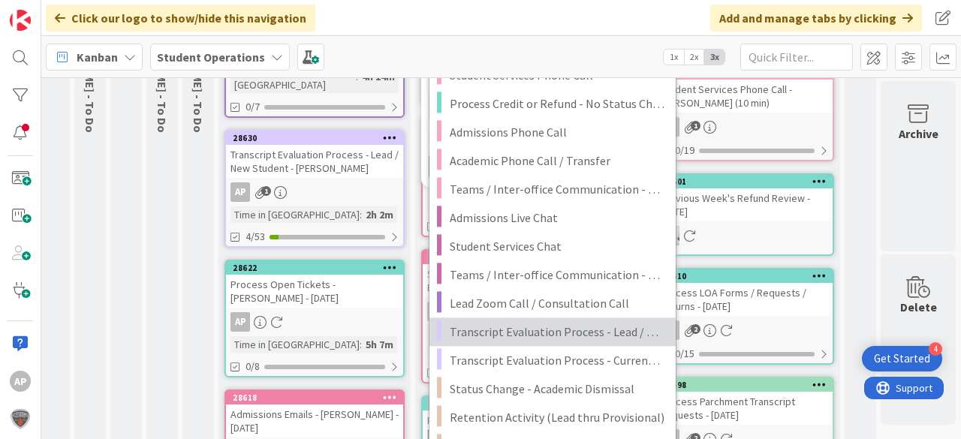
click at [619, 323] on span "Transcript Evaluation Process - Lead / New Student" at bounding box center [557, 332] width 215 height 20
type textarea "x"
type textarea "Transcript Evaluation Process - Lead / New Student"
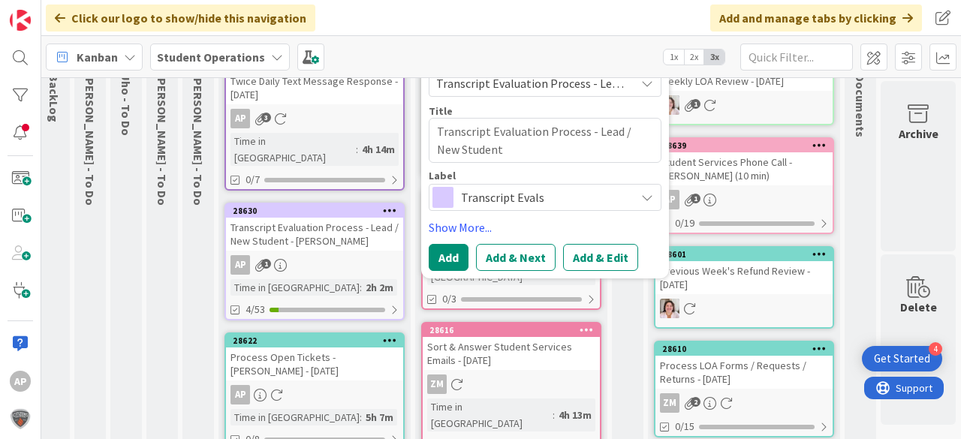
scroll to position [0, 48]
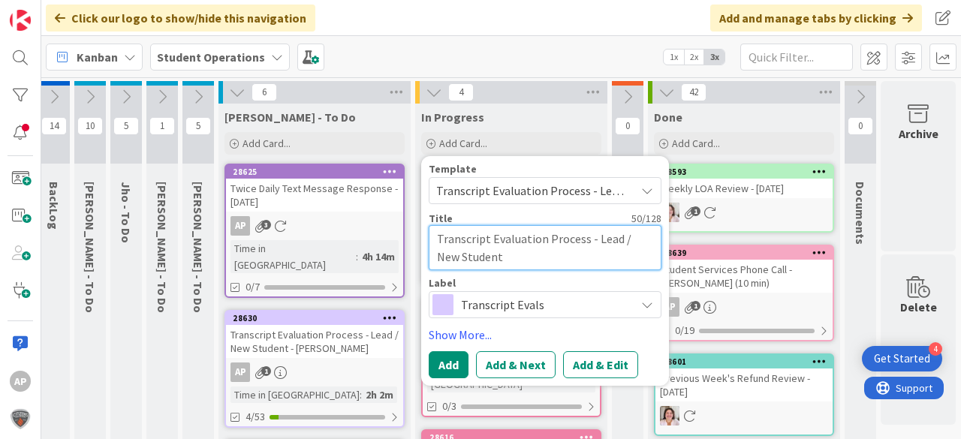
click at [587, 257] on textarea "Transcript Evaluation Process - Lead / New Student" at bounding box center [545, 247] width 233 height 45
type textarea "x"
type textarea "Transcript Evaluation Process - Lead / New Student"
type textarea "x"
type textarea "Transcript Evaluation Process - Lead / New Student -"
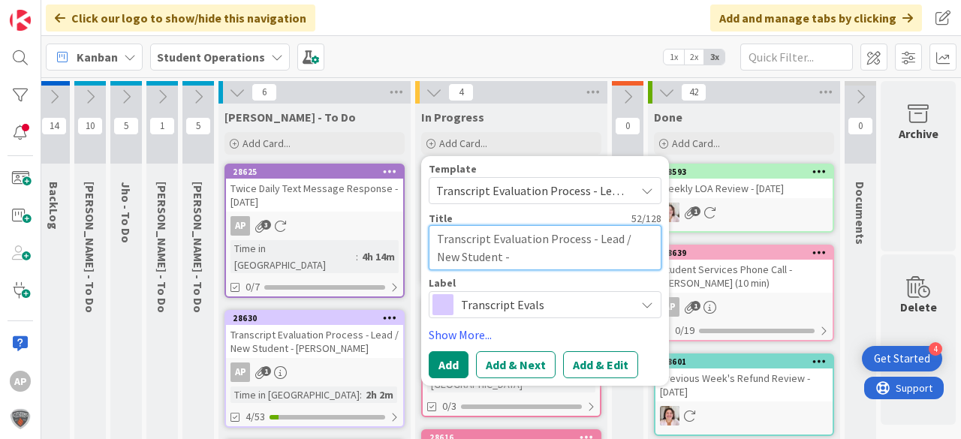
type textarea "x"
type textarea "Transcript Evaluation Process - Lead / New Student -"
type textarea "x"
type textarea "Transcript Evaluation Process - Lead / New Student - E"
type textarea "x"
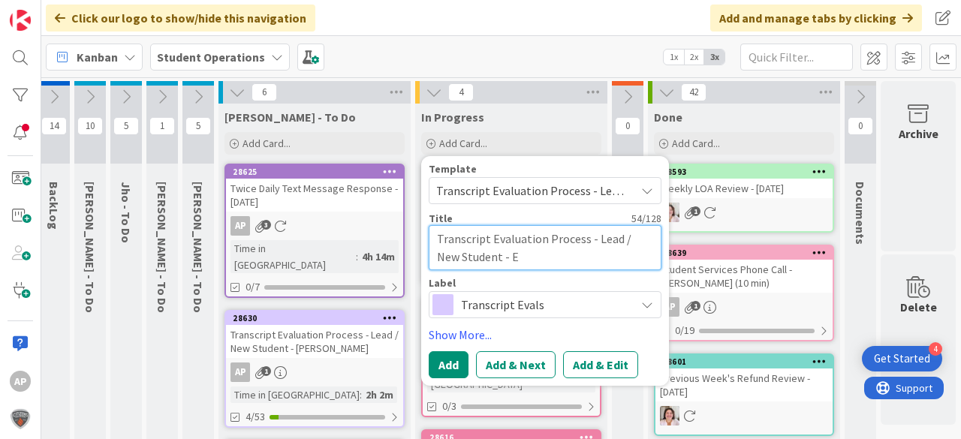
type textarea "Transcript Evaluation Process - Lead / New Student - El"
type textarea "x"
type textarea "Transcript Evaluation Process - Lead / New Student - Ell"
type textarea "x"
type textarea "Transcript Evaluation Process - Lead / New Student - Elli"
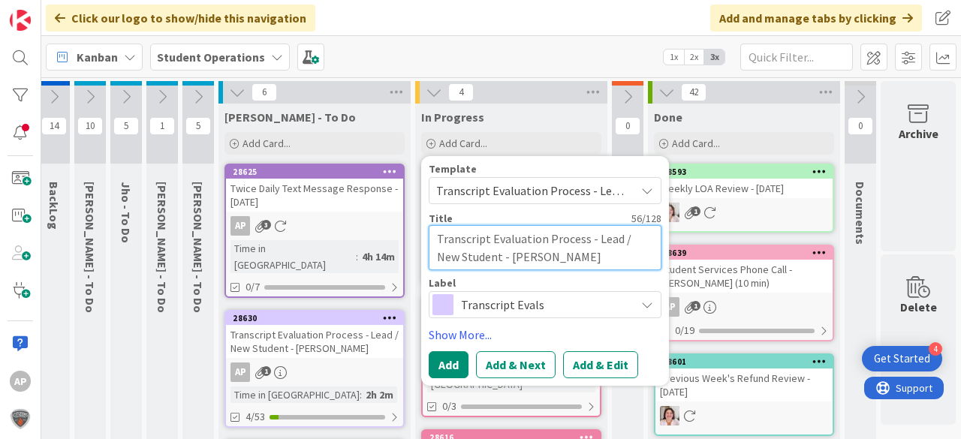
type textarea "x"
type textarea "Transcript Evaluation Process - Lead / New Student - Ellie"
type textarea "x"
type textarea "Transcript Evaluation Process - Lead / New Student - Ellie"
type textarea "x"
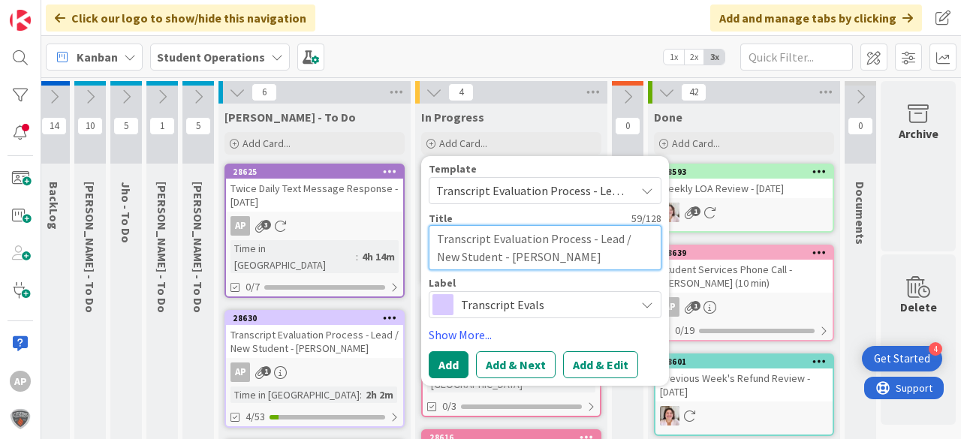
type textarea "Transcript Evaluation Process - Lead / New Student - Ellie S"
type textarea "x"
type textarea "Transcript Evaluation Process - Lead / New Student - Ellie Sw"
type textarea "x"
type textarea "Transcript Evaluation Process - Lead / New Student - Ellie Swa"
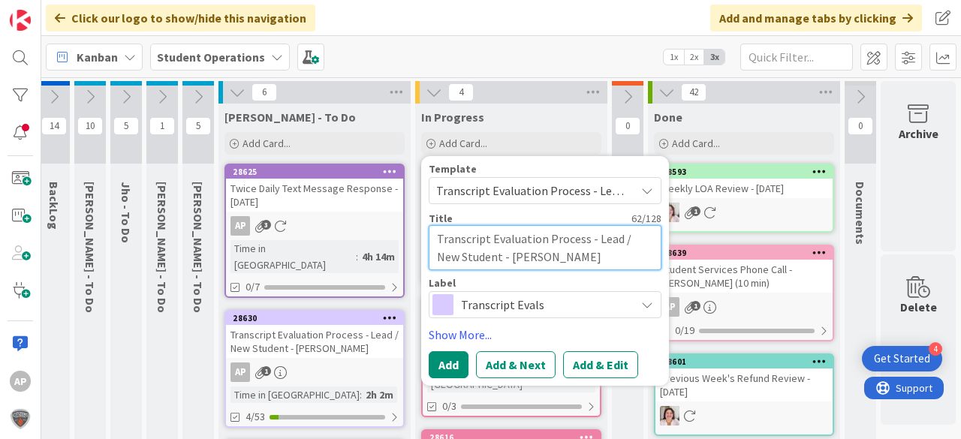
type textarea "x"
type textarea "Transcript Evaluation Process - Lead / New Student - Ellie Swan"
type textarea "x"
type textarea "Transcript Evaluation Process - Lead / New Student - Ellie Swank"
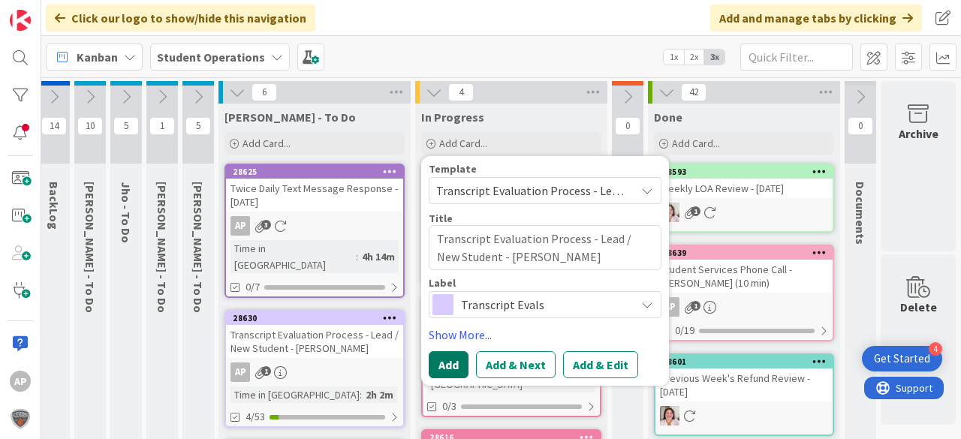
click at [448, 361] on button "Add" at bounding box center [449, 365] width 40 height 27
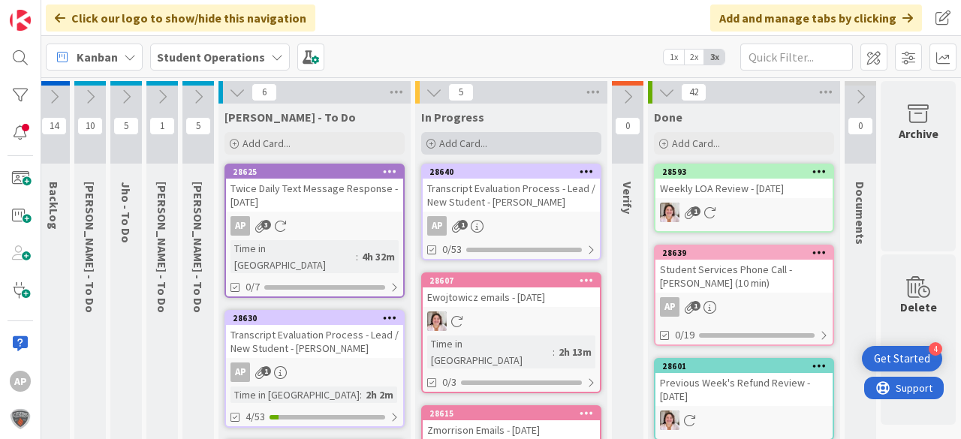
click at [458, 140] on span "Add Card..." at bounding box center [463, 144] width 48 height 14
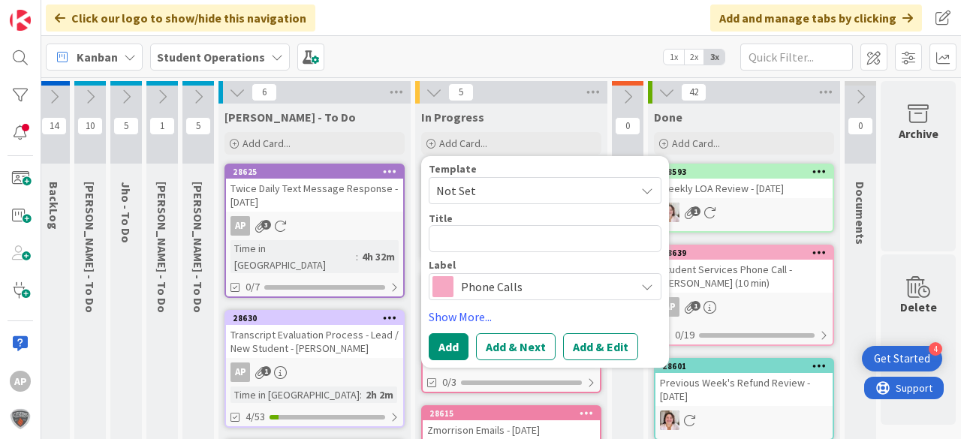
click at [522, 183] on span "Not Set" at bounding box center [530, 191] width 188 height 20
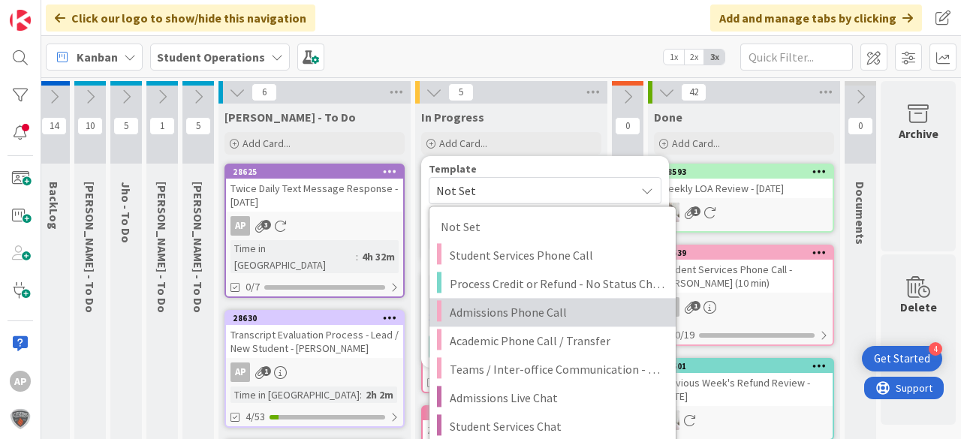
click at [550, 314] on span "Admissions Phone Call" at bounding box center [557, 313] width 215 height 20
type textarea "x"
type textarea "Admissions Phone Call"
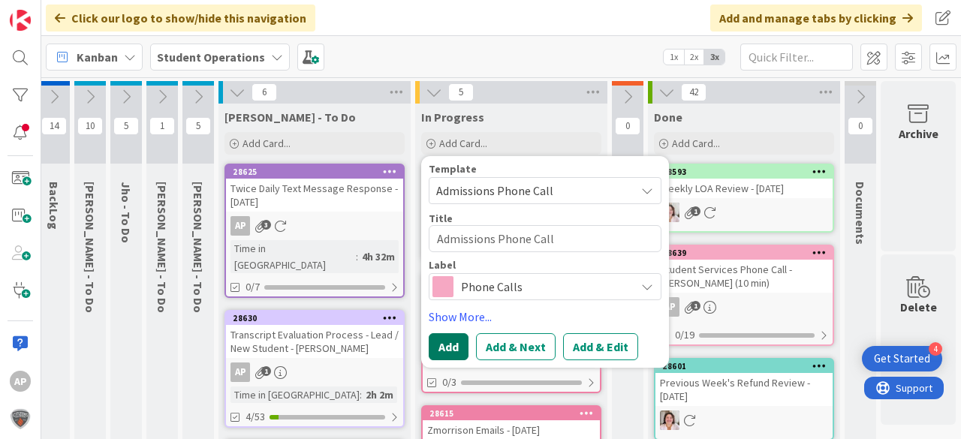
click at [442, 343] on button "Add" at bounding box center [449, 347] width 40 height 27
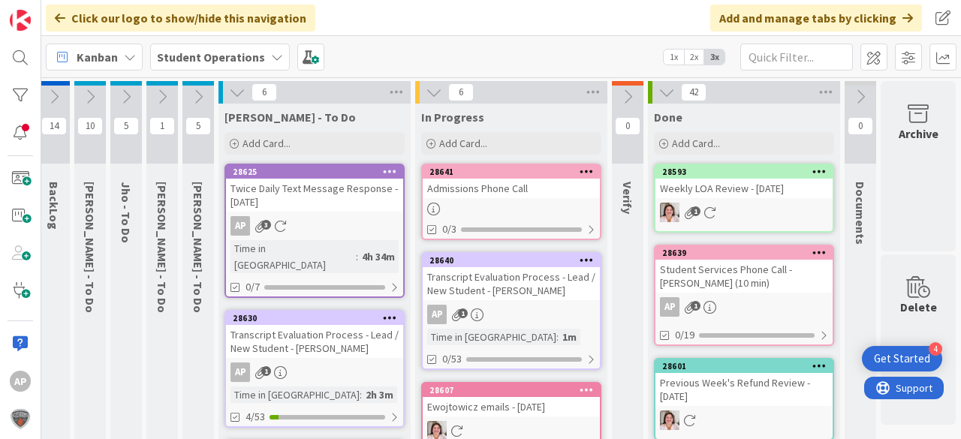
click at [517, 203] on div at bounding box center [511, 209] width 177 height 13
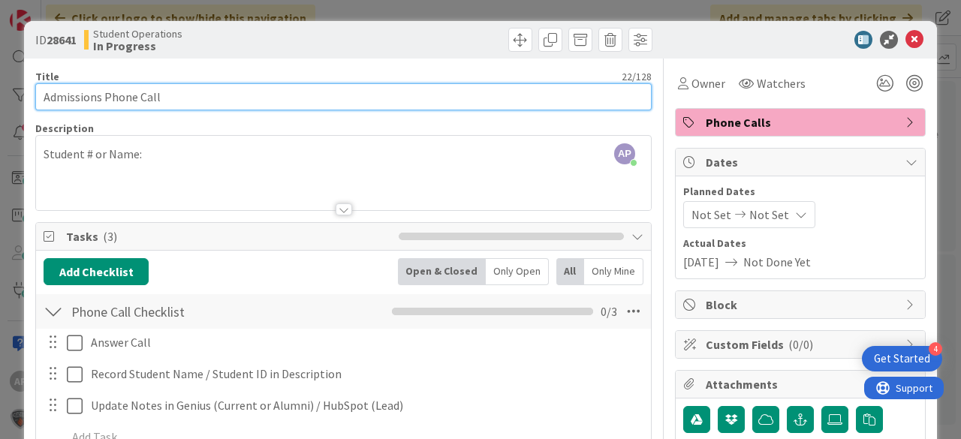
click at [208, 104] on input "Admissions Phone Call" at bounding box center [343, 96] width 617 height 27
type input "Admissions Phone Call - Korea Baker"
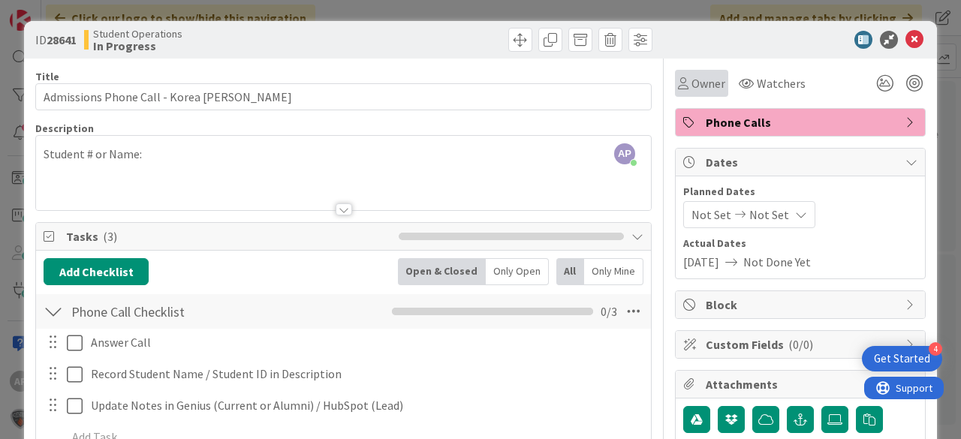
click at [706, 76] on span "Owner" at bounding box center [709, 83] width 34 height 18
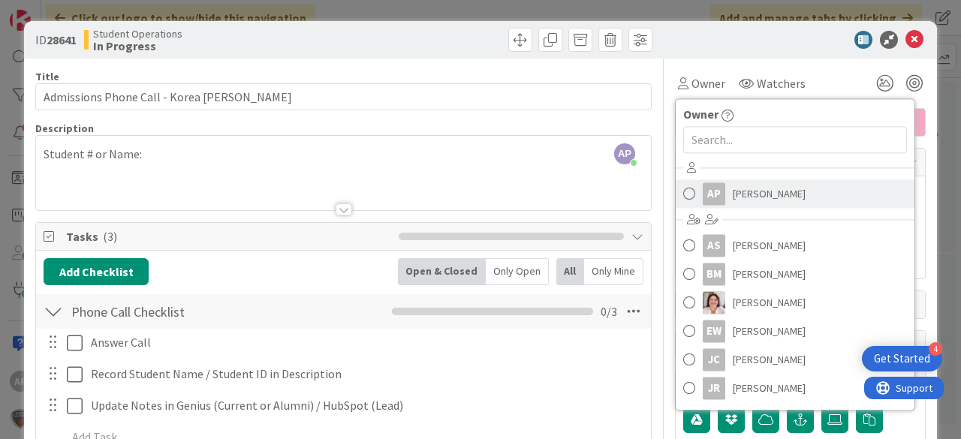
click at [783, 195] on span "Amanda Perry" at bounding box center [769, 194] width 73 height 23
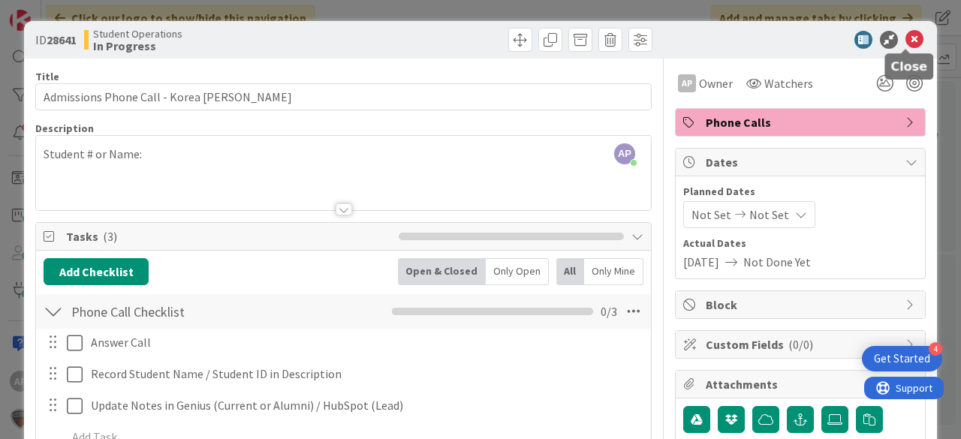
click at [906, 36] on icon at bounding box center [915, 40] width 18 height 18
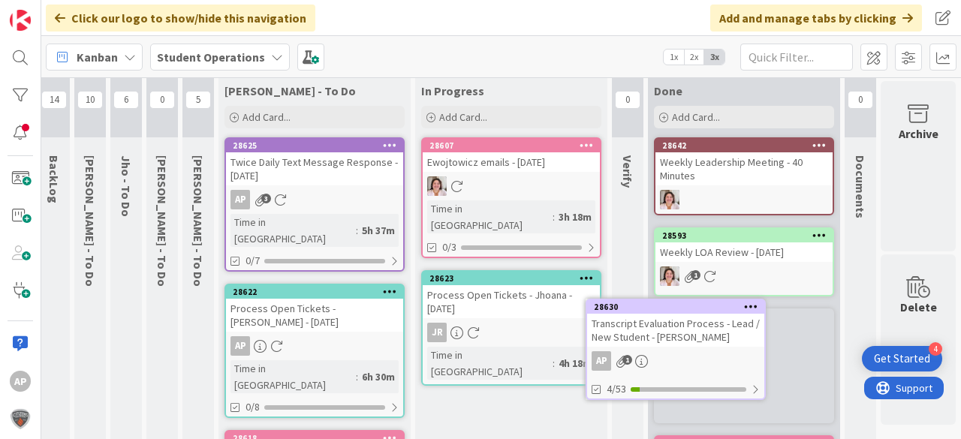
scroll to position [53, 48]
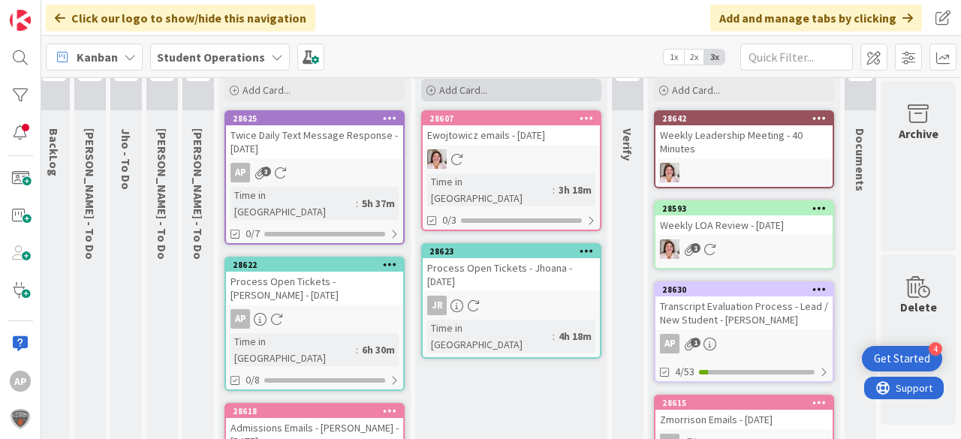
click at [468, 89] on span "Add Card..." at bounding box center [463, 90] width 48 height 14
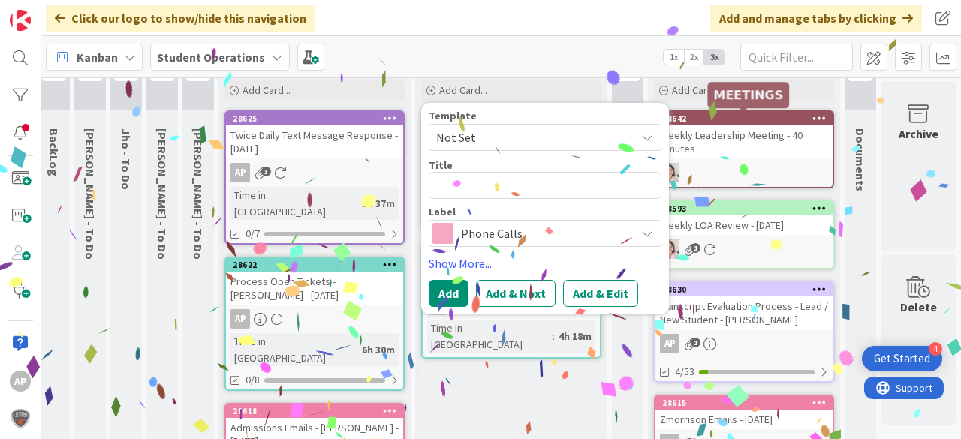
click at [563, 122] on div "Template Not Set Not Set Student Services Phone Call Process Credit or Refund -…" at bounding box center [545, 130] width 233 height 41
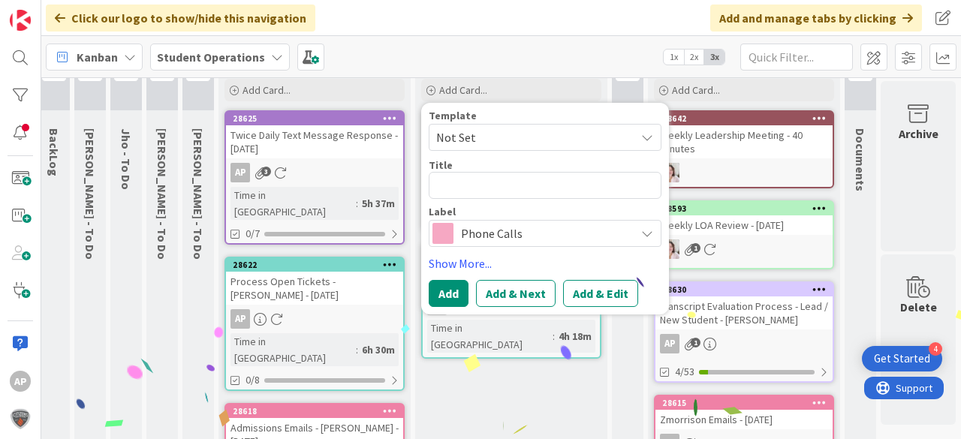
click at [550, 133] on span "Not Set" at bounding box center [530, 138] width 188 height 20
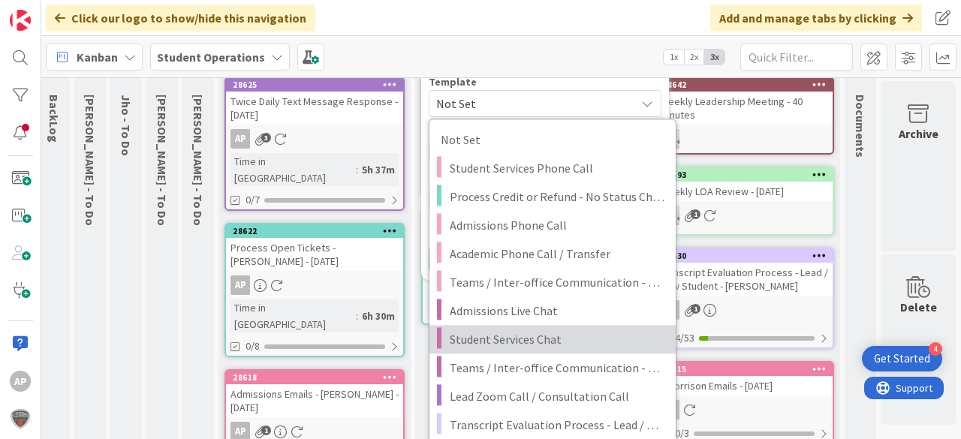
scroll to position [113, 48]
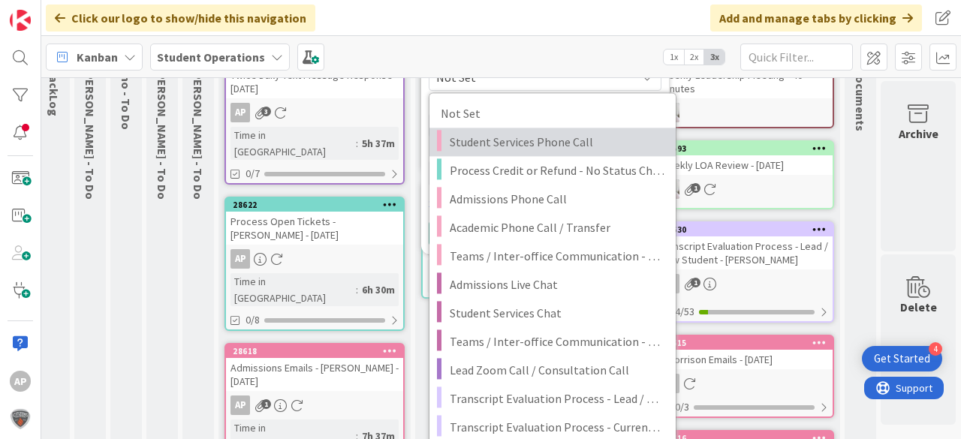
click at [560, 140] on span "Student Services Phone Call" at bounding box center [557, 142] width 215 height 20
type textarea "x"
type textarea "Student Services Phone Call"
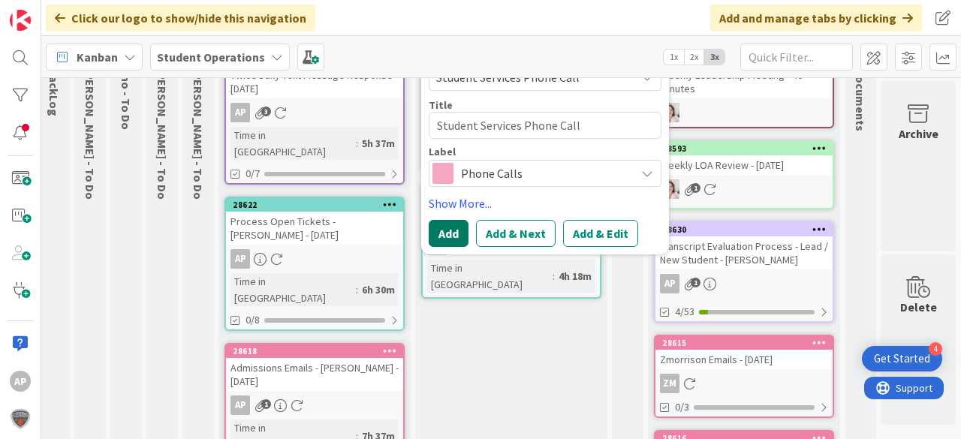
click at [442, 235] on button "Add" at bounding box center [449, 233] width 40 height 27
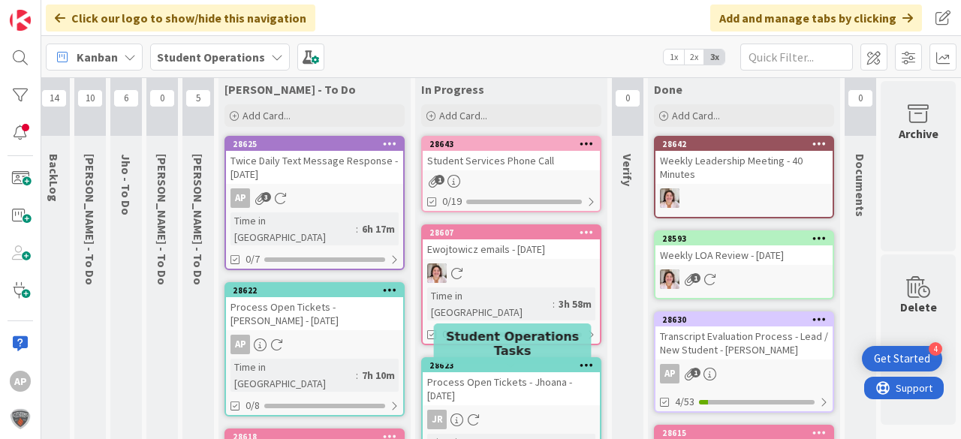
scroll to position [0, 48]
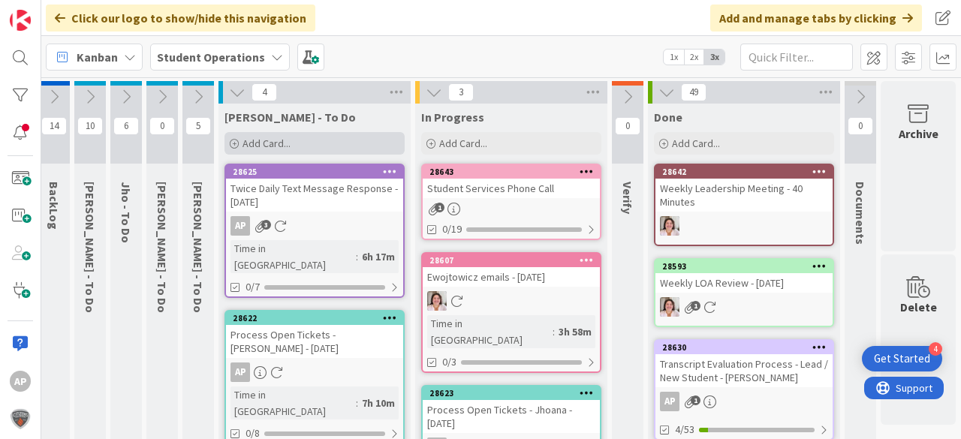
click at [328, 135] on div "Add Card..." at bounding box center [315, 143] width 180 height 23
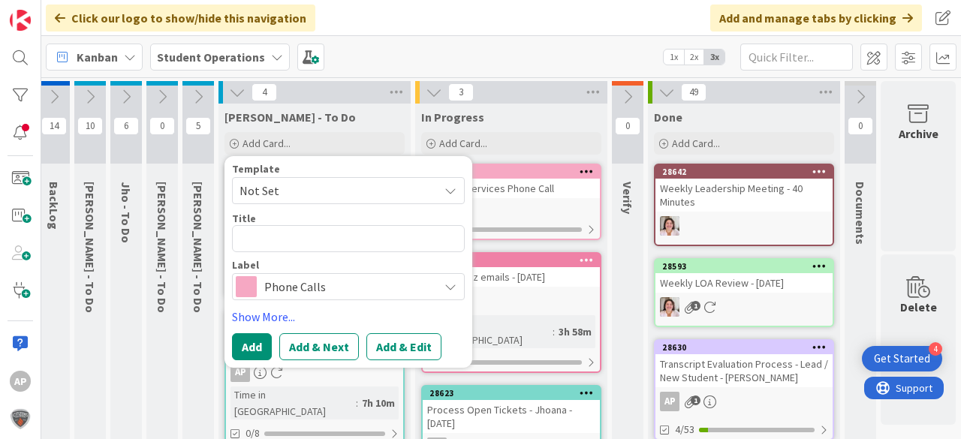
click at [316, 194] on span "Not Set" at bounding box center [334, 191] width 188 height 20
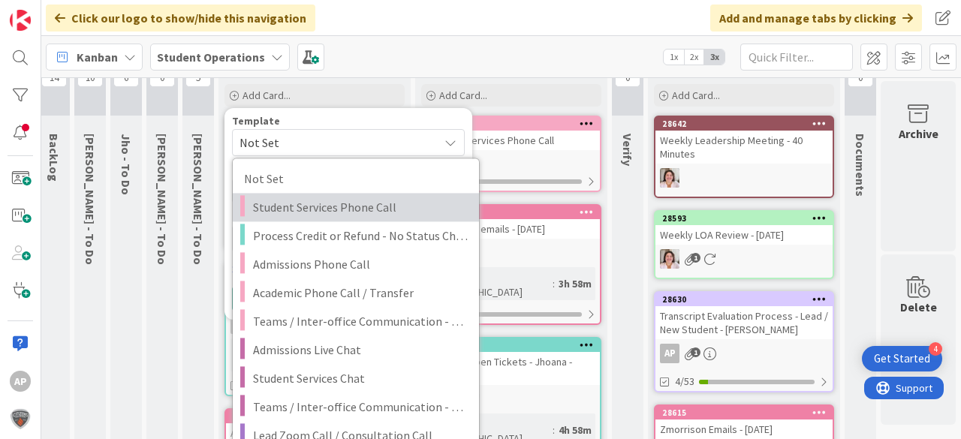
scroll to position [180, 48]
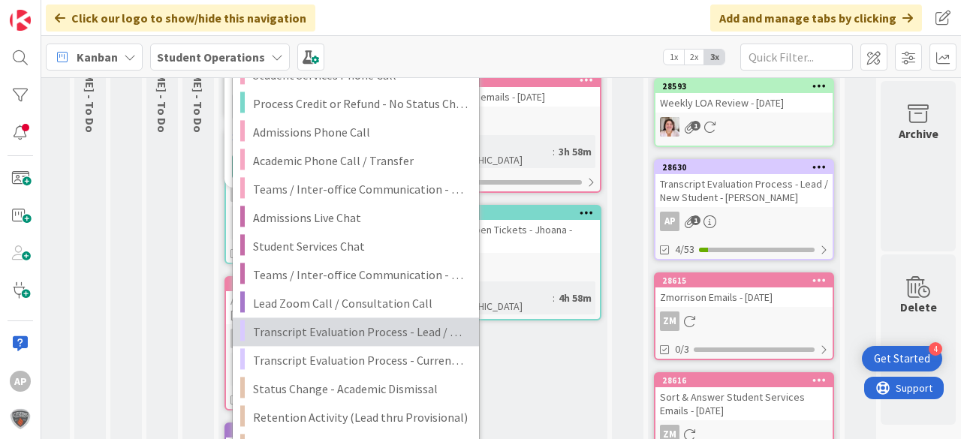
click at [399, 330] on span "Transcript Evaluation Process - Lead / New Student" at bounding box center [360, 332] width 215 height 20
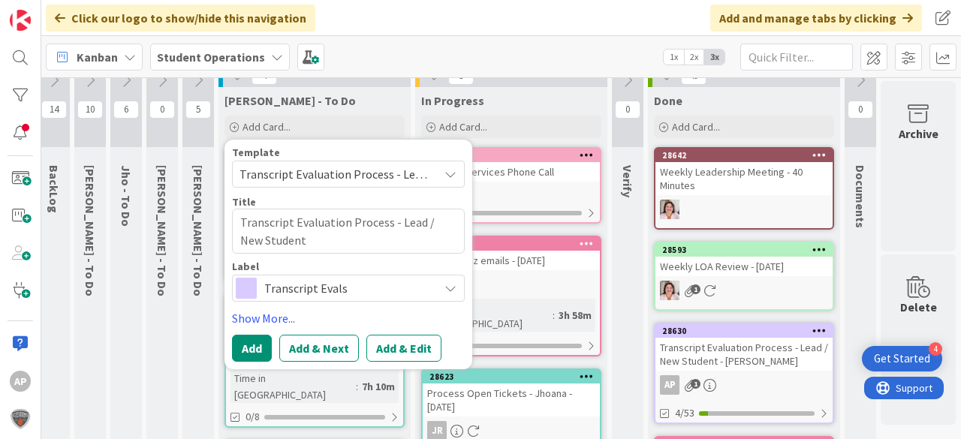
scroll to position [0, 48]
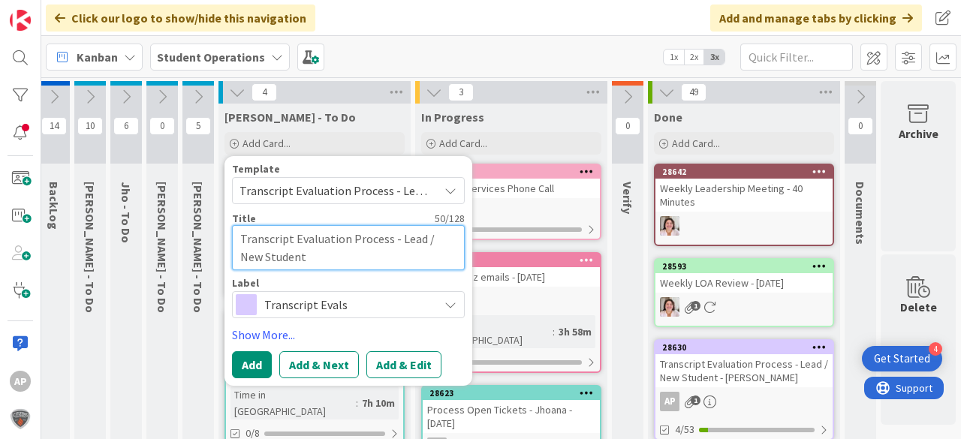
click at [352, 258] on textarea "Transcript Evaluation Process - Lead / New Student" at bounding box center [348, 247] width 233 height 45
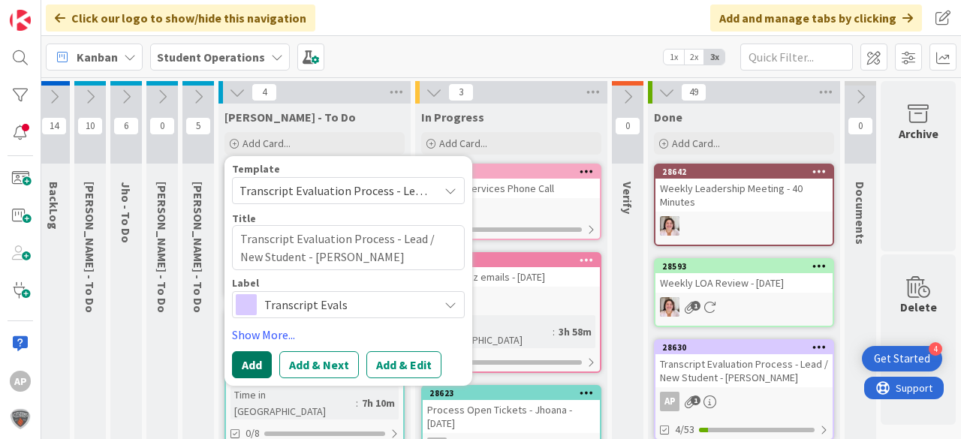
click at [244, 367] on button "Add" at bounding box center [252, 365] width 40 height 27
